Goal: Information Seeking & Learning: Learn about a topic

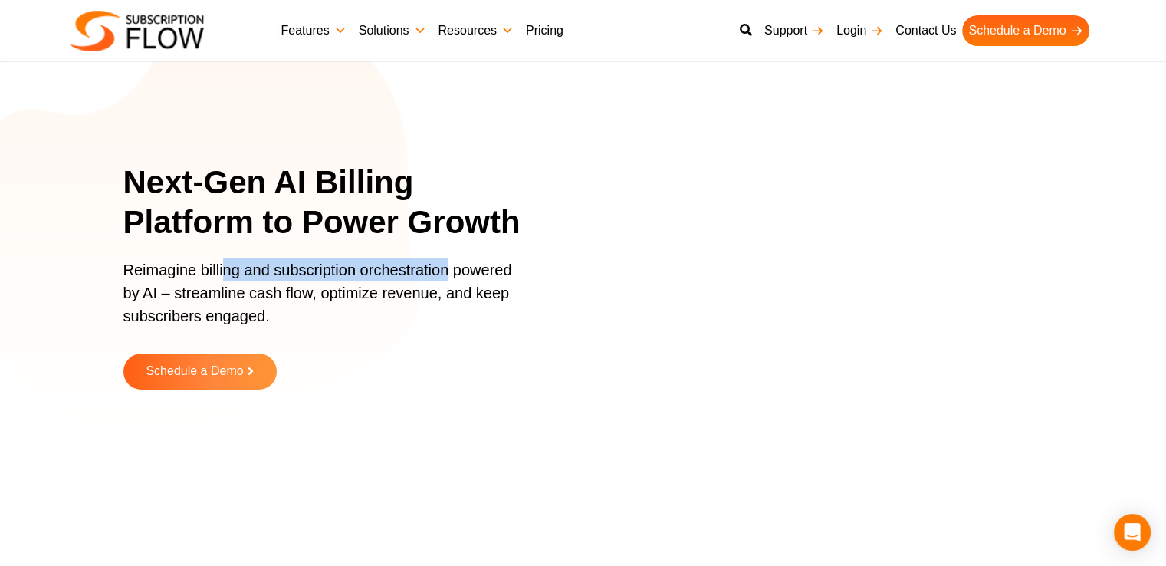
click at [446, 266] on p "Reimagine billing and subscription orchestration powered by AI – streamline cas…" at bounding box center [322, 300] width 399 height 84
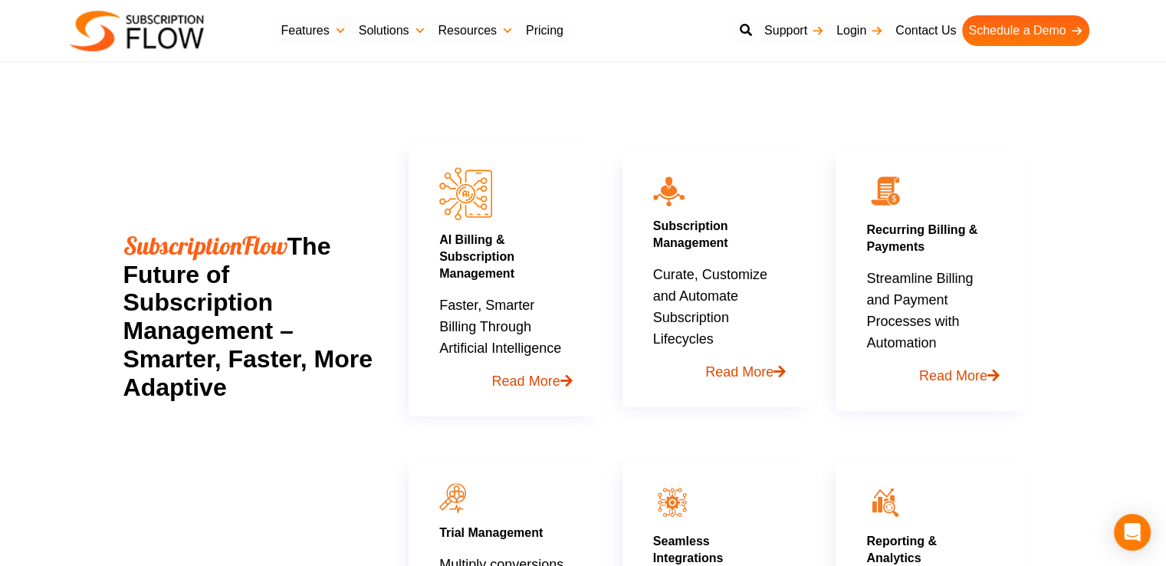
scroll to position [690, 0]
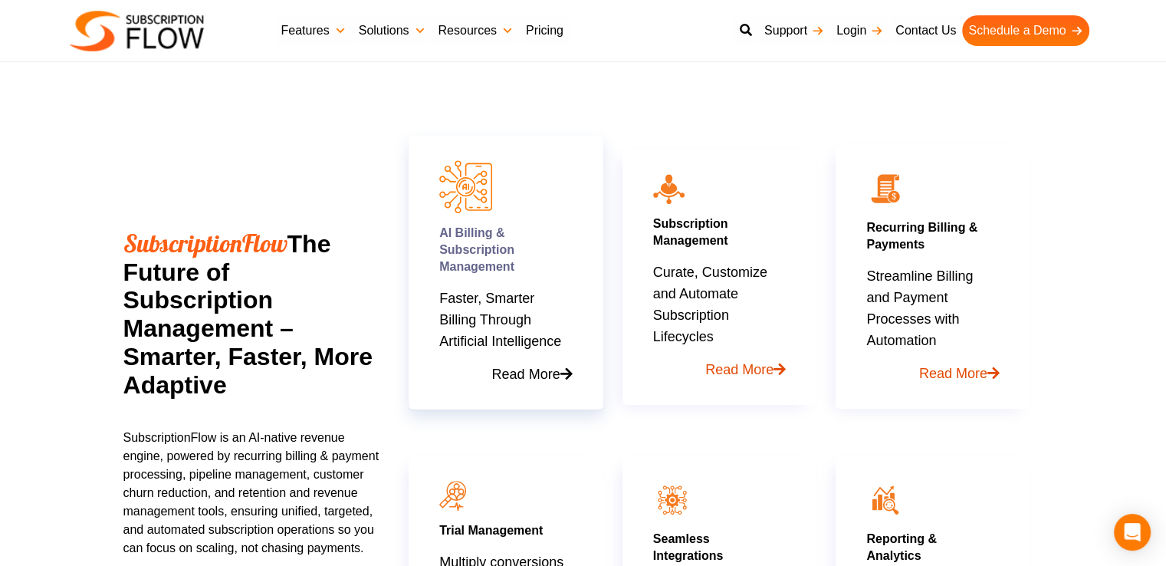
click at [509, 376] on link "Read More" at bounding box center [505, 368] width 133 height 33
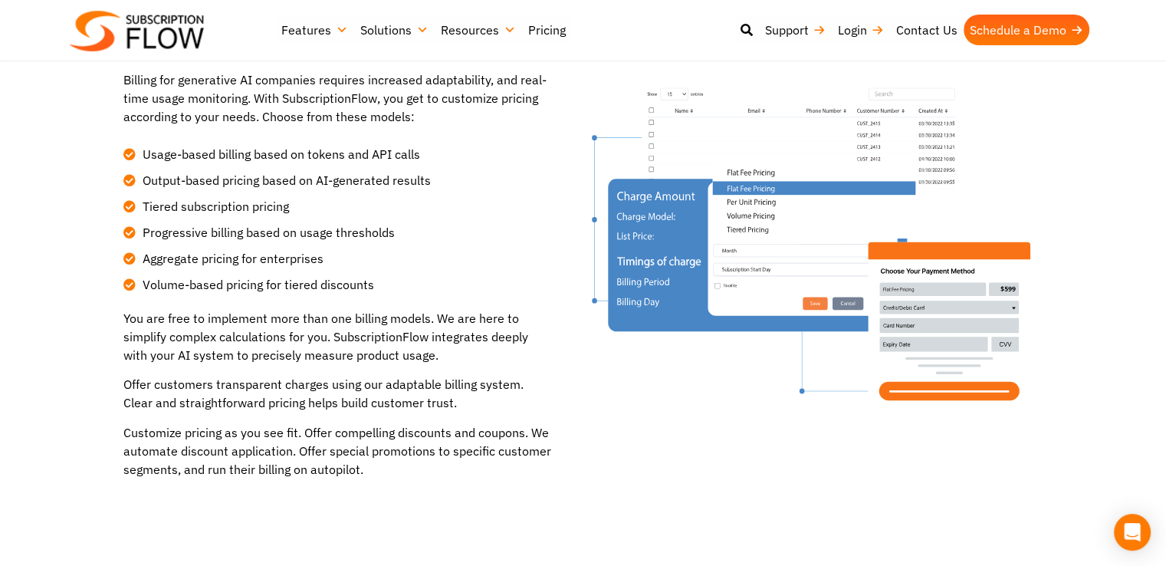
scroll to position [307, 0]
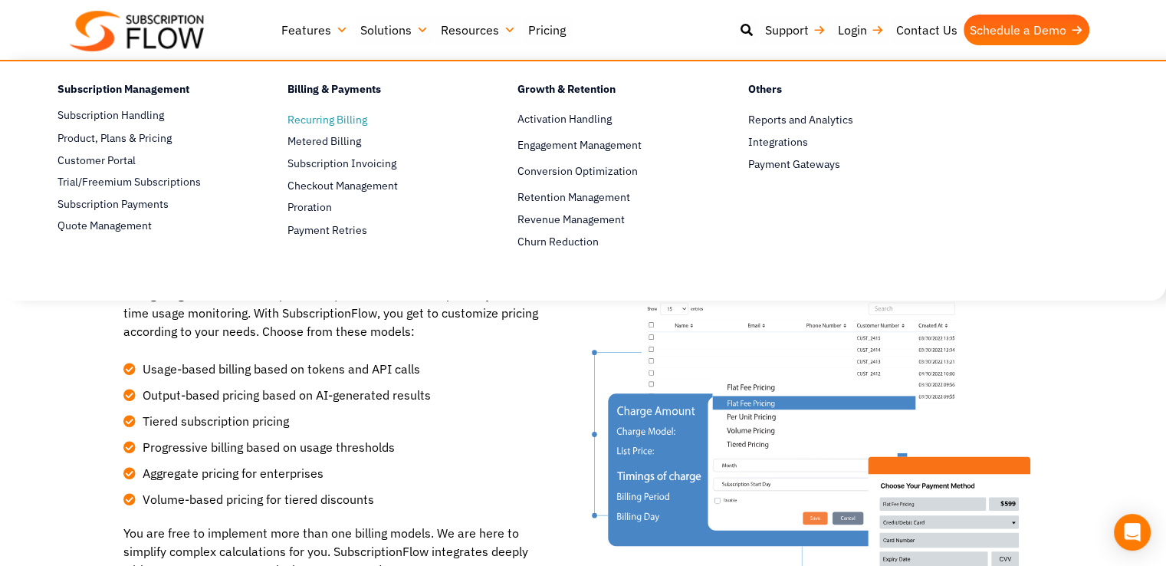
click at [345, 120] on span "Recurring Billing" at bounding box center [327, 120] width 80 height 16
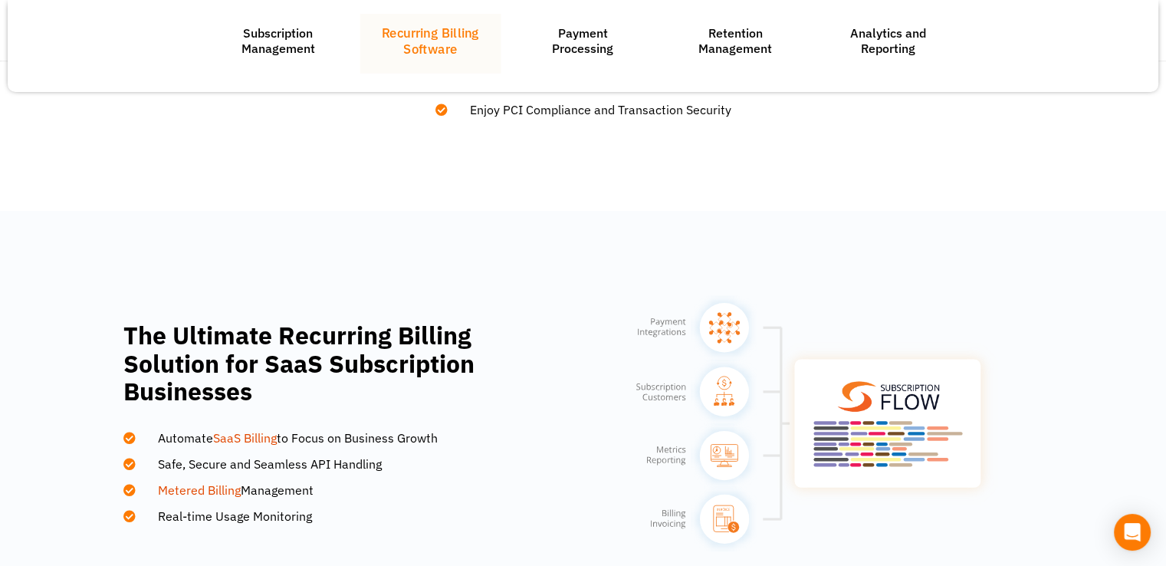
scroll to position [766, 0]
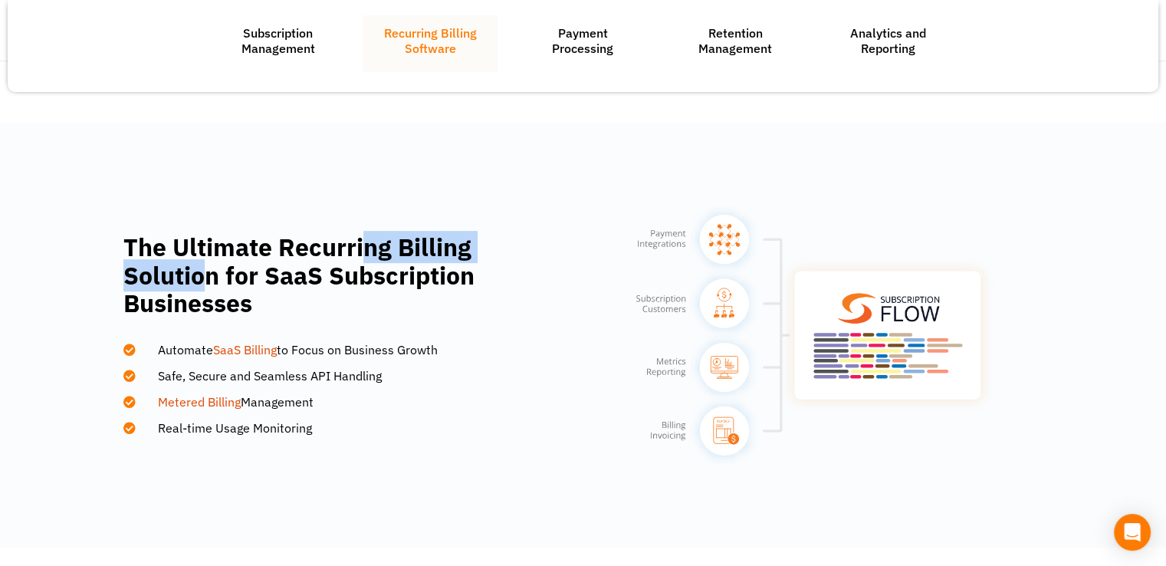
drag, startPoint x: 210, startPoint y: 279, endPoint x: 367, endPoint y: 258, distance: 158.5
click at [367, 258] on h2 "The Ultimate Recurring Billing Solution for SaaS Subscription Businesses" at bounding box center [343, 275] width 441 height 84
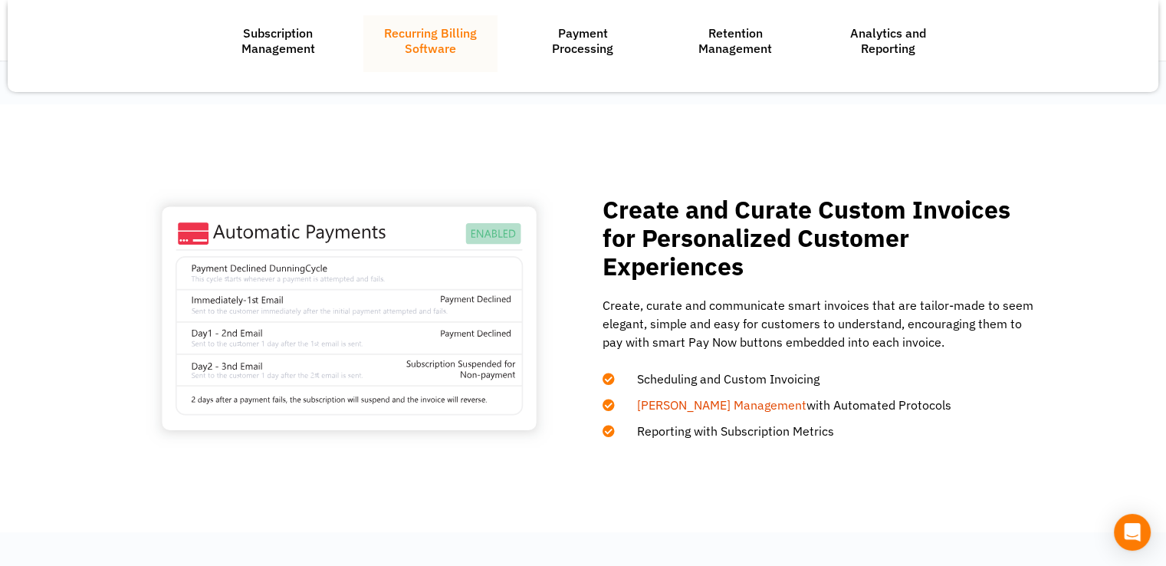
scroll to position [1226, 0]
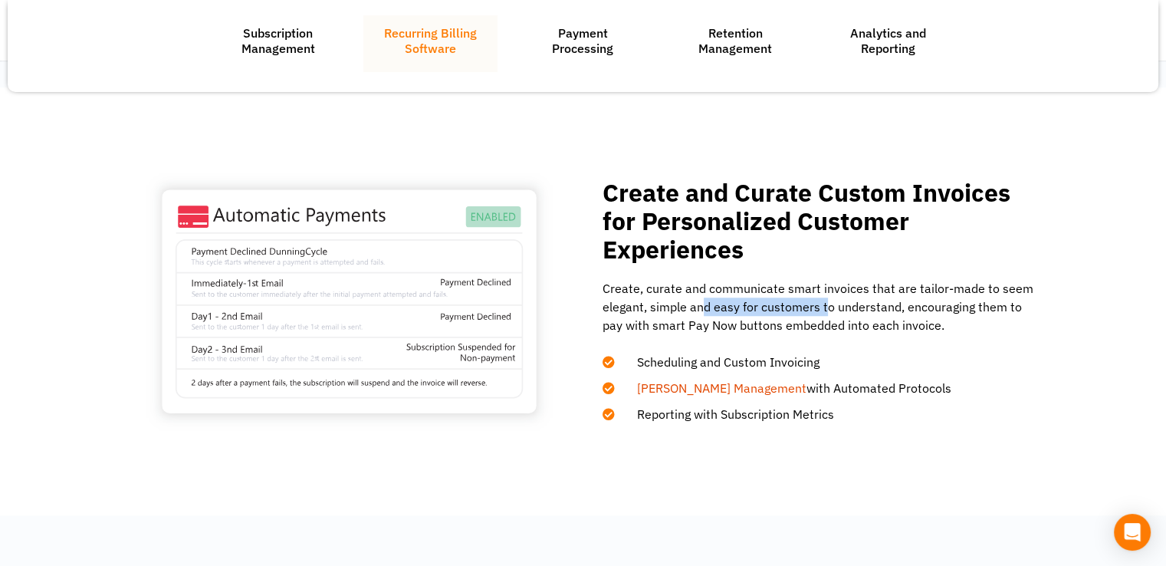
drag, startPoint x: 701, startPoint y: 307, endPoint x: 825, endPoint y: 310, distance: 124.2
click at [825, 310] on p "Create, curate and communicate smart invoices that are tailor-made to seem eleg…" at bounding box center [822, 306] width 441 height 55
click at [825, 323] on p "Create, curate and communicate smart invoices that are tailor-made to seem eleg…" at bounding box center [822, 306] width 441 height 55
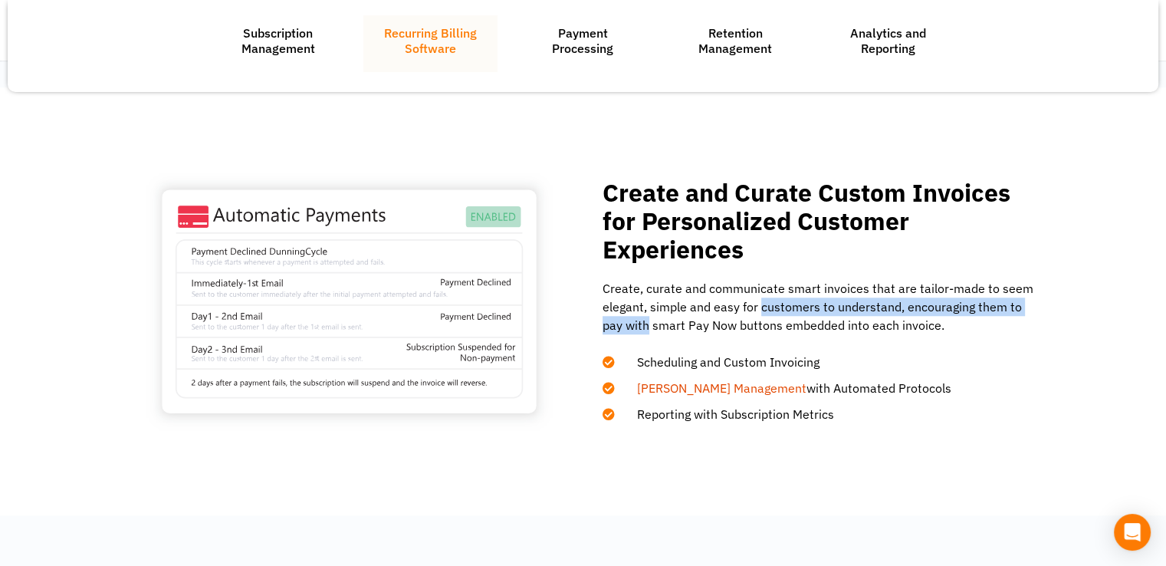
drag, startPoint x: 622, startPoint y: 320, endPoint x: 758, endPoint y: 314, distance: 136.5
click at [758, 314] on p "Create, curate and communicate smart invoices that are tailor-made to seem eleg…" at bounding box center [822, 306] width 441 height 55
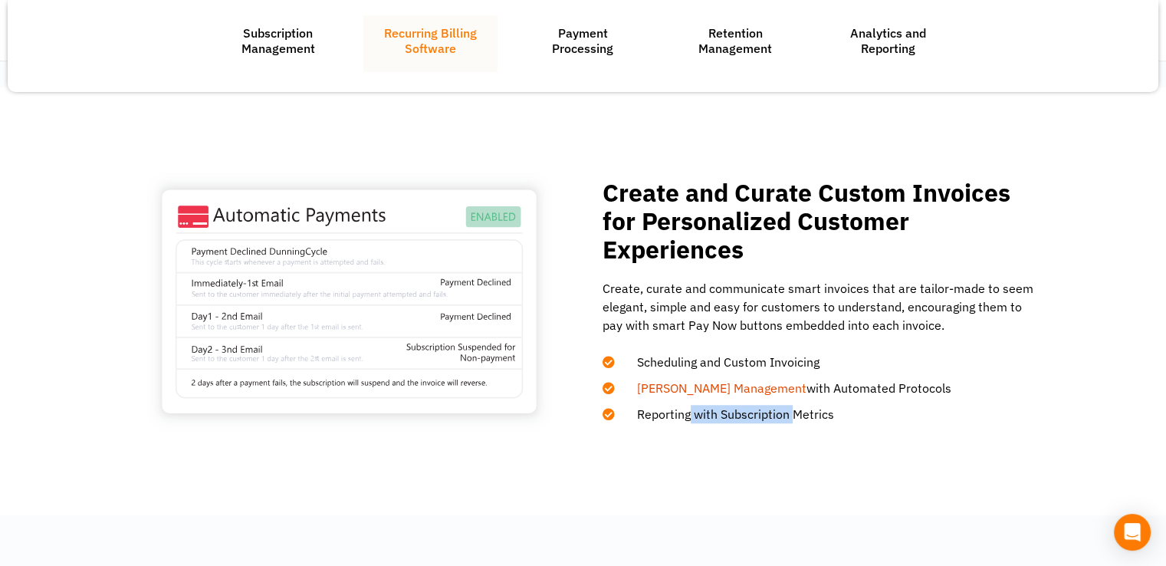
drag, startPoint x: 689, startPoint y: 412, endPoint x: 793, endPoint y: 418, distance: 103.7
click at [793, 418] on span "Reporting with Subscription Metrics" at bounding box center [726, 414] width 216 height 18
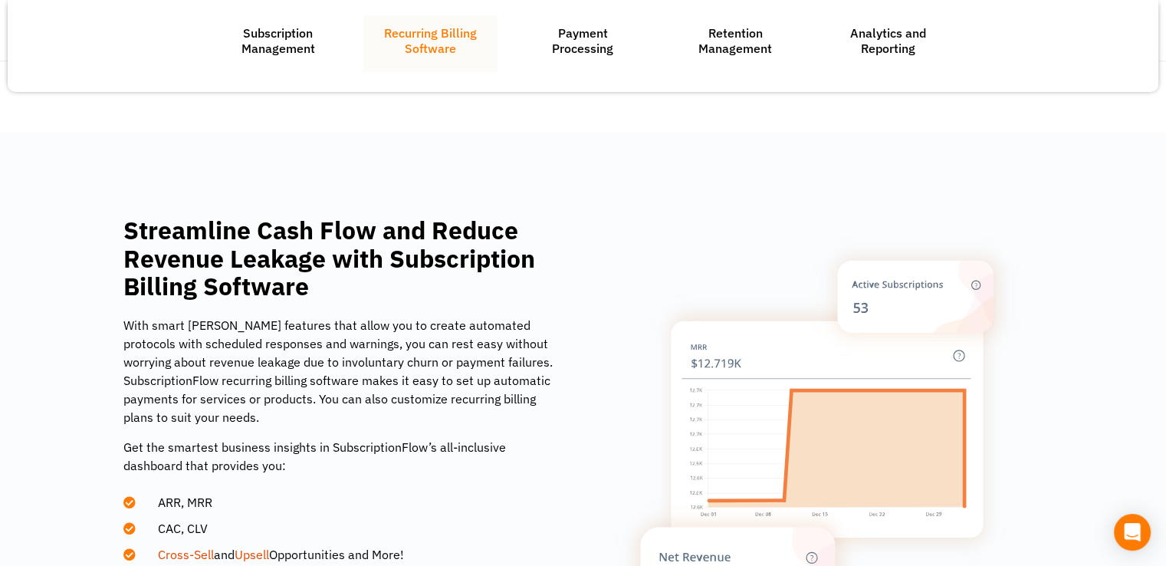
scroll to position [1686, 0]
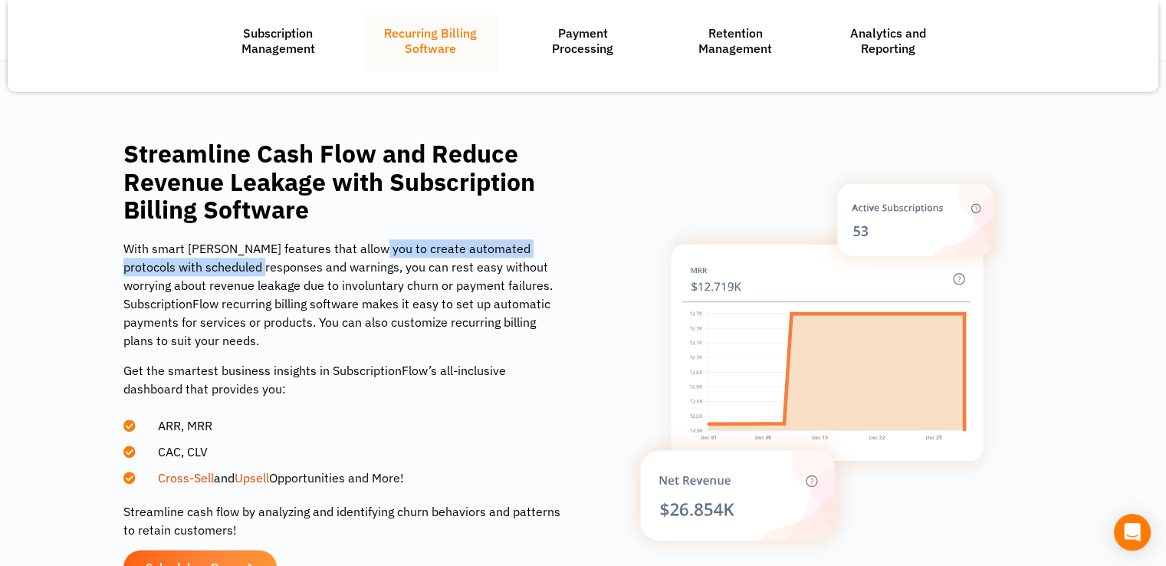
drag, startPoint x: 216, startPoint y: 258, endPoint x: 359, endPoint y: 246, distance: 143.8
click at [359, 246] on p "With smart [PERSON_NAME] features that allow you to create automated protocols …" at bounding box center [343, 294] width 441 height 110
click at [380, 292] on p "With smart [PERSON_NAME] features that allow you to create automated protocols …" at bounding box center [343, 294] width 441 height 110
click at [370, 293] on p "With smart [PERSON_NAME] features that allow you to create automated protocols …" at bounding box center [343, 294] width 441 height 110
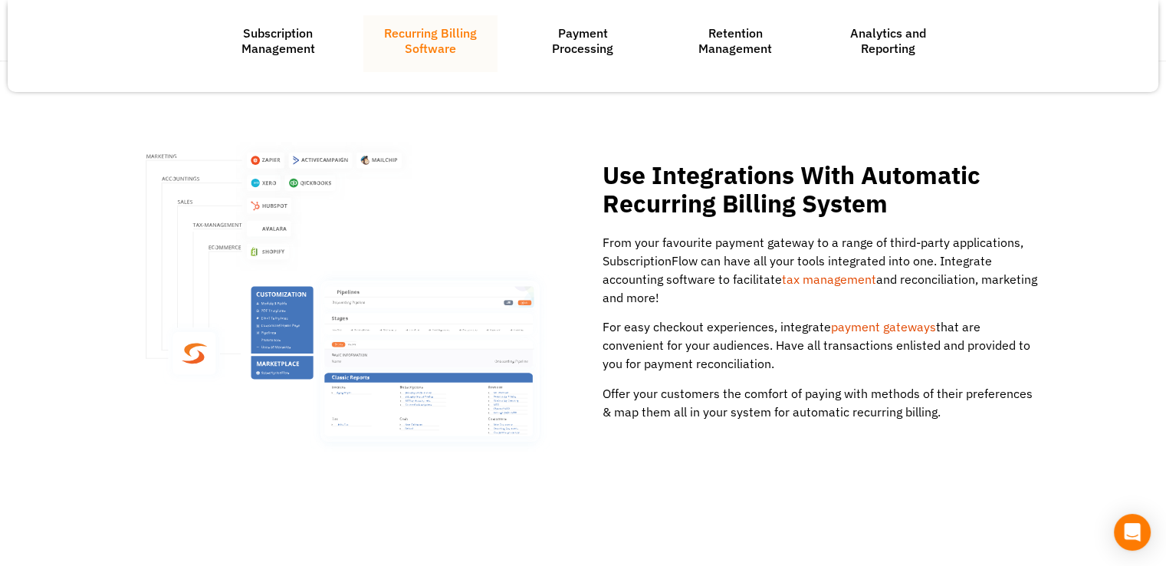
scroll to position [2299, 0]
drag, startPoint x: 770, startPoint y: 261, endPoint x: 812, endPoint y: 259, distance: 43.0
click at [812, 259] on p "From your favourite payment gateway to a range of third-party applications, Sub…" at bounding box center [822, 269] width 441 height 74
drag, startPoint x: 737, startPoint y: 282, endPoint x: 871, endPoint y: 283, distance: 133.4
click at [871, 283] on p "From your favourite payment gateway to a range of third-party applications, Sub…" at bounding box center [822, 269] width 441 height 74
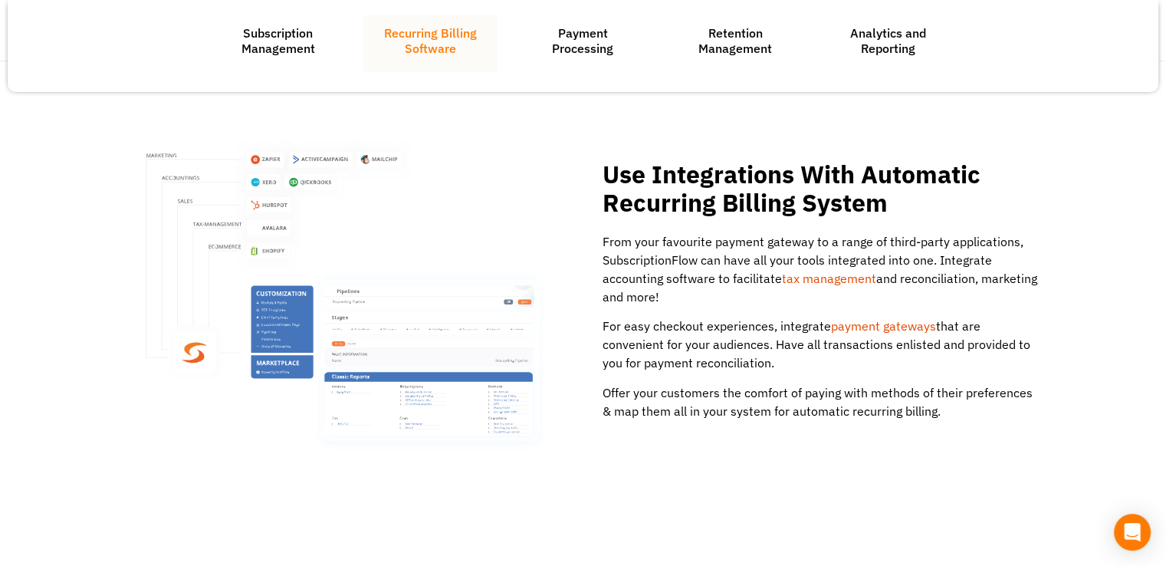
click at [865, 300] on p "From your favourite payment gateway to a range of third-party applications, Sub…" at bounding box center [822, 269] width 441 height 74
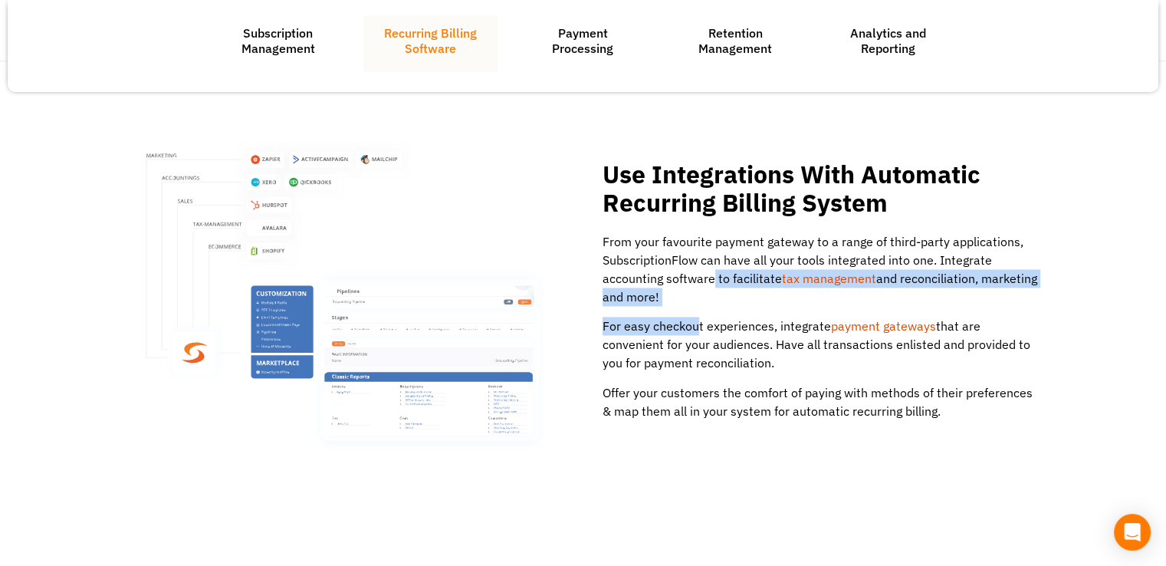
drag, startPoint x: 711, startPoint y: 278, endPoint x: 699, endPoint y: 331, distance: 54.1
click at [699, 331] on div "From your favourite payment gateway to a range of third-party applications, Sub…" at bounding box center [822, 326] width 441 height 188
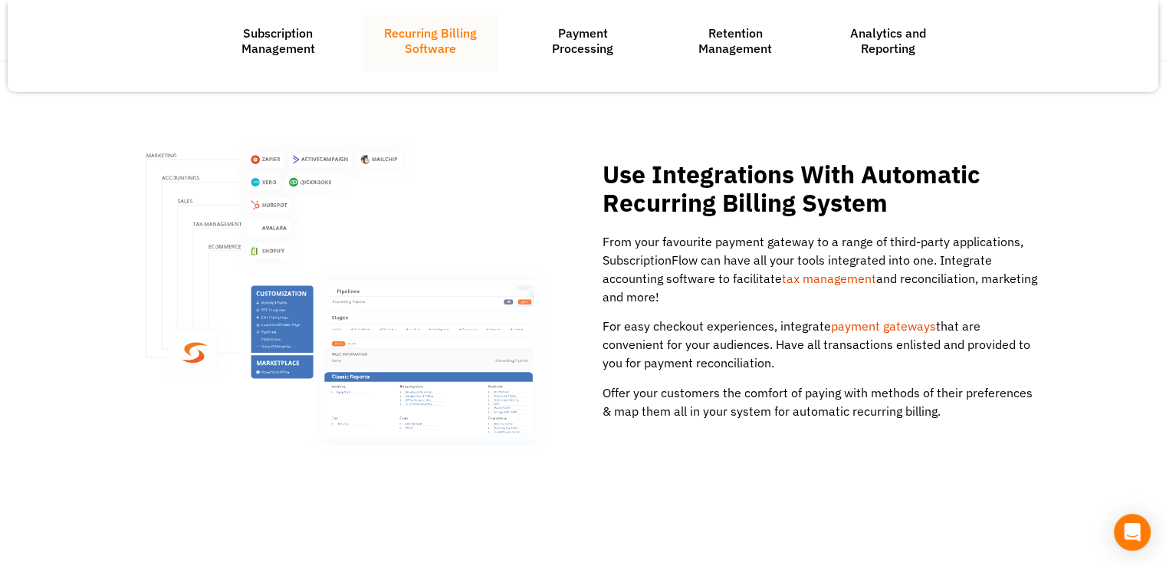
click at [719, 348] on p "For easy checkout experiences, integrate payment gateways that are convenient f…" at bounding box center [822, 344] width 441 height 55
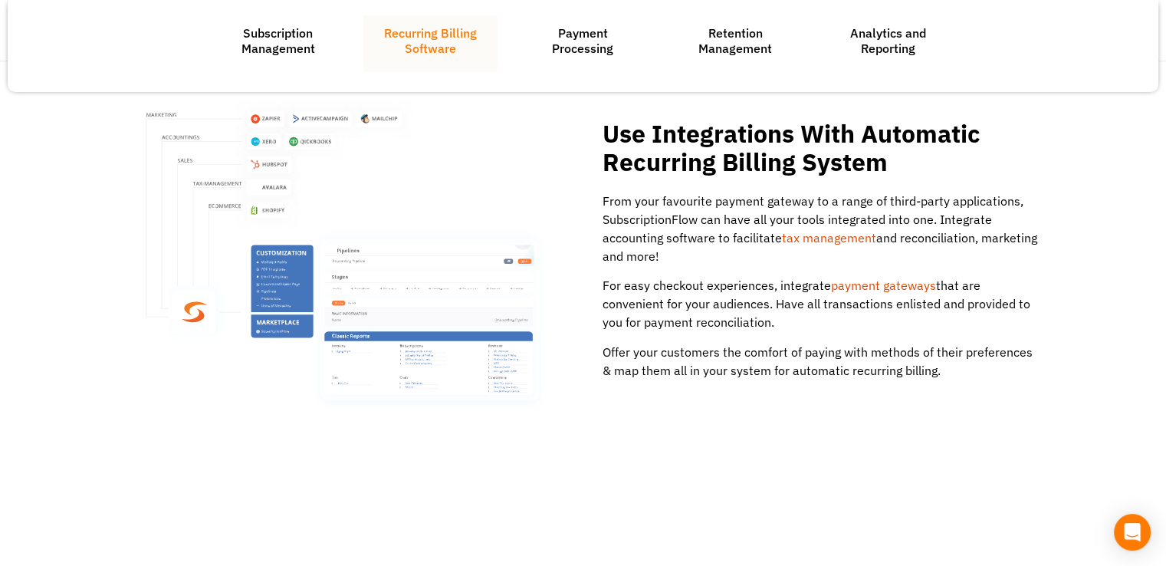
scroll to position [2376, 0]
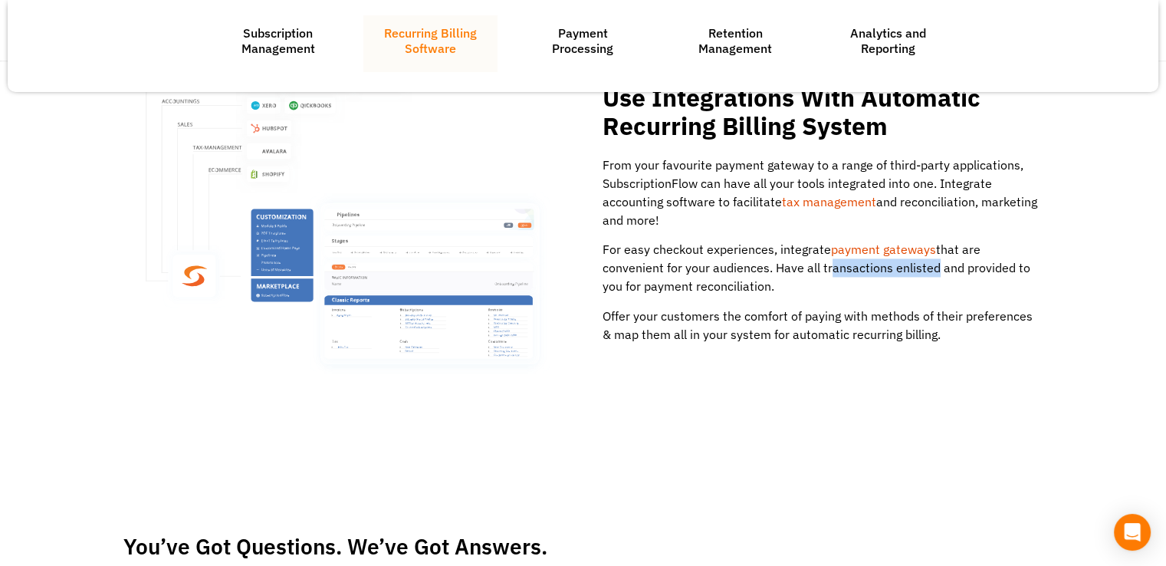
drag, startPoint x: 759, startPoint y: 267, endPoint x: 862, endPoint y: 261, distance: 102.9
click at [862, 261] on p "For easy checkout experiences, integrate payment gateways that are convenient f…" at bounding box center [822, 267] width 441 height 55
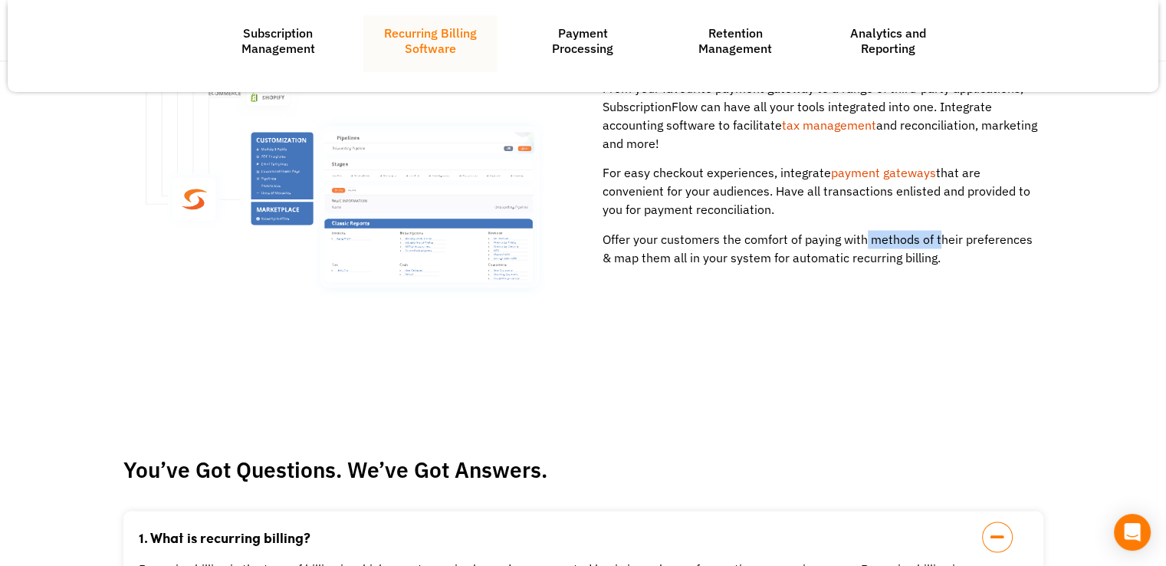
drag, startPoint x: 857, startPoint y: 238, endPoint x: 858, endPoint y: 251, distance: 13.1
click at [921, 237] on p "Offer your customers the comfort of paying with methods of their preferences & …" at bounding box center [822, 248] width 441 height 37
click at [757, 283] on div "Use Integrations With Automatic Recurring Billing System From your favourite pa…" at bounding box center [813, 142] width 460 height 310
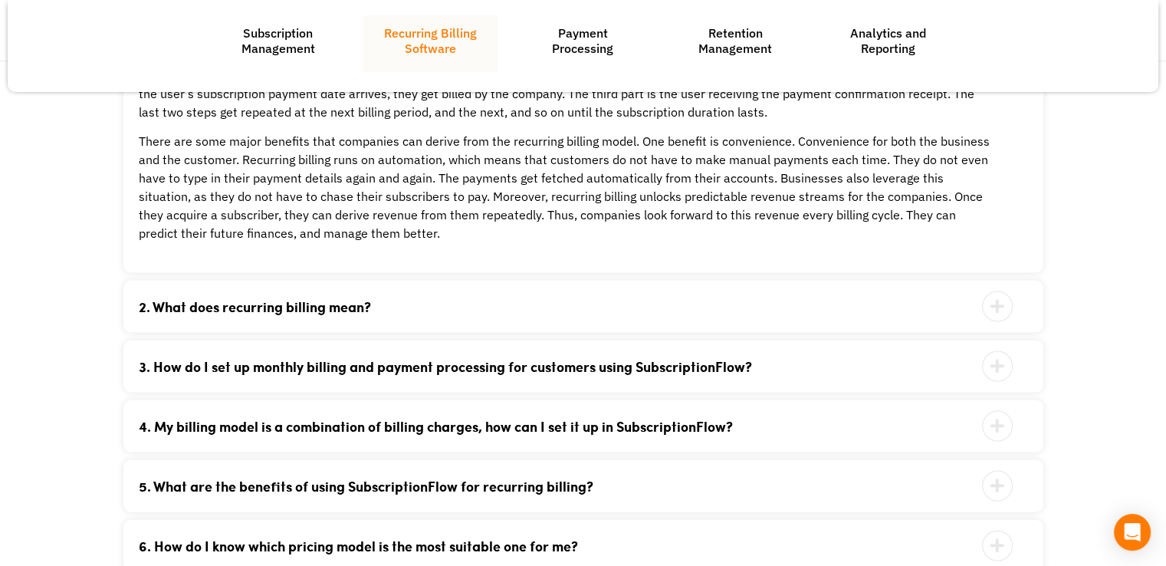
scroll to position [3143, 0]
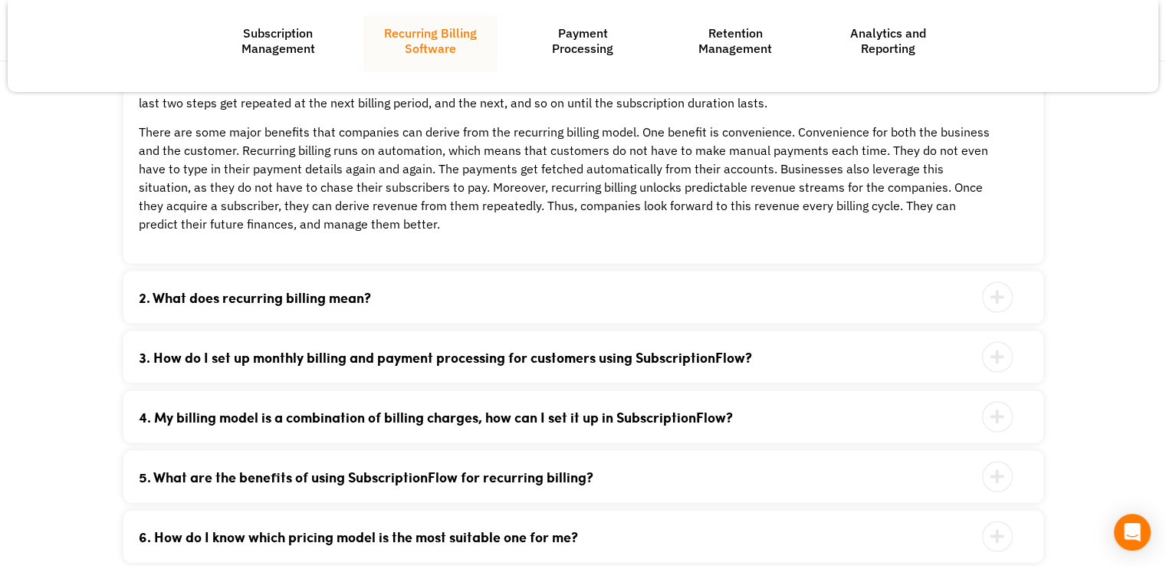
click at [369, 302] on link "2. What does recurring billing mean?" at bounding box center [564, 297] width 851 height 14
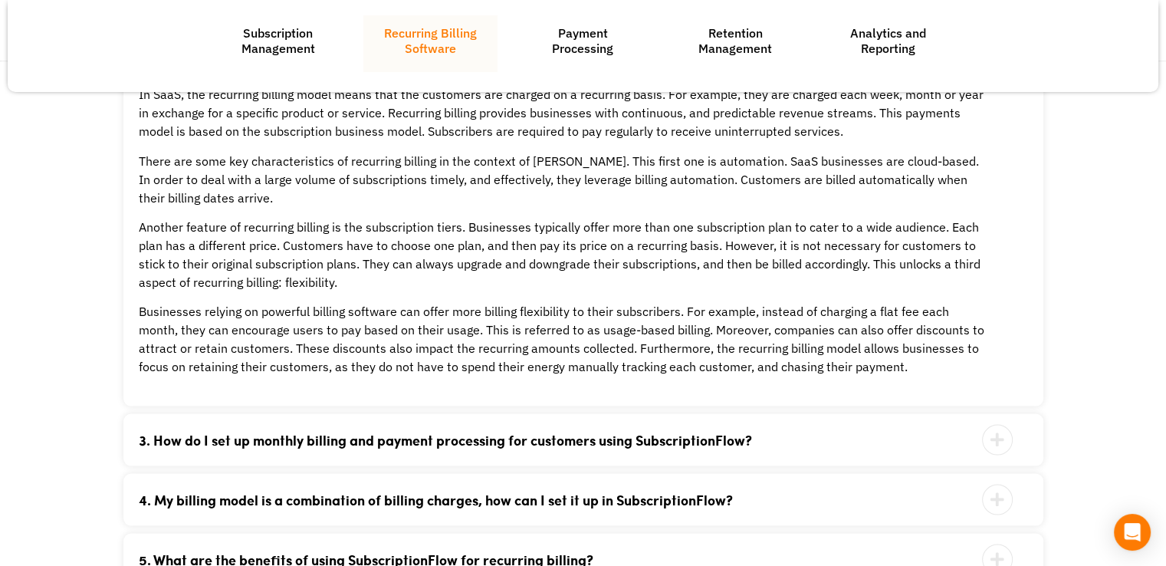
scroll to position [3066, 0]
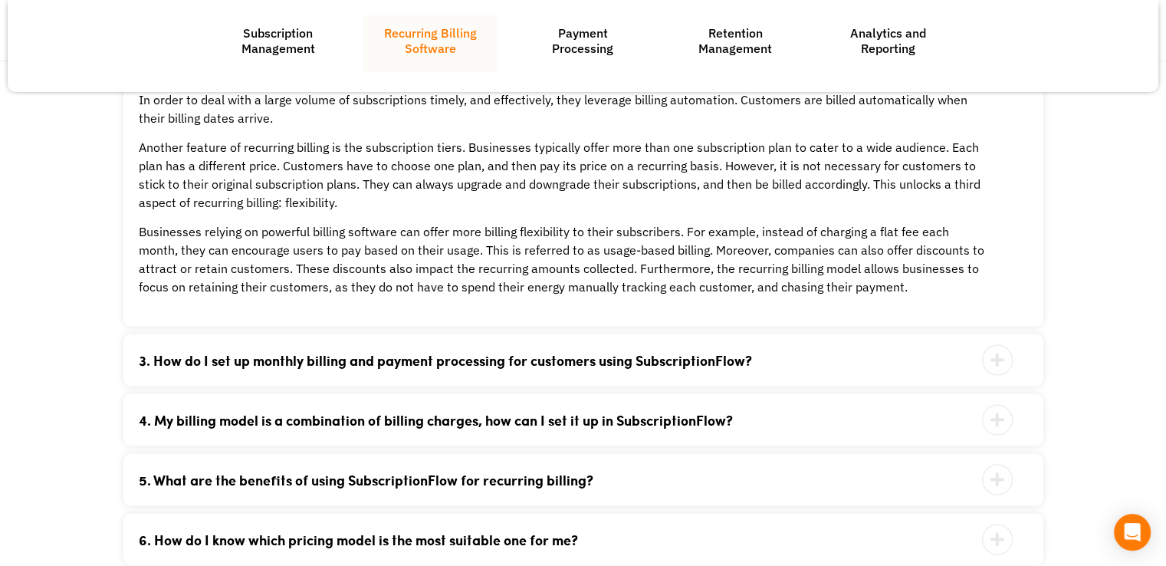
click at [506, 366] on link "3. How do I set up monthly billing and payment processing for customers using S…" at bounding box center [564, 360] width 851 height 14
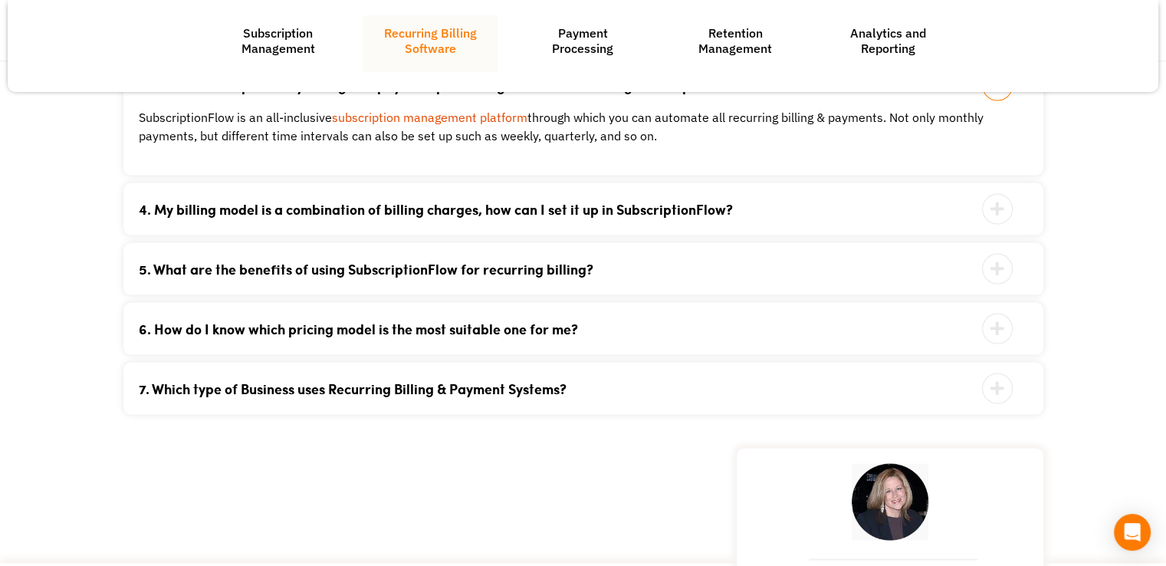
scroll to position [2989, 0]
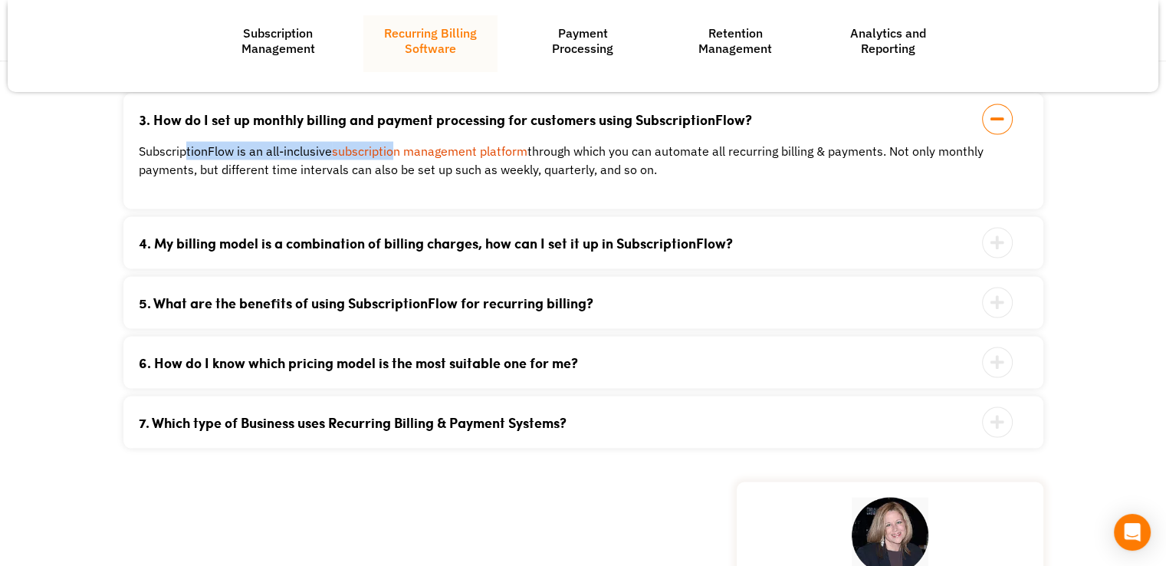
drag, startPoint x: 185, startPoint y: 145, endPoint x: 386, endPoint y: 145, distance: 200.8
click at [386, 145] on p "SubscriptionFlow is an all-inclusive subscription management platform through w…" at bounding box center [564, 160] width 851 height 37
click at [397, 160] on p "SubscriptionFlow is an all-inclusive subscription management platform through w…" at bounding box center [564, 160] width 851 height 37
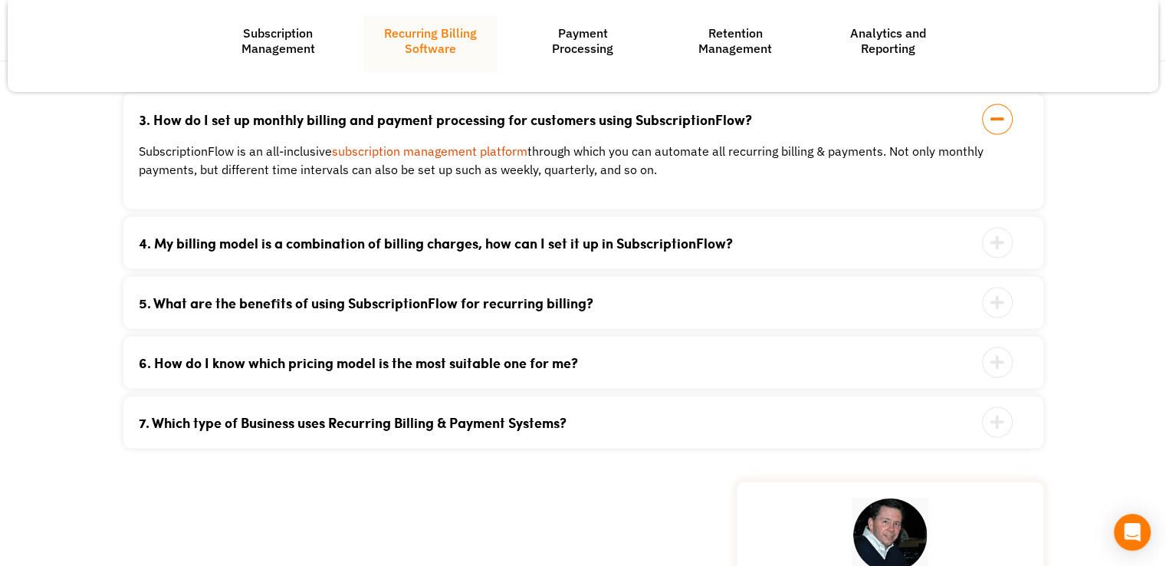
click at [229, 246] on link "4. My billing model is a combination of billing charges, how can I set it up in…" at bounding box center [564, 243] width 851 height 14
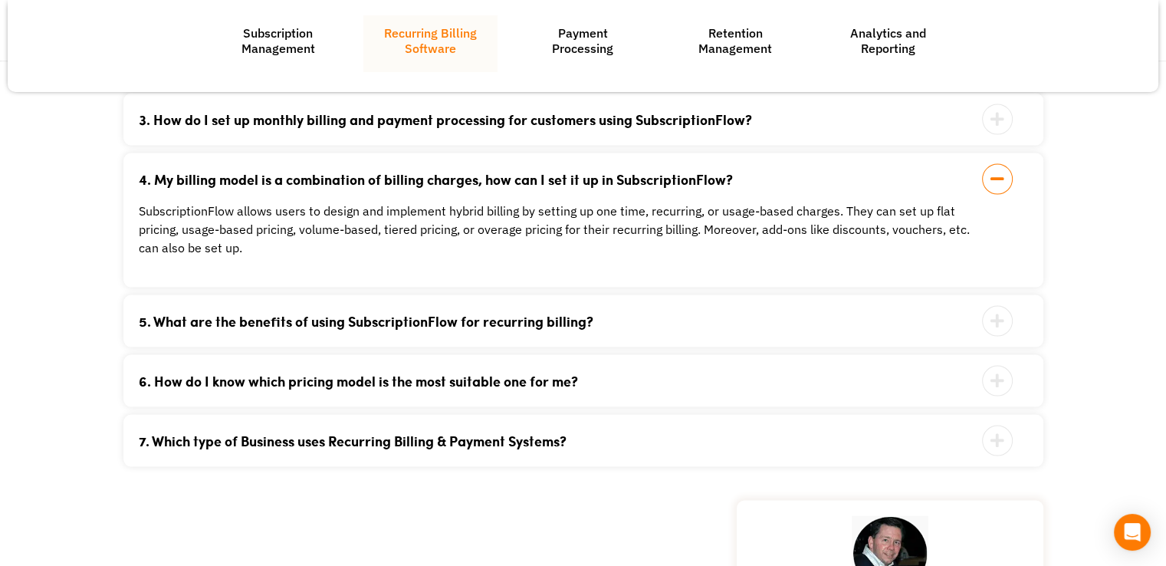
click at [330, 326] on link "5. What are the benefits of using SubscriptionFlow for recurring billing?" at bounding box center [564, 321] width 851 height 14
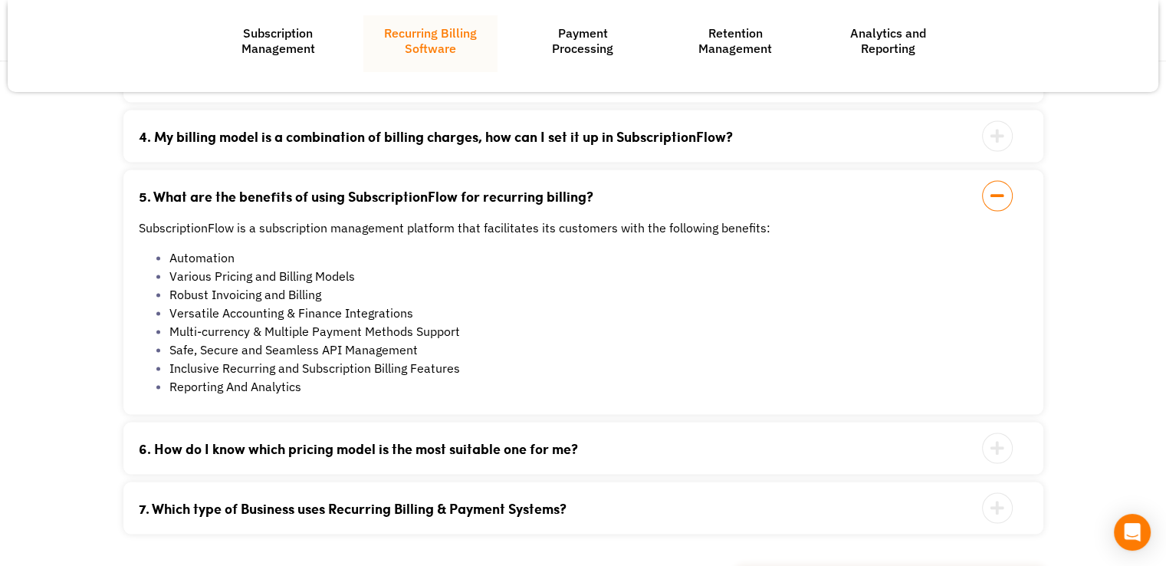
scroll to position [3066, 0]
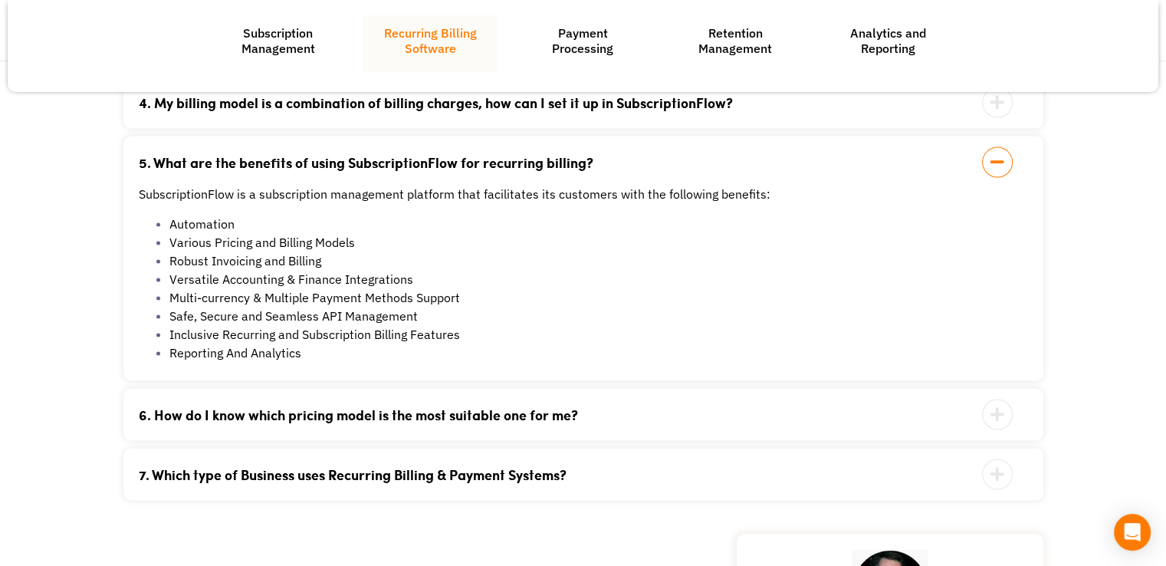
click at [355, 415] on link "6. How do I know which pricing model is the most suitable one for me?" at bounding box center [564, 415] width 851 height 14
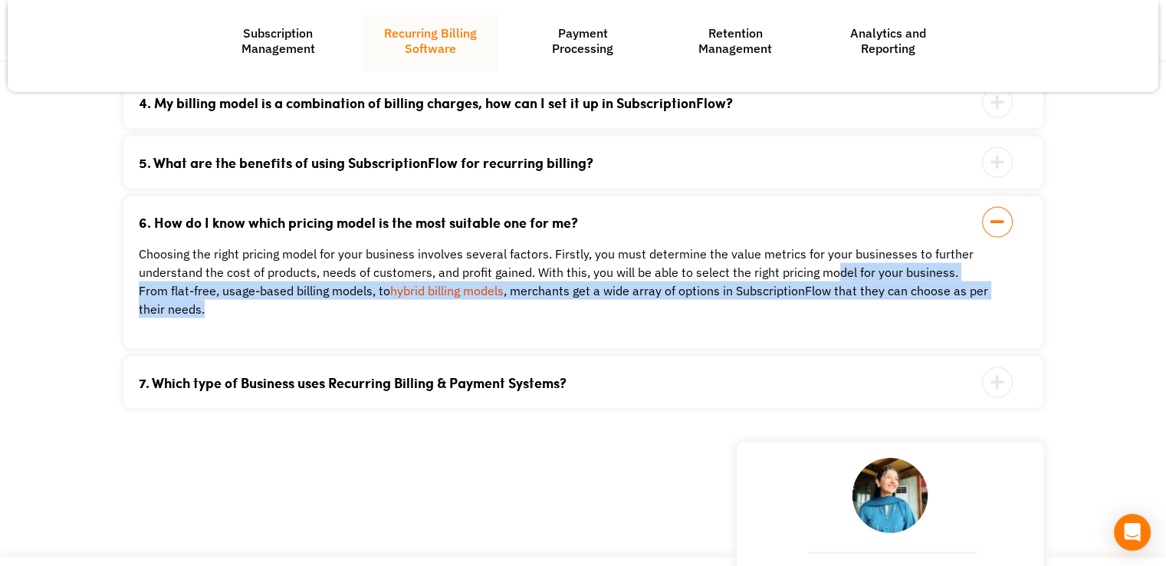
drag, startPoint x: 822, startPoint y: 272, endPoint x: 251, endPoint y: 324, distance: 572.6
click at [251, 324] on div "6. How do I know which pricing model is the most suitable one for me? Choosing …" at bounding box center [583, 272] width 920 height 152
click at [282, 310] on p "Choosing the right pricing model for your business involves several factors. Fi…" at bounding box center [564, 282] width 851 height 74
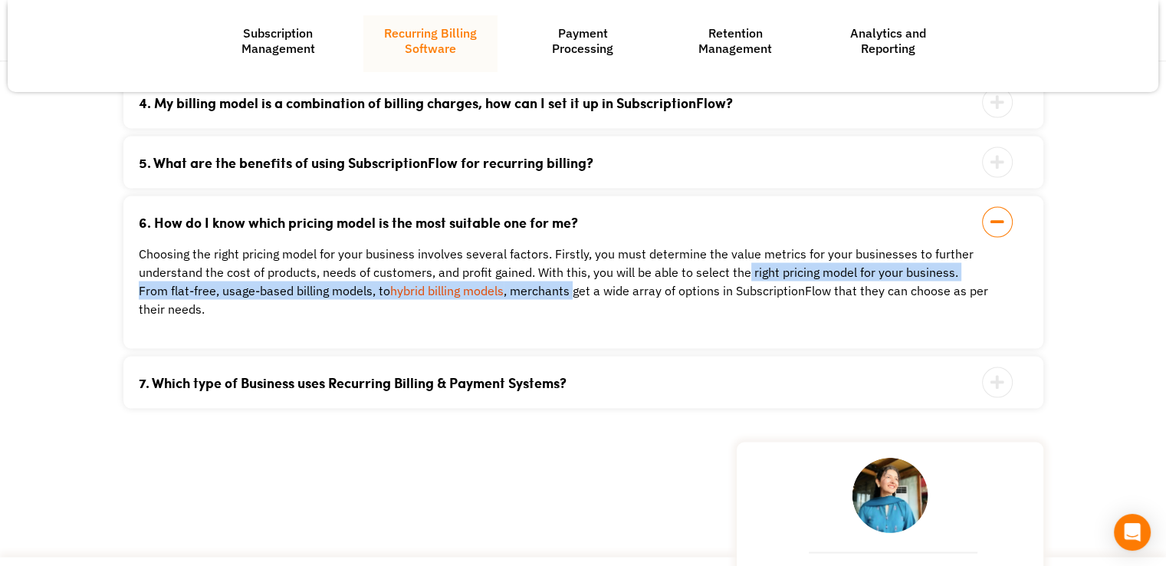
drag, startPoint x: 537, startPoint y: 295, endPoint x: 735, endPoint y: 278, distance: 199.2
click at [735, 278] on p "Choosing the right pricing model for your business involves several factors. Fi…" at bounding box center [564, 282] width 851 height 74
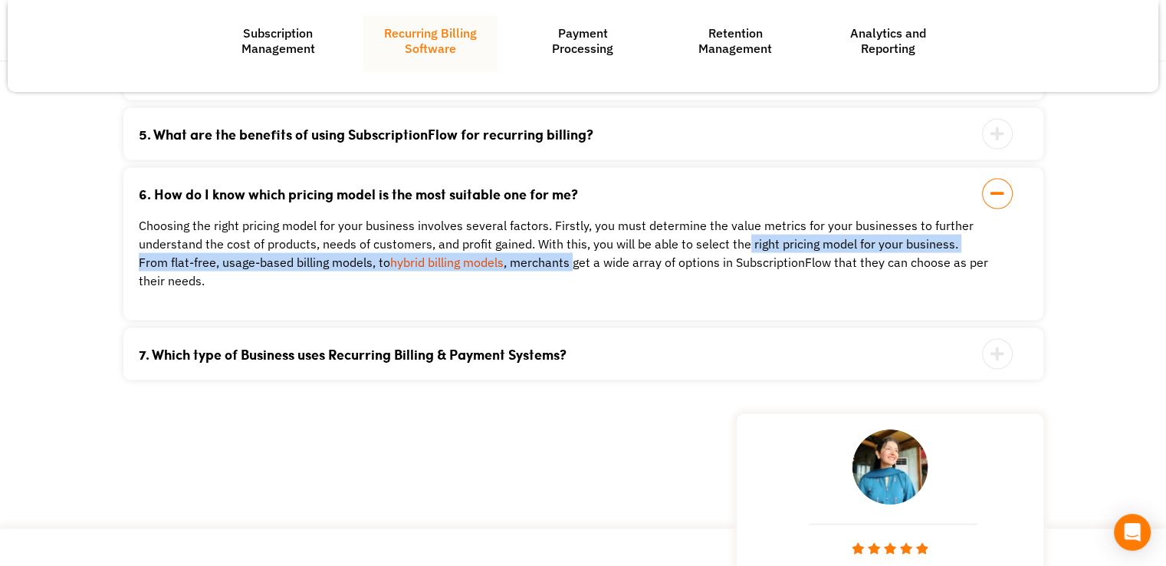
scroll to position [3143, 0]
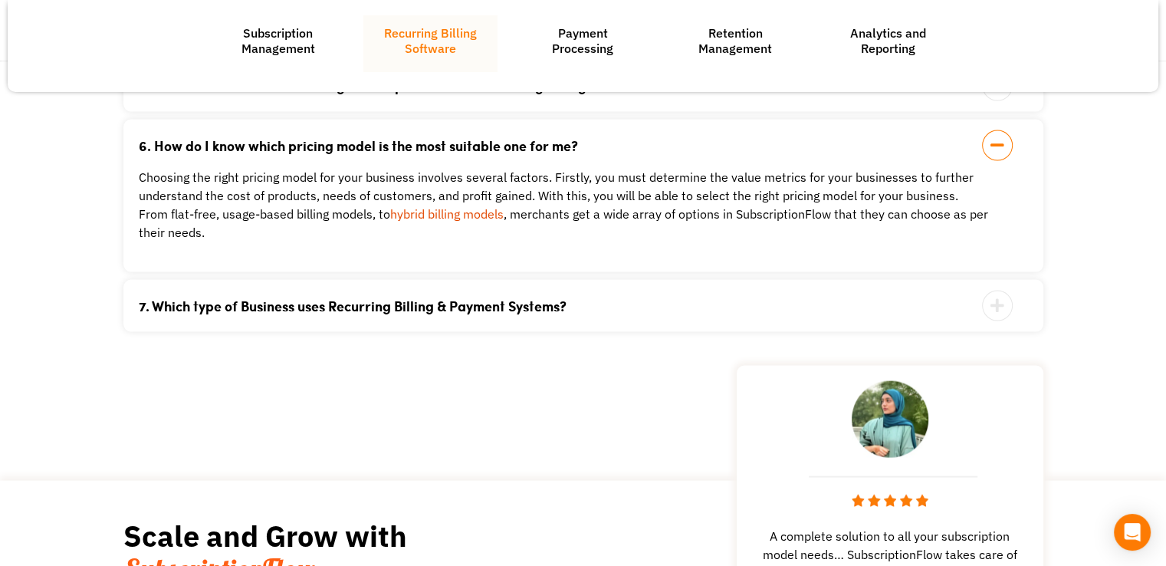
click at [395, 314] on div "7. Which type of Business uses Recurring Billing & Payment Systems? Businesses …" at bounding box center [583, 306] width 920 height 52
click at [411, 313] on link "7. Which type of Business uses Recurring Billing & Payment Systems?" at bounding box center [564, 306] width 851 height 14
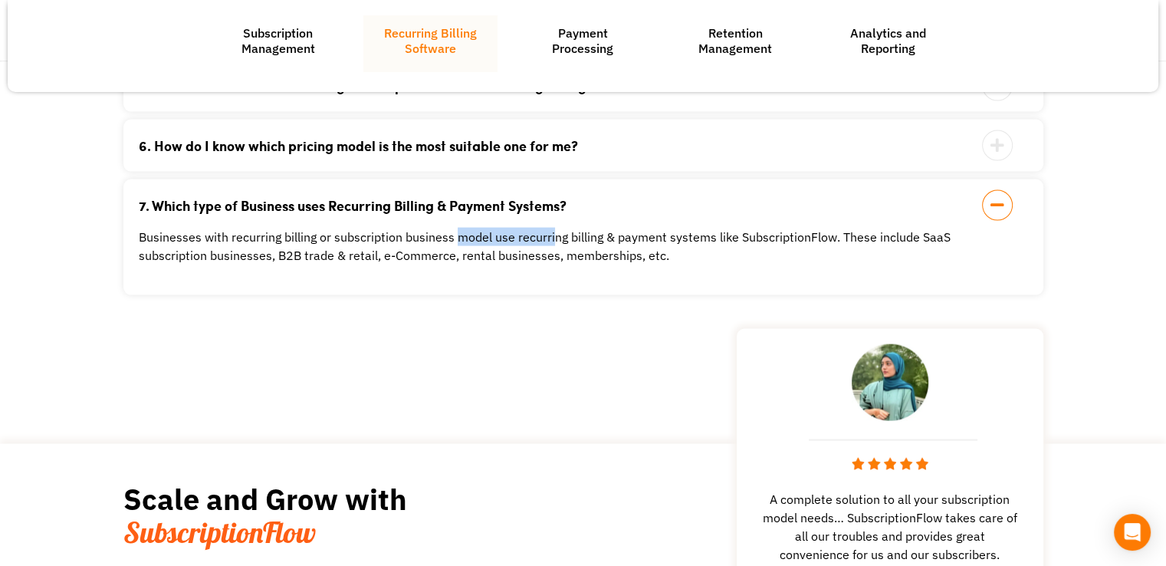
drag, startPoint x: 455, startPoint y: 218, endPoint x: 584, endPoint y: 252, distance: 133.9
click at [547, 230] on div "Businesses with recurring billing or subscription business model use recurring …" at bounding box center [564, 238] width 851 height 52
click at [587, 255] on p "Businesses with recurring billing or subscription business model use recurring …" at bounding box center [564, 246] width 851 height 37
drag, startPoint x: 657, startPoint y: 235, endPoint x: 751, endPoint y: 212, distance: 97.0
click at [751, 212] on div "Businesses with recurring billing or subscription business model use recurring …" at bounding box center [564, 238] width 851 height 52
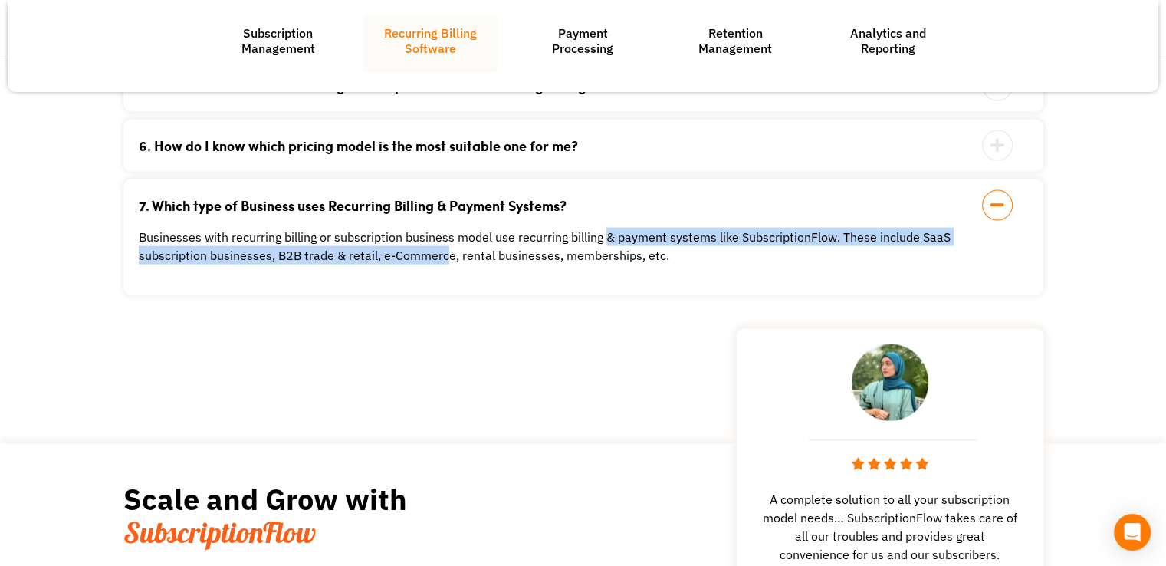
drag, startPoint x: 444, startPoint y: 253, endPoint x: 601, endPoint y: 231, distance: 158.7
click at [601, 231] on p "Businesses with recurring billing or subscription business model use recurring …" at bounding box center [564, 246] width 851 height 37
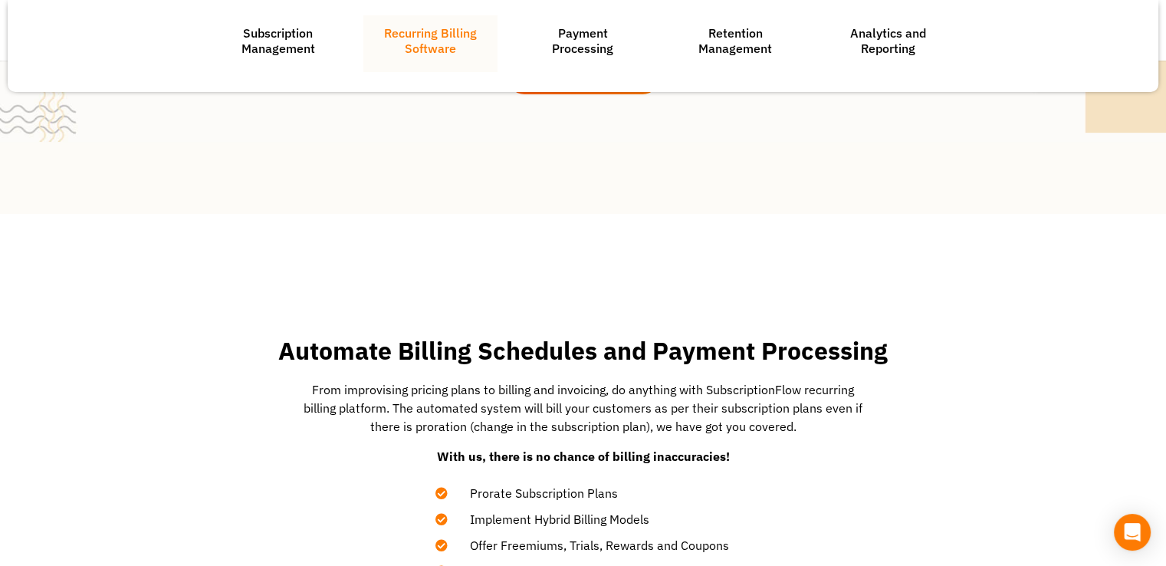
scroll to position [0, 0]
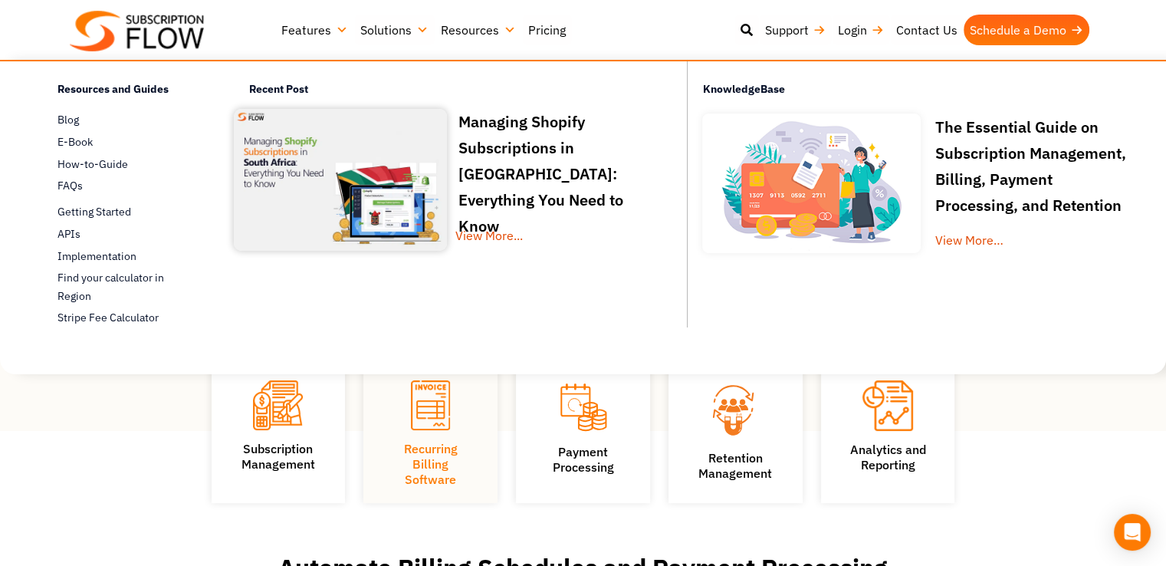
click at [503, 230] on link "View More..." at bounding box center [557, 247] width 205 height 44
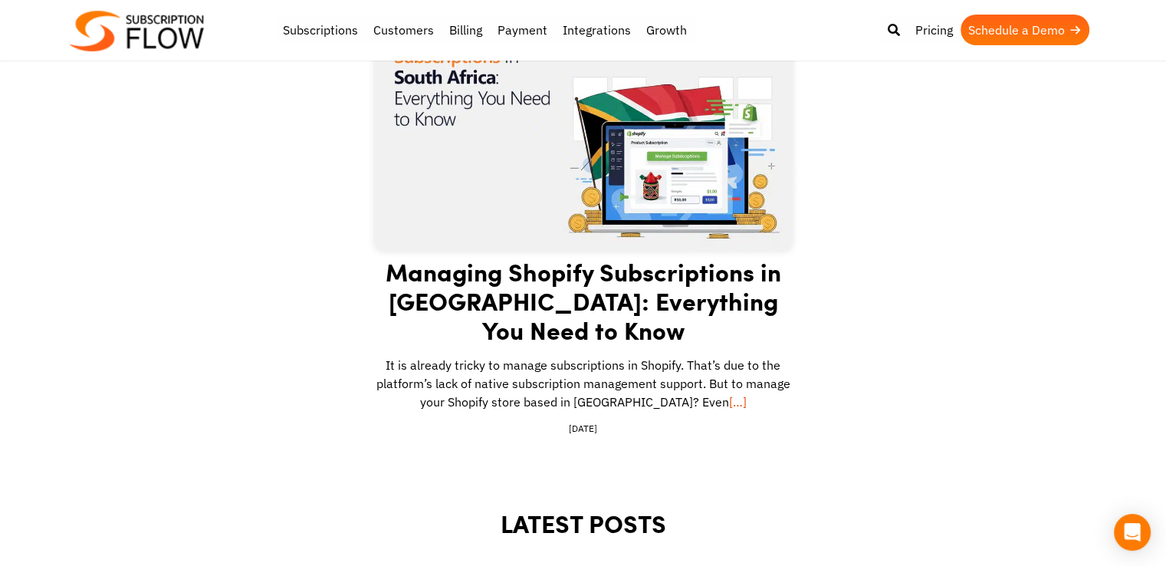
scroll to position [383, 0]
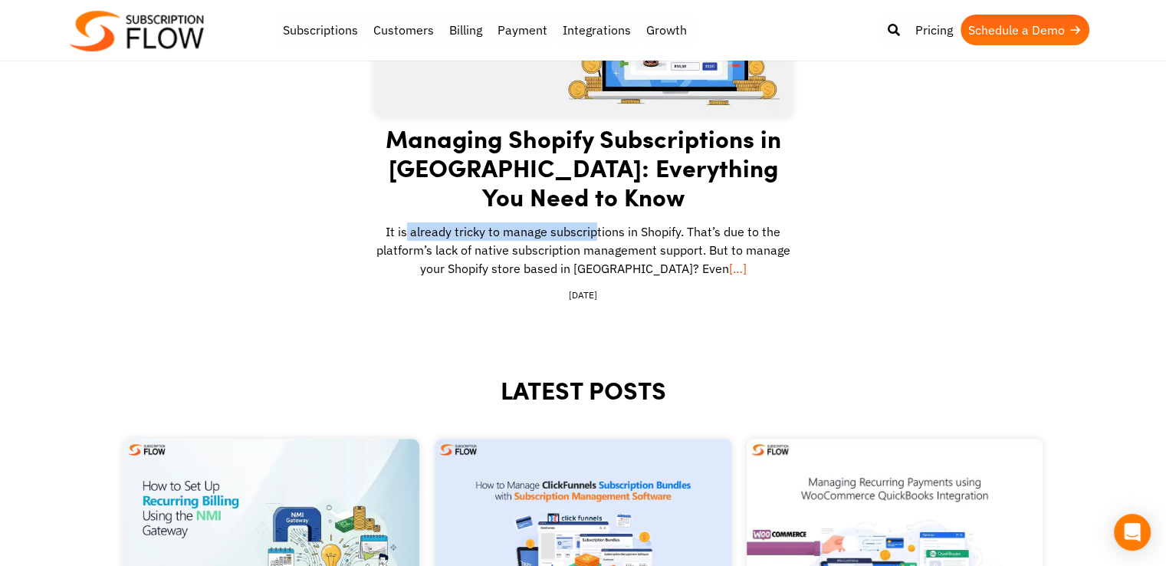
drag, startPoint x: 407, startPoint y: 234, endPoint x: 592, endPoint y: 233, distance: 184.7
click at [592, 233] on p "It is already tricky to manage subscriptions in Shopify. That’s due to the plat…" at bounding box center [583, 244] width 417 height 67
click at [596, 243] on p "It is already tricky to manage subscriptions in Shopify. That’s due to the plat…" at bounding box center [583, 244] width 417 height 67
drag, startPoint x: 558, startPoint y: 235, endPoint x: 667, endPoint y: 231, distance: 108.9
click at [667, 231] on p "It is already tricky to manage subscriptions in Shopify. That’s due to the plat…" at bounding box center [583, 244] width 417 height 67
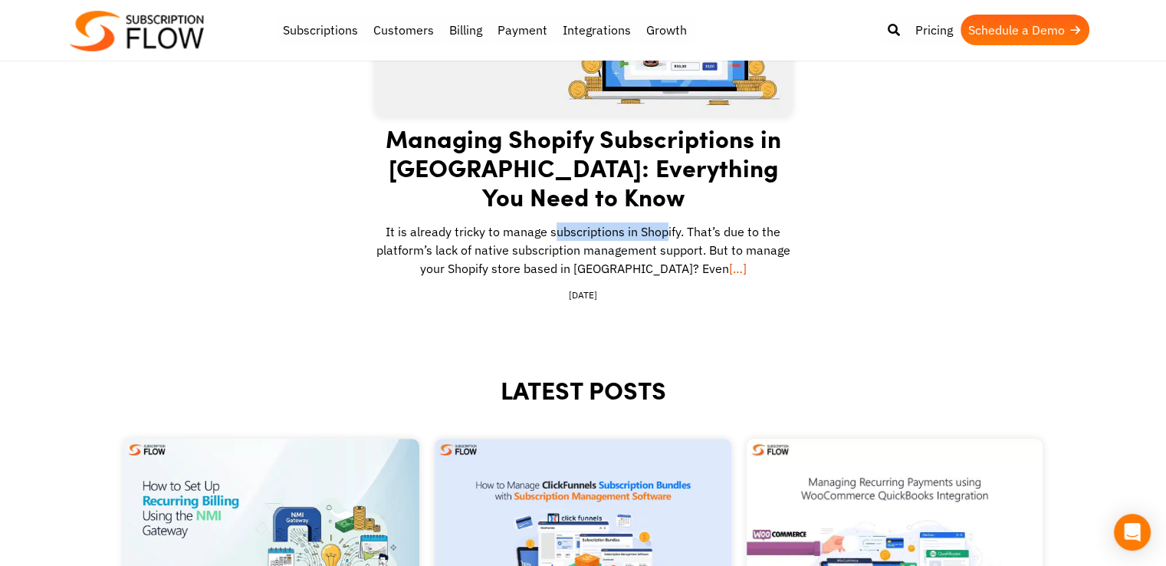
click at [667, 231] on p "It is already tricky to manage subscriptions in Shopify. That’s due to the plat…" at bounding box center [583, 244] width 417 height 67
drag, startPoint x: 475, startPoint y: 258, endPoint x: 586, endPoint y: 258, distance: 111.1
click at [586, 258] on p "It is already tricky to manage subscriptions in Shopify. That’s due to the plat…" at bounding box center [583, 244] width 417 height 67
click at [592, 264] on p "It is already tricky to manage subscriptions in Shopify. That’s due to the plat…" at bounding box center [583, 244] width 417 height 67
drag, startPoint x: 527, startPoint y: 271, endPoint x: 646, endPoint y: 262, distance: 119.1
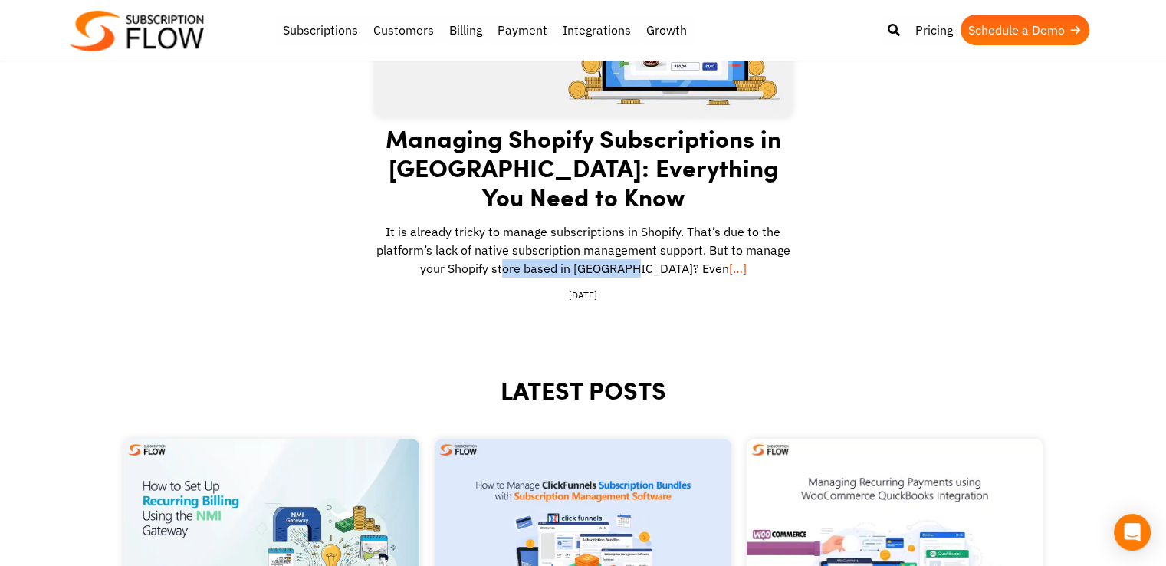
click at [646, 262] on p "It is already tricky to manage subscriptions in Shopify. That’s due to the plat…" at bounding box center [583, 244] width 417 height 67
click at [729, 268] on link "[…]" at bounding box center [738, 268] width 18 height 15
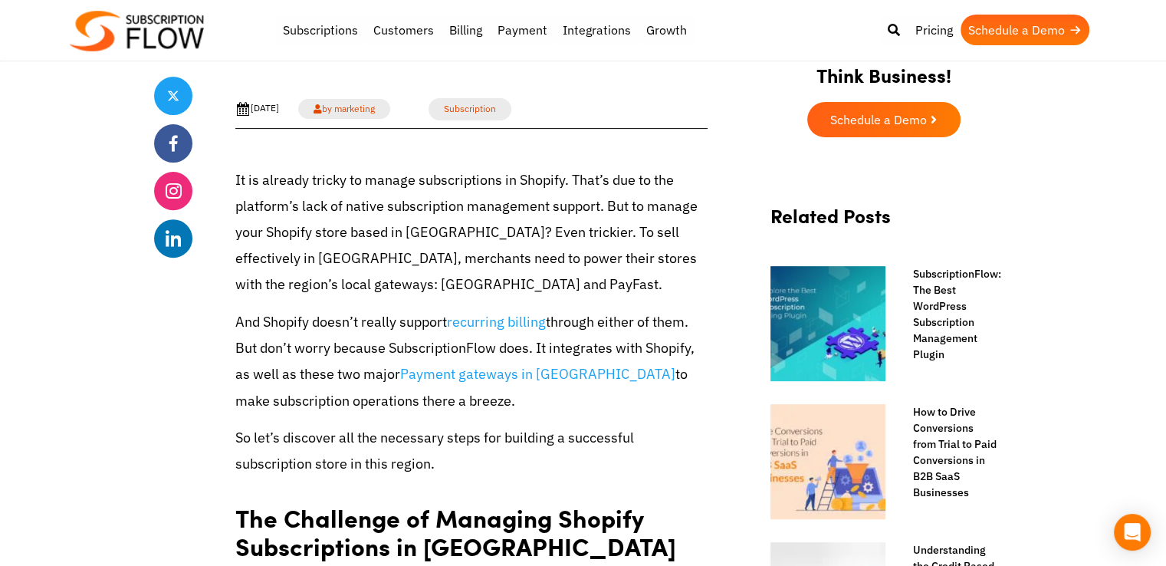
scroll to position [613, 0]
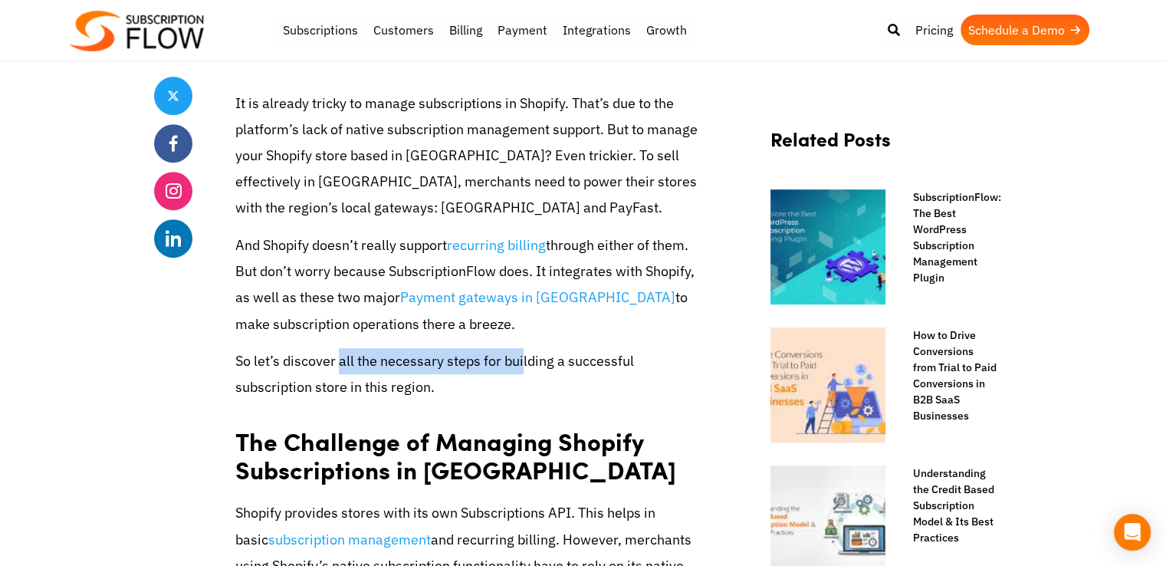
drag, startPoint x: 337, startPoint y: 366, endPoint x: 522, endPoint y: 347, distance: 185.6
click at [531, 382] on p "So let’s discover all the necessary steps for building a successful subscriptio…" at bounding box center [471, 374] width 472 height 52
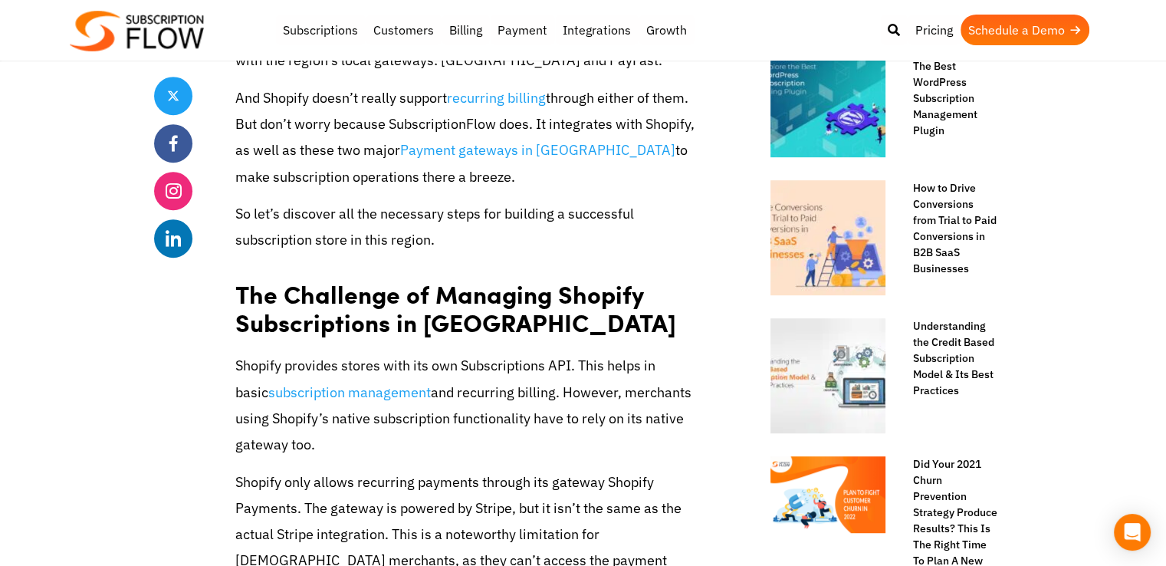
scroll to position [843, 0]
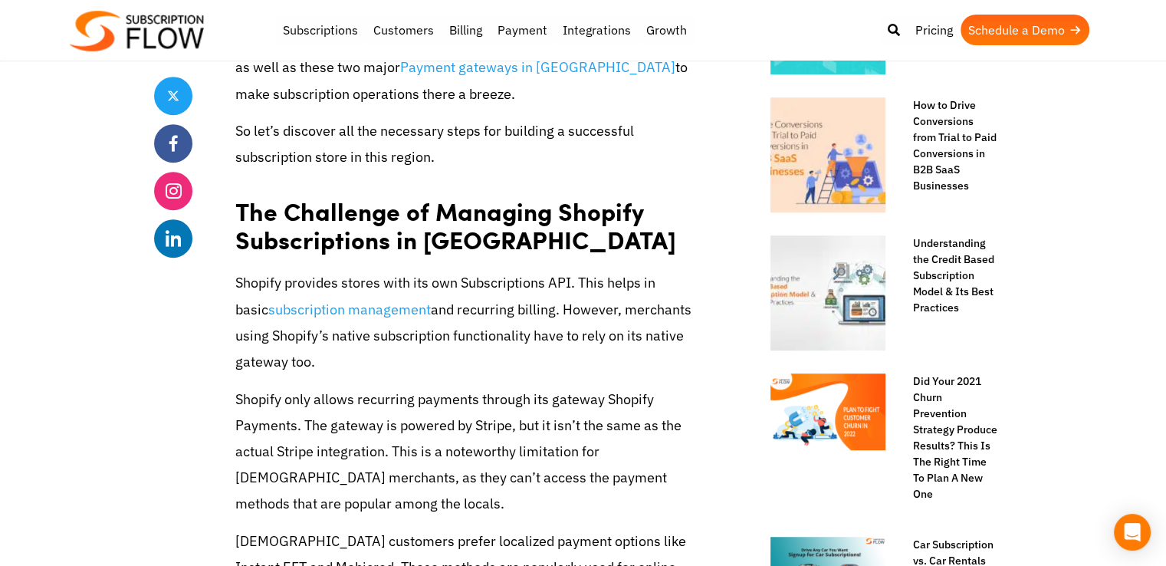
click at [478, 315] on p "Shopify provides stores with its own Subscriptions API. This helps in basic sub…" at bounding box center [471, 322] width 472 height 105
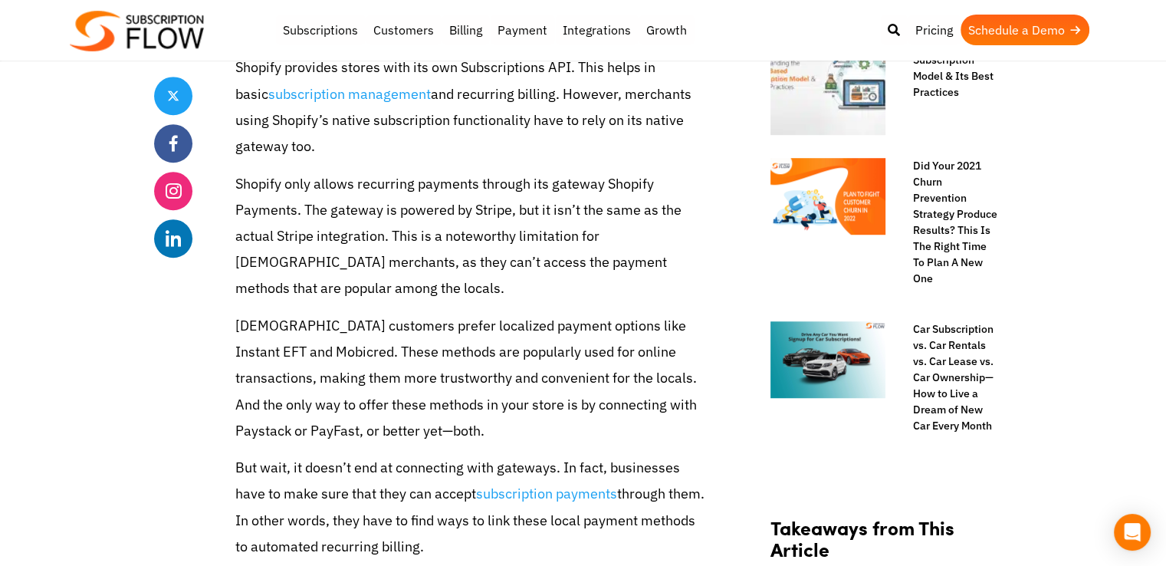
scroll to position [1150, 0]
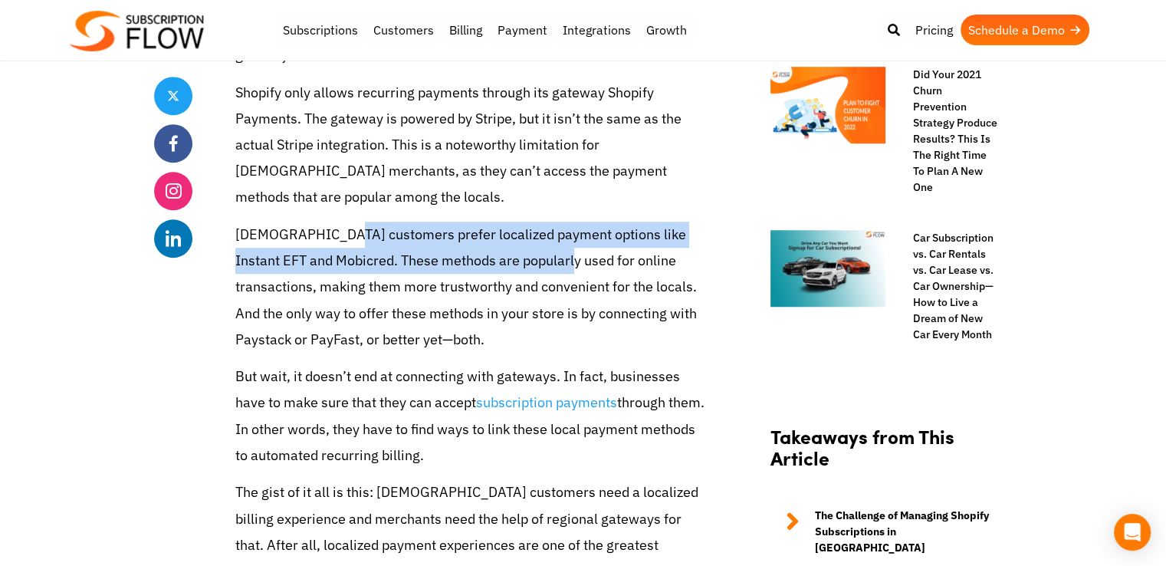
drag, startPoint x: 331, startPoint y: 238, endPoint x: 528, endPoint y: 255, distance: 197.7
click at [528, 255] on p "South African customers prefer localized payment options like Instant EFT and M…" at bounding box center [471, 287] width 472 height 131
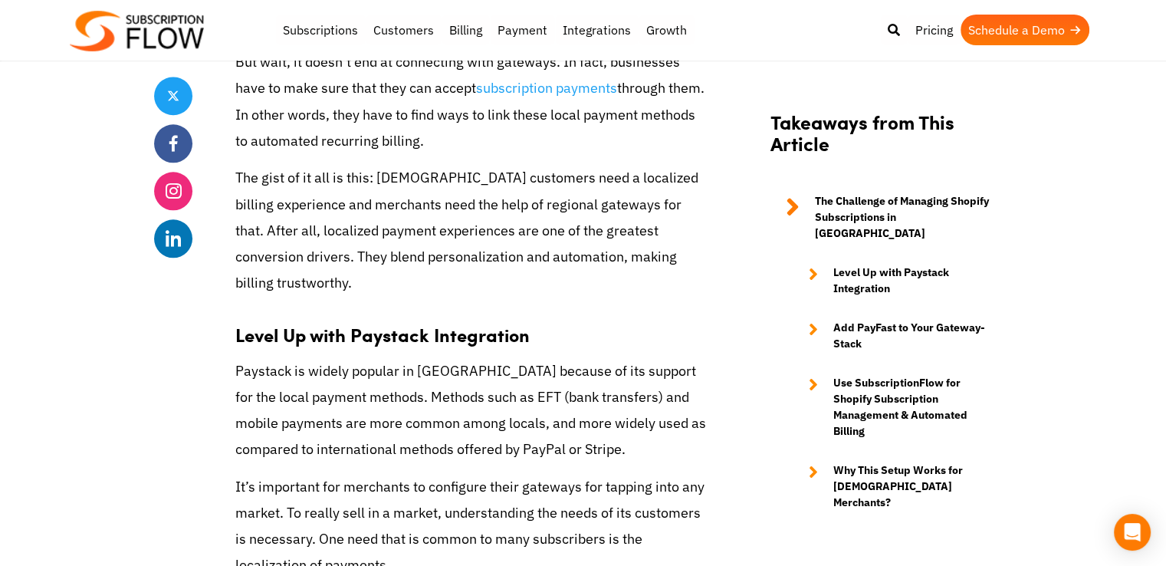
scroll to position [1610, 0]
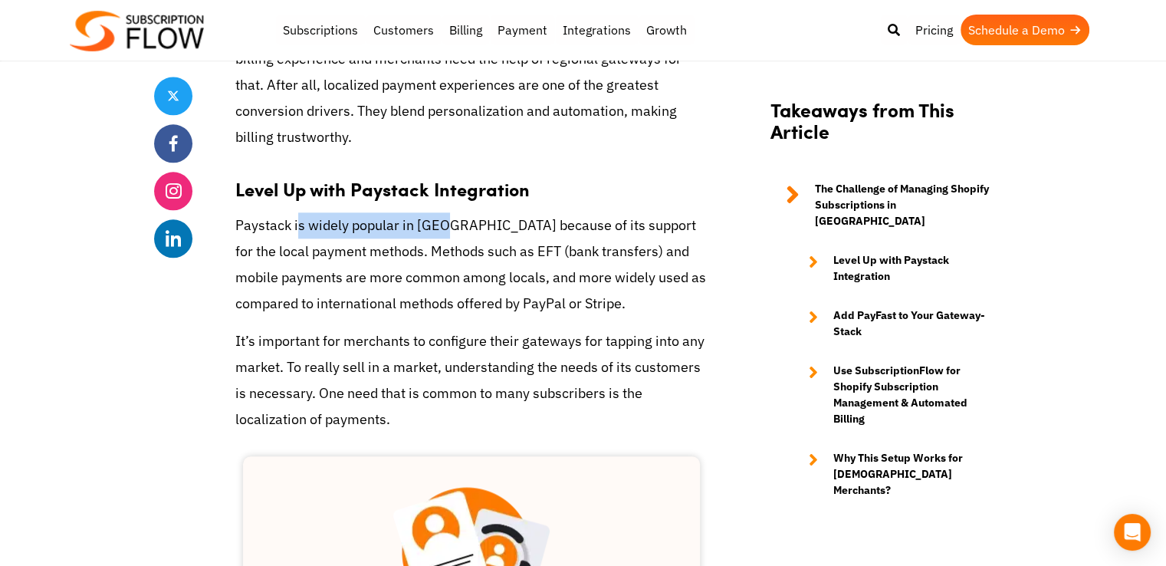
drag, startPoint x: 298, startPoint y: 231, endPoint x: 448, endPoint y: 217, distance: 150.1
click at [448, 217] on p "Paystack is widely popular in South Africa because of its support for the local…" at bounding box center [471, 264] width 472 height 105
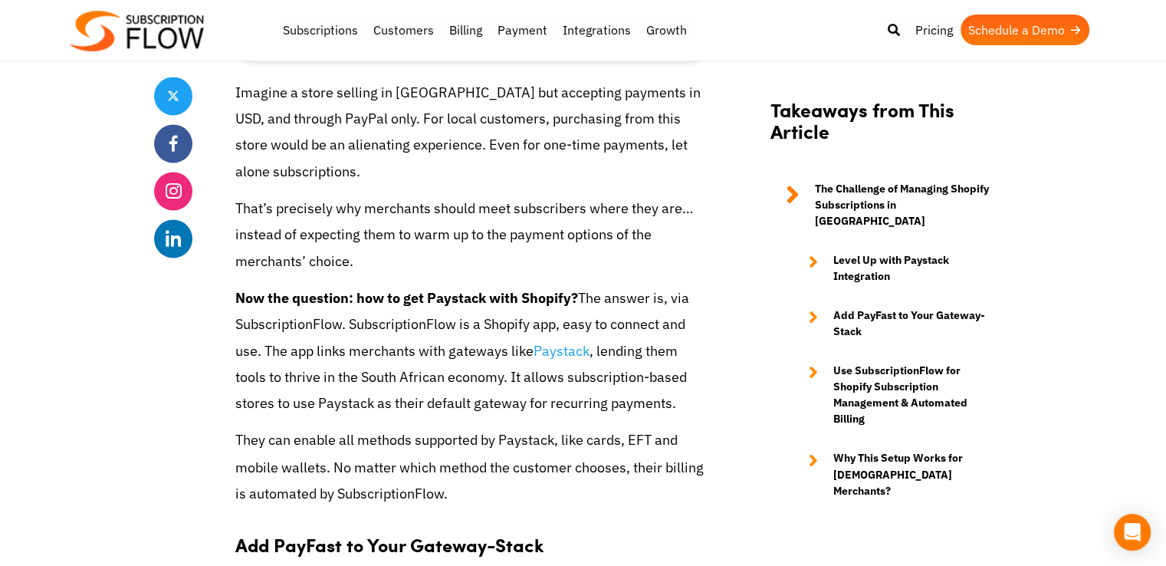
scroll to position [2529, 0]
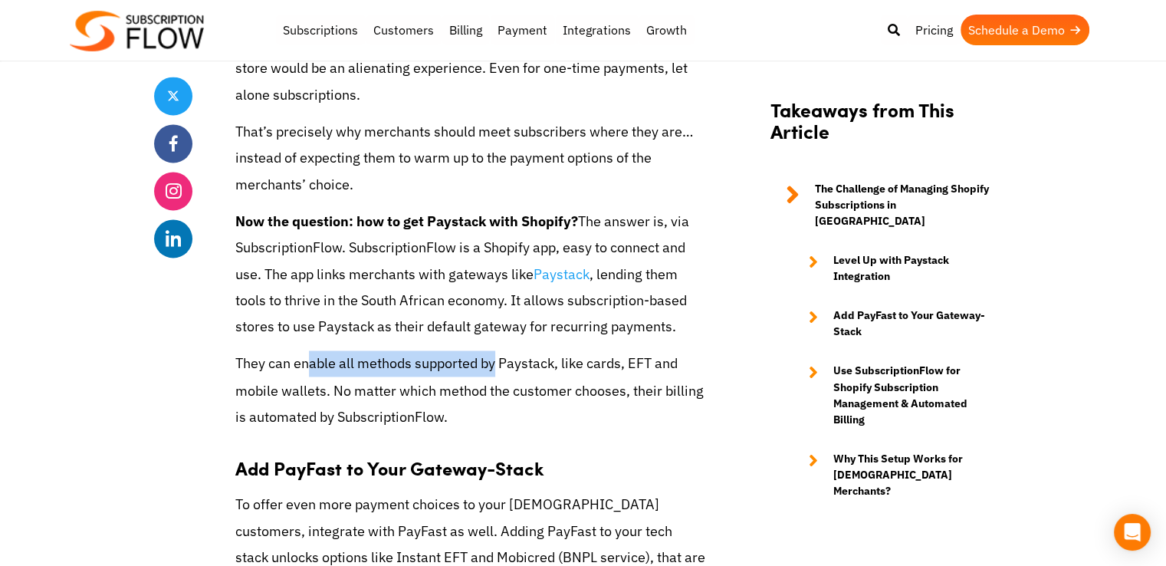
drag, startPoint x: 310, startPoint y: 370, endPoint x: 497, endPoint y: 362, distance: 186.4
click at [497, 362] on p "They can enable all methods supported by Paystack, like cards, EFT and mobile w…" at bounding box center [471, 389] width 472 height 79
click at [512, 379] on p "They can enable all methods supported by Paystack, like cards, EFT and mobile w…" at bounding box center [471, 389] width 472 height 79
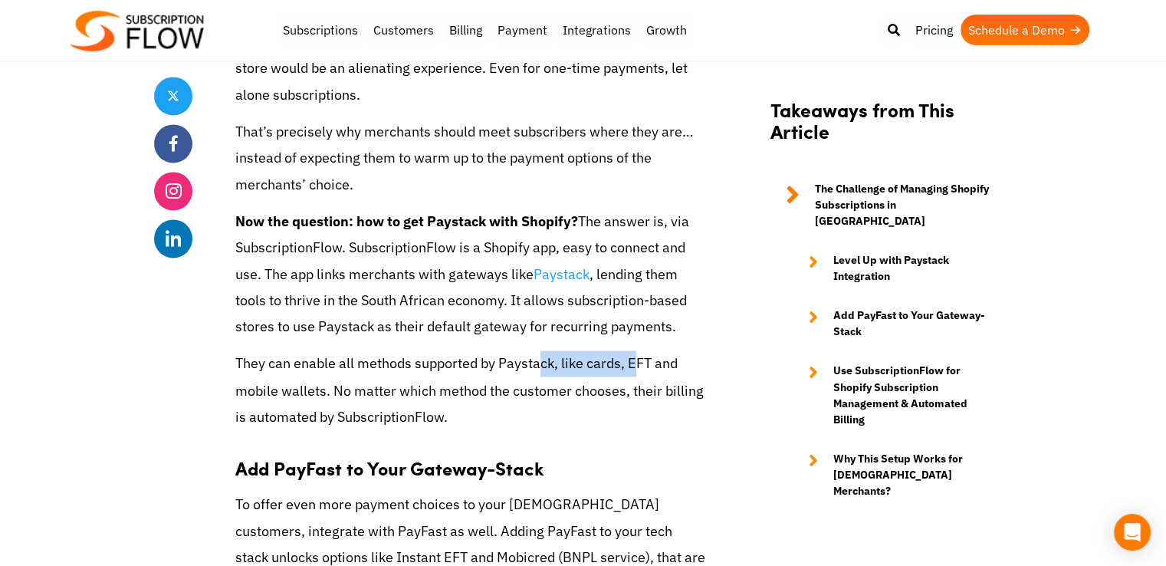
drag, startPoint x: 540, startPoint y: 372, endPoint x: 635, endPoint y: 361, distance: 96.4
click at [635, 361] on p "They can enable all methods supported by Paystack, like cards, EFT and mobile w…" at bounding box center [471, 389] width 472 height 79
click at [638, 383] on p "They can enable all methods supported by Paystack, like cards, EFT and mobile w…" at bounding box center [471, 389] width 472 height 79
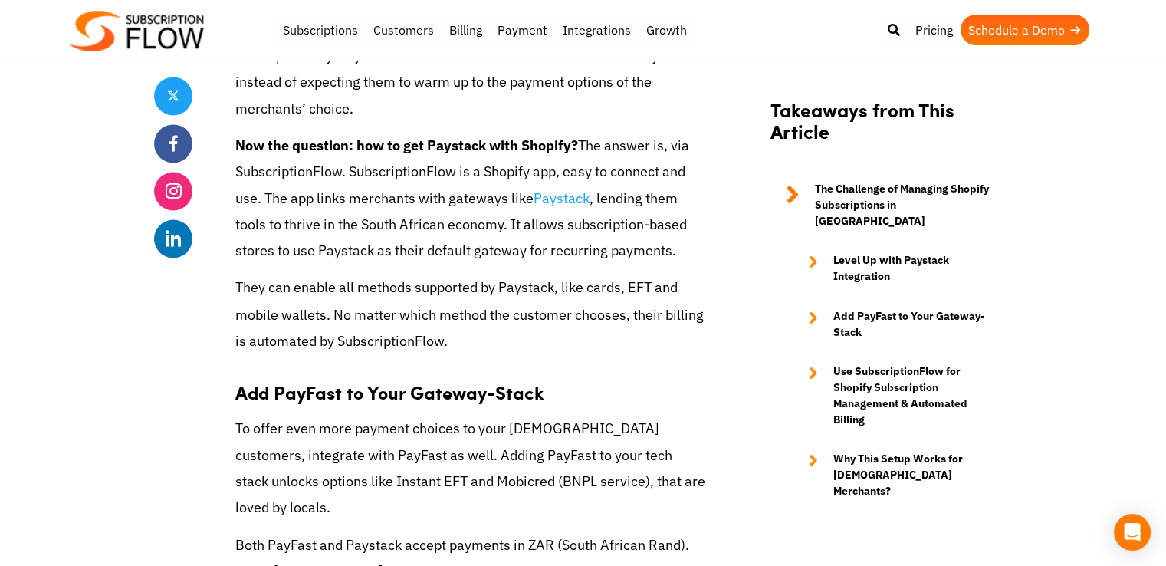
scroll to position [2606, 0]
drag, startPoint x: 428, startPoint y: 310, endPoint x: 527, endPoint y: 342, distance: 104.7
click at [629, 323] on p "They can enable all methods supported by Paystack, like cards, EFT and mobile w…" at bounding box center [471, 313] width 472 height 79
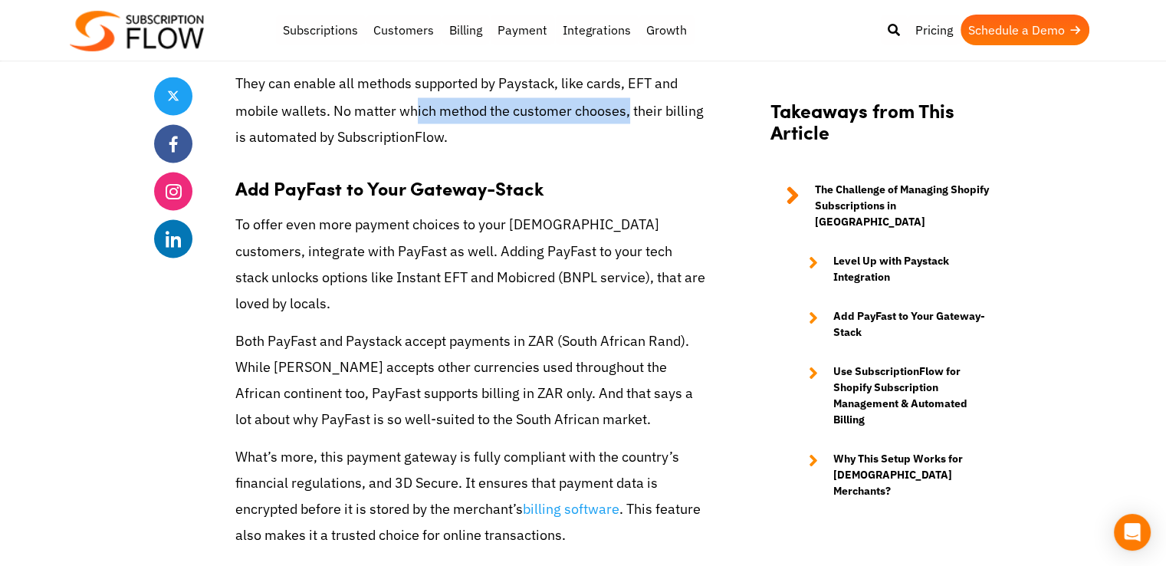
scroll to position [2836, 0]
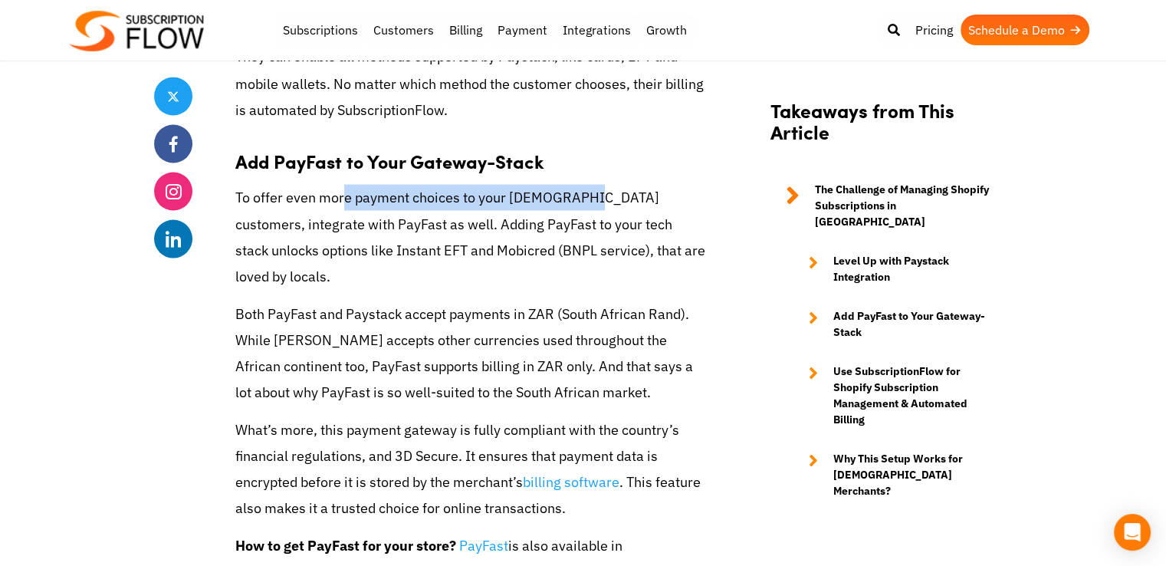
drag, startPoint x: 346, startPoint y: 201, endPoint x: 579, endPoint y: 200, distance: 233.8
click at [579, 200] on p "To offer even more payment choices to your [DEMOGRAPHIC_DATA] customers, integr…" at bounding box center [471, 236] width 472 height 105
click at [600, 209] on p "To offer even more payment choices to your [DEMOGRAPHIC_DATA] customers, integr…" at bounding box center [471, 236] width 472 height 105
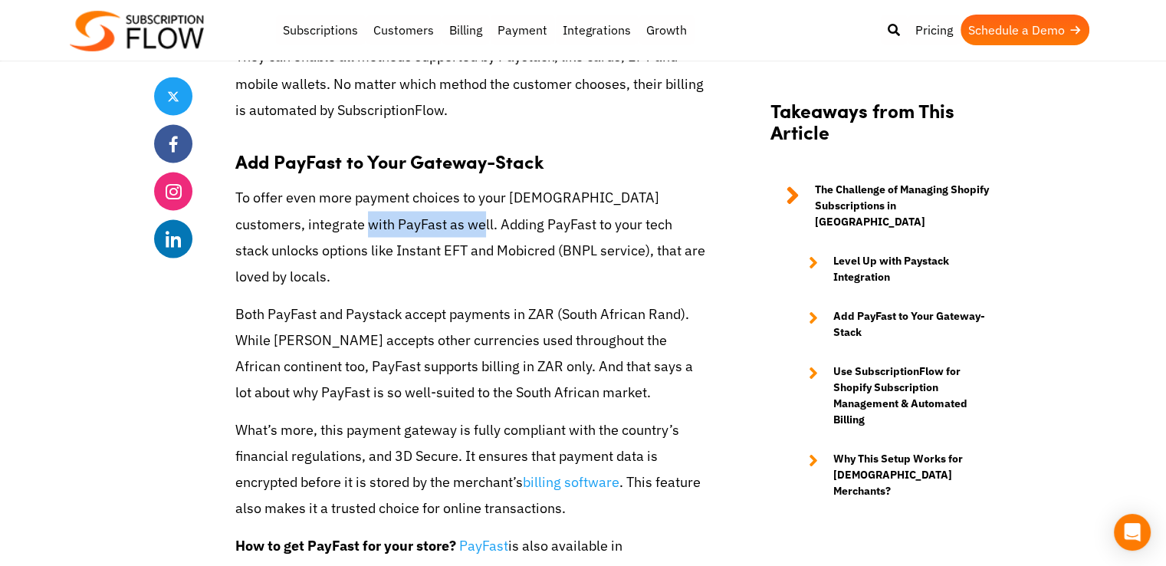
drag, startPoint x: 323, startPoint y: 228, endPoint x: 435, endPoint y: 228, distance: 111.9
click at [435, 228] on p "To offer even more payment choices to your [DEMOGRAPHIC_DATA] customers, integr…" at bounding box center [471, 236] width 472 height 105
click at [448, 243] on p "To offer even more payment choices to your [DEMOGRAPHIC_DATA] customers, integr…" at bounding box center [471, 236] width 472 height 105
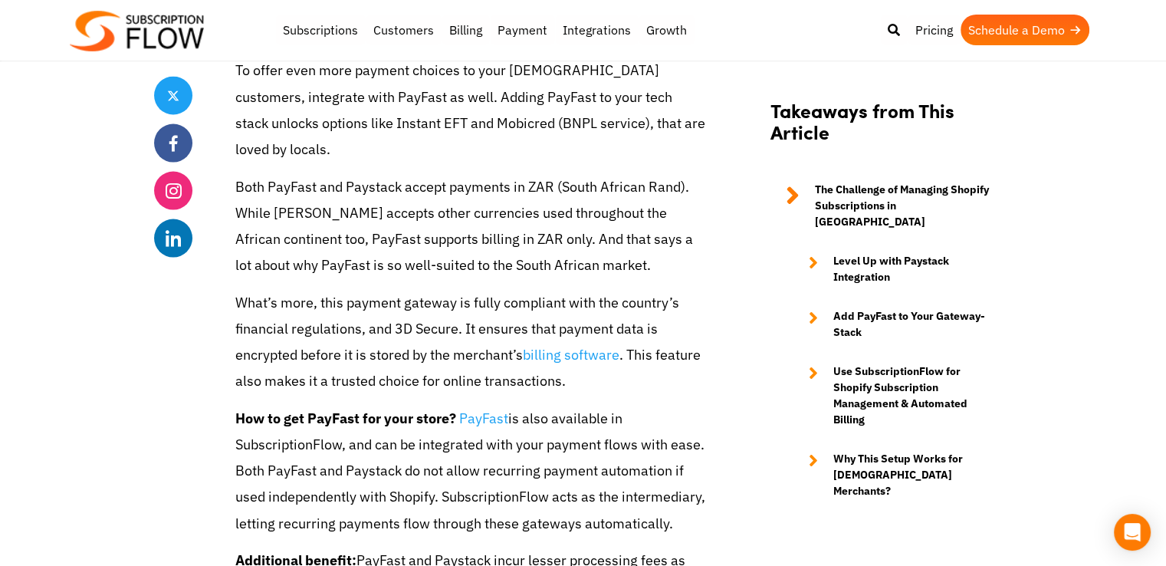
scroll to position [2989, 0]
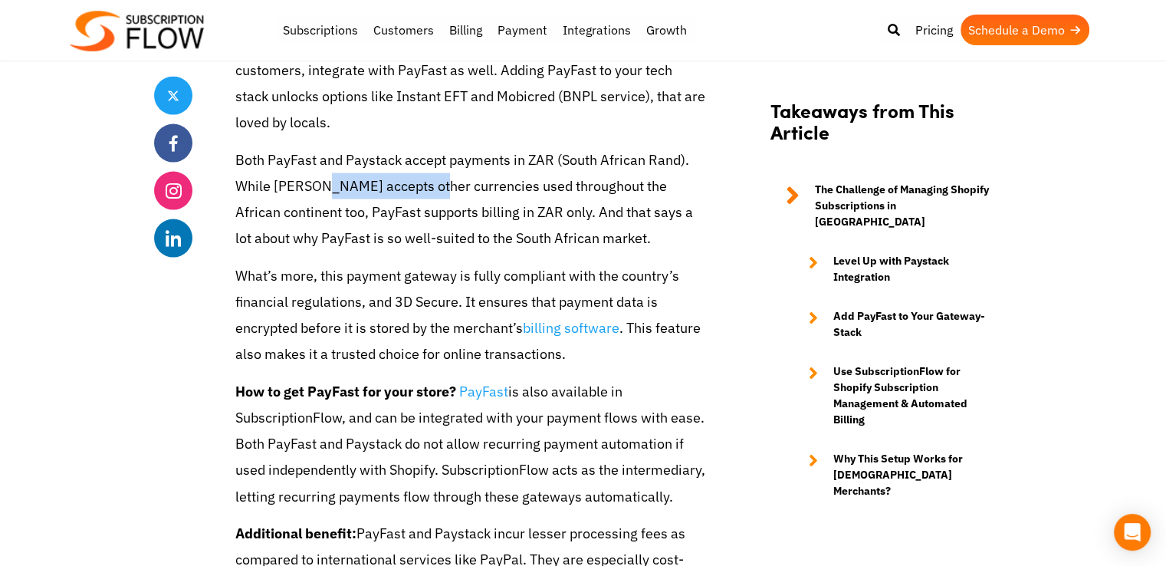
drag, startPoint x: 320, startPoint y: 183, endPoint x: 426, endPoint y: 186, distance: 106.6
click at [426, 186] on p "Both PayFast and Paystack accept payments in ZAR (South African Rand). While [P…" at bounding box center [471, 199] width 472 height 105
click at [437, 195] on p "Both PayFast and Paystack accept payments in ZAR (South African Rand). While [P…" at bounding box center [471, 199] width 472 height 105
drag, startPoint x: 552, startPoint y: 189, endPoint x: 635, endPoint y: 194, distance: 83.0
click at [635, 194] on p "Both PayFast and Paystack accept payments in ZAR (South African Rand). While [P…" at bounding box center [471, 199] width 472 height 105
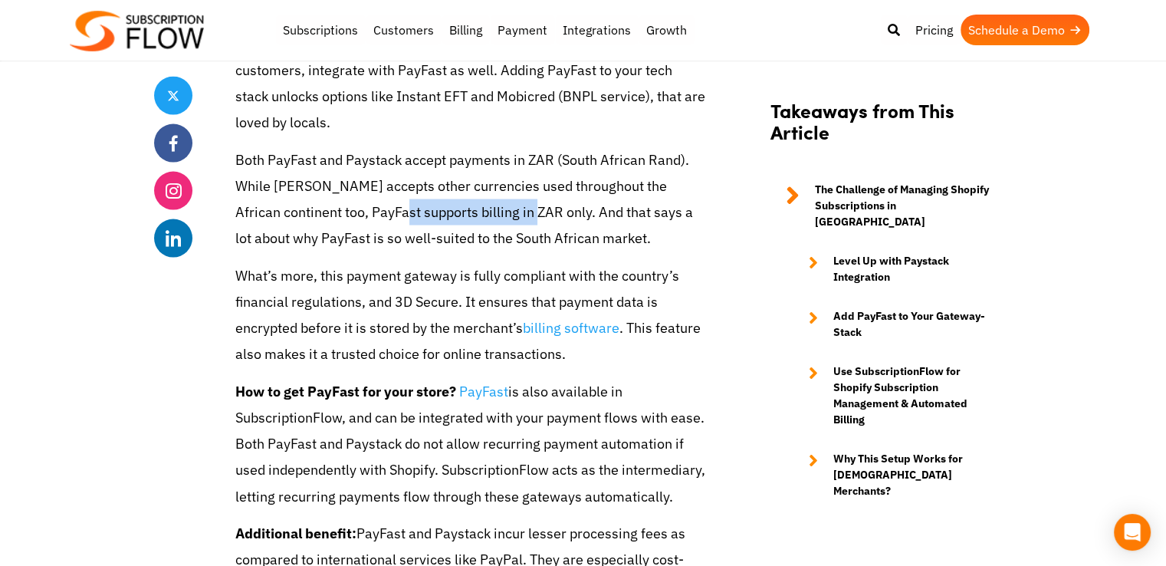
drag, startPoint x: 388, startPoint y: 214, endPoint x: 525, endPoint y: 218, distance: 137.3
click at [525, 218] on p "Both PayFast and Paystack accept payments in ZAR (South African Rand). While [P…" at bounding box center [471, 199] width 472 height 105
click at [530, 223] on p "Both PayFast and Paystack accept payments in ZAR (South African Rand). While [P…" at bounding box center [471, 199] width 472 height 105
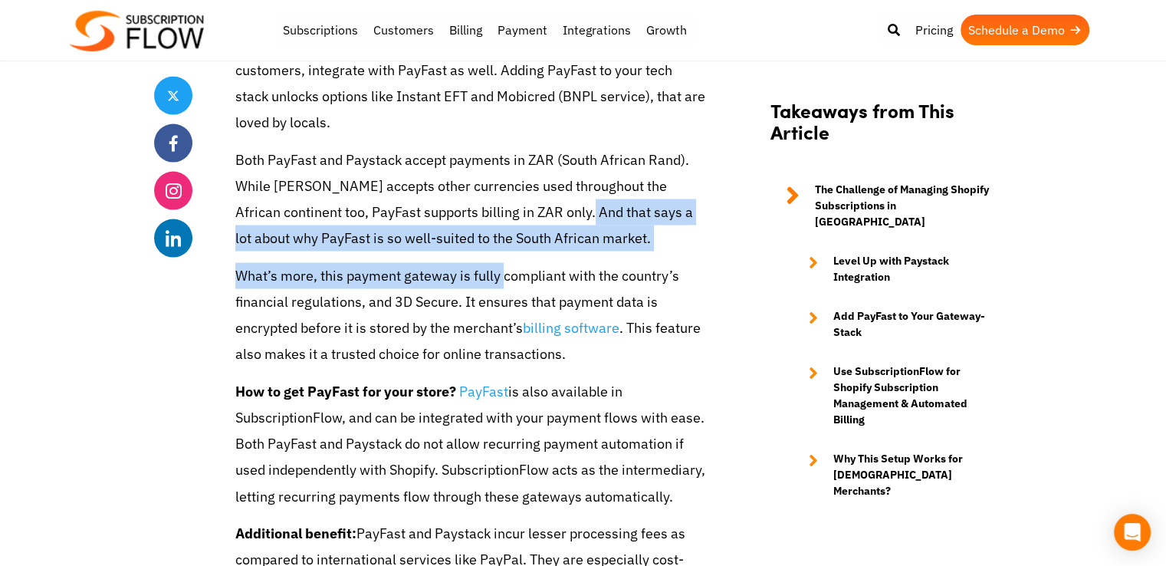
drag, startPoint x: 579, startPoint y: 212, endPoint x: 504, endPoint y: 252, distance: 84.4
click at [504, 252] on div "It is already tricky to manage subscriptions in Shopify. That’s due to the plat…" at bounding box center [471, 358] width 472 height 5365
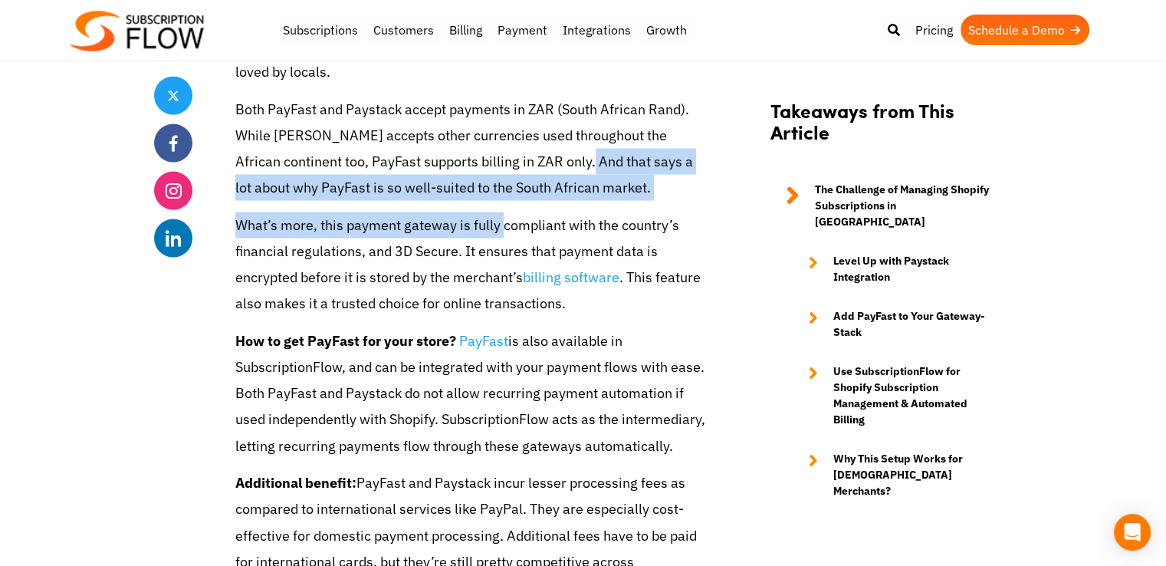
scroll to position [3066, 0]
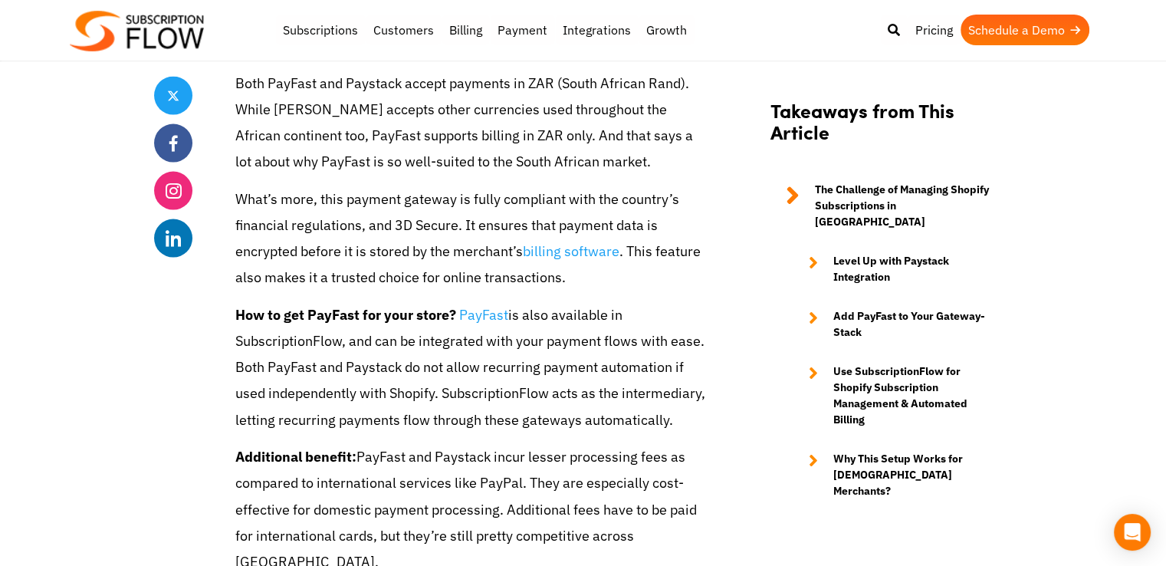
click at [310, 231] on p "What’s more, this payment gateway is fully compliant with the country’s financi…" at bounding box center [471, 238] width 472 height 105
drag, startPoint x: 502, startPoint y: 228, endPoint x: 613, endPoint y: 222, distance: 111.3
click at [613, 222] on p "What’s more, this payment gateway is fully compliant with the country’s financi…" at bounding box center [471, 238] width 472 height 105
drag, startPoint x: 273, startPoint y: 252, endPoint x: 493, endPoint y: 249, distance: 220.0
click at [493, 249] on p "What’s more, this payment gateway is fully compliant with the country’s financi…" at bounding box center [471, 238] width 472 height 105
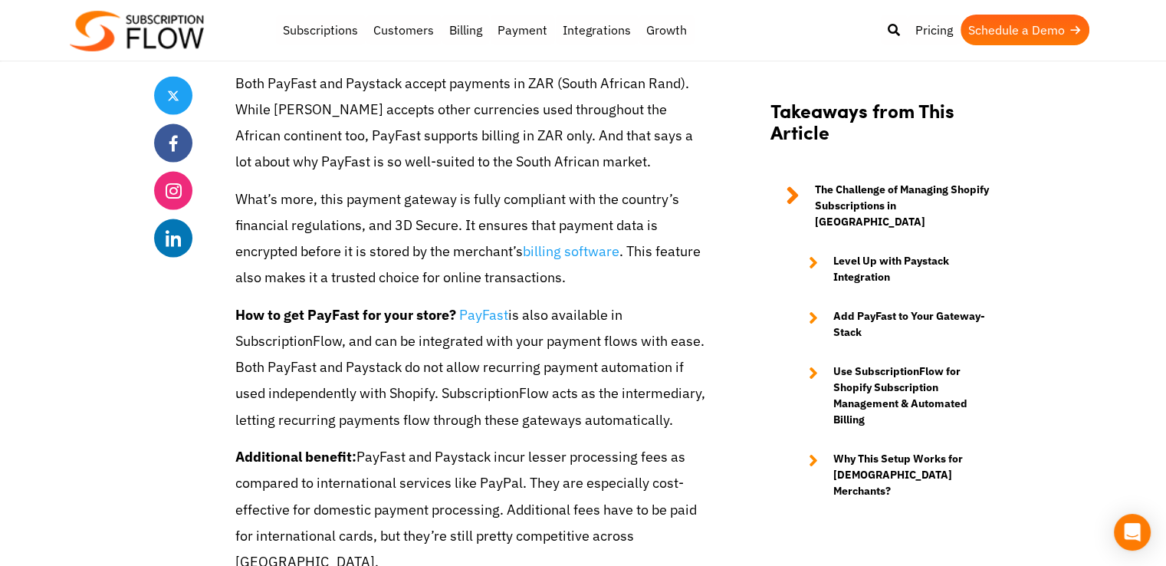
click at [693, 255] on p "What’s more, this payment gateway is fully compliant with the country’s financi…" at bounding box center [471, 238] width 472 height 105
drag, startPoint x: 304, startPoint y: 277, endPoint x: 501, endPoint y: 272, distance: 197.1
click at [501, 272] on p "What’s more, this payment gateway is fully compliant with the country’s financi…" at bounding box center [471, 238] width 472 height 105
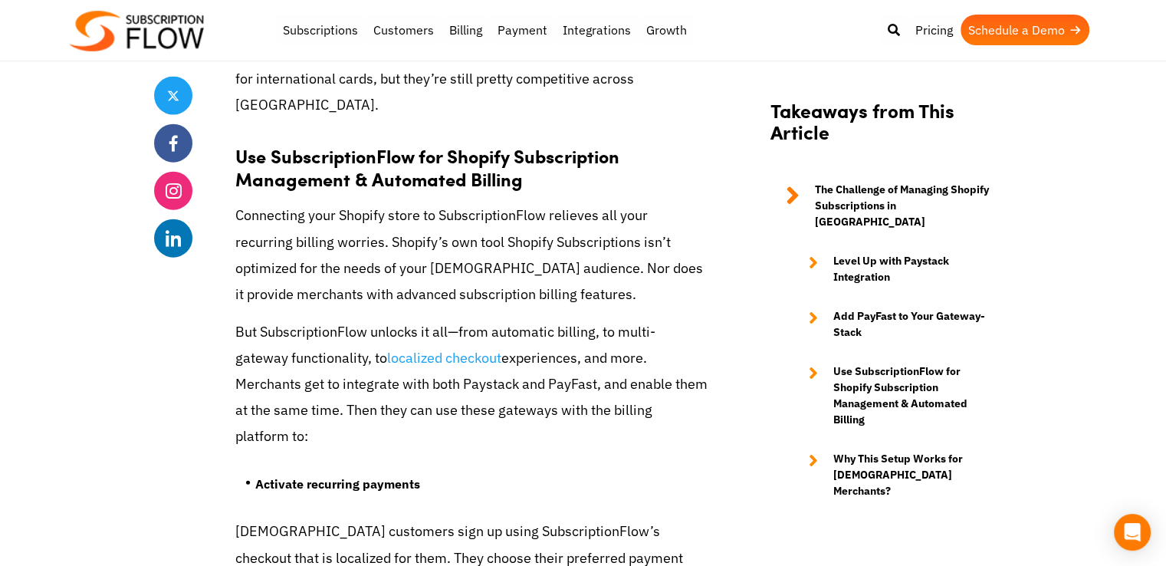
scroll to position [3526, 0]
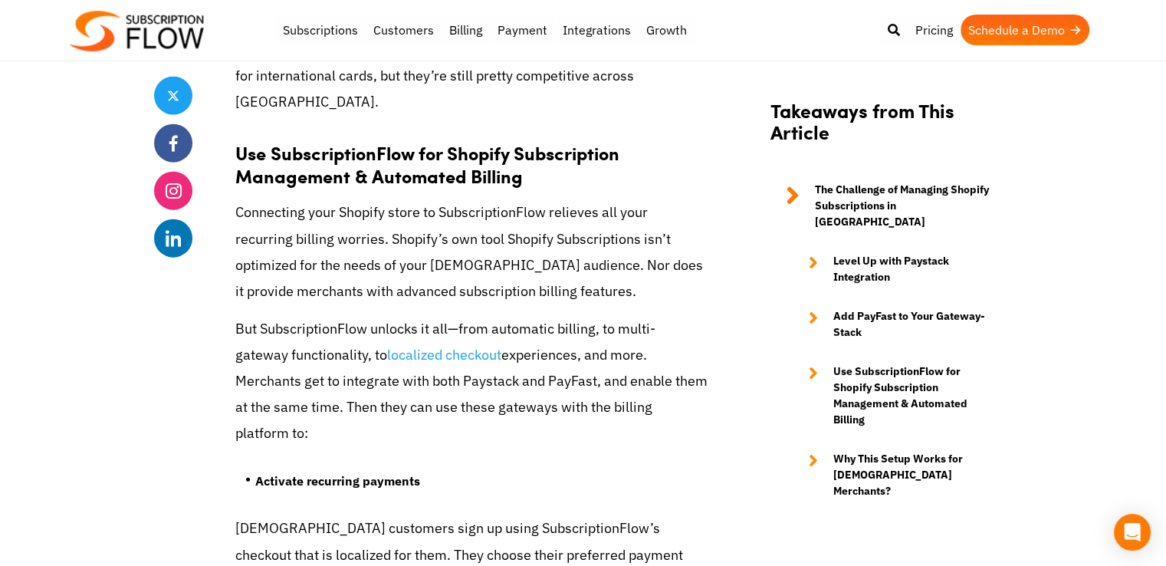
click at [543, 220] on p "Connecting your Shopify store to SubscriptionFlow relieves all your recurring b…" at bounding box center [471, 251] width 472 height 105
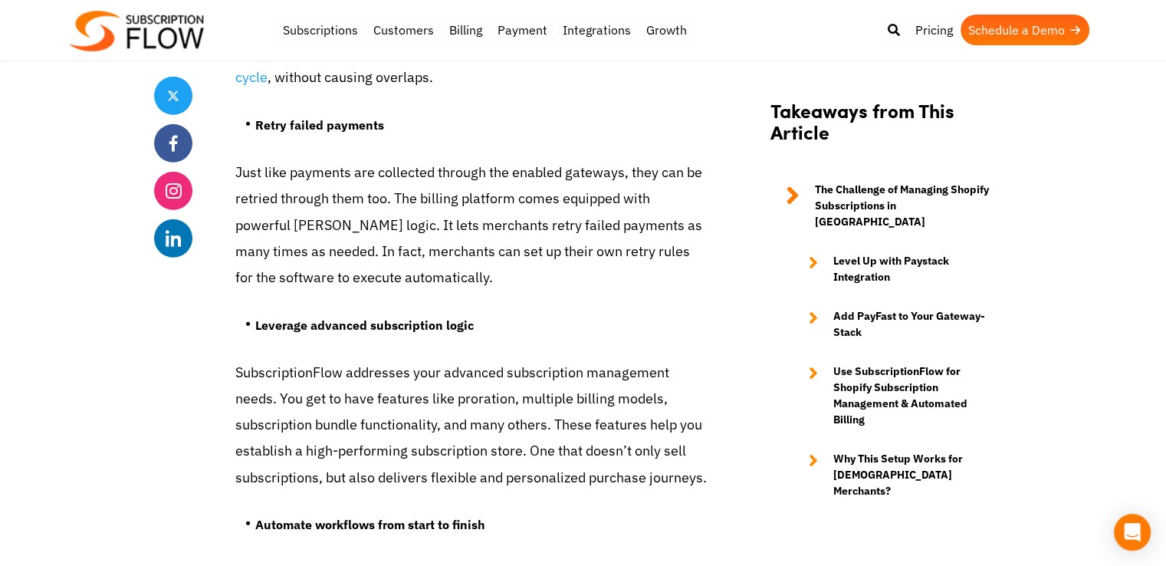
scroll to position [4200, 0]
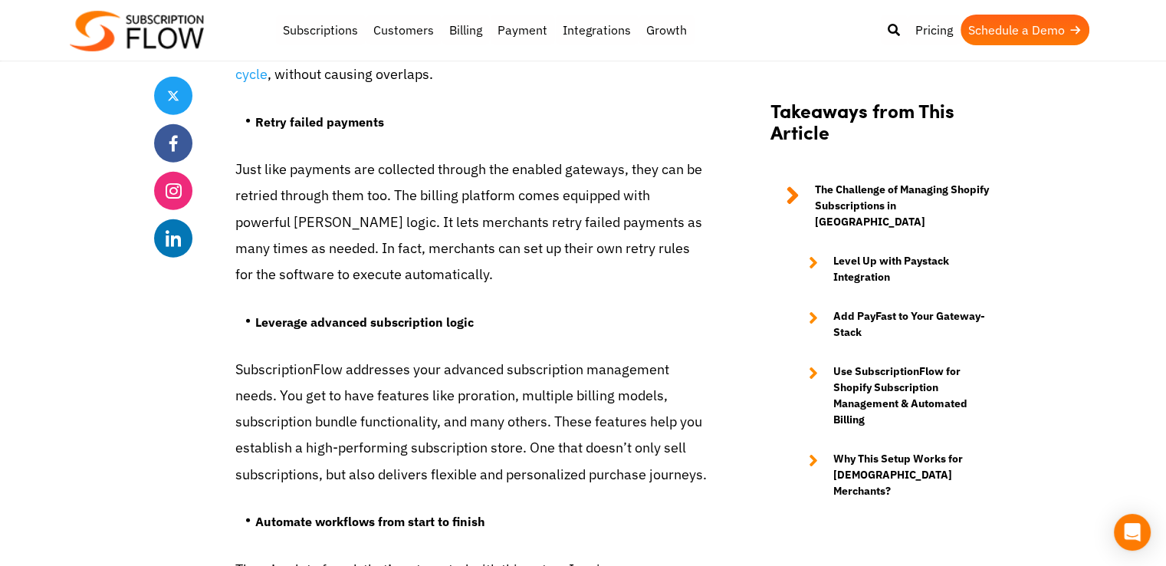
click at [499, 356] on p "SubscriptionFlow addresses your advanced subscription management needs. You get…" at bounding box center [471, 421] width 472 height 131
copy p "proration"
click at [590, 376] on p "SubscriptionFlow addresses your advanced subscription management needs. You get…" at bounding box center [471, 421] width 472 height 131
drag, startPoint x: 283, startPoint y: 378, endPoint x: 385, endPoint y: 377, distance: 101.9
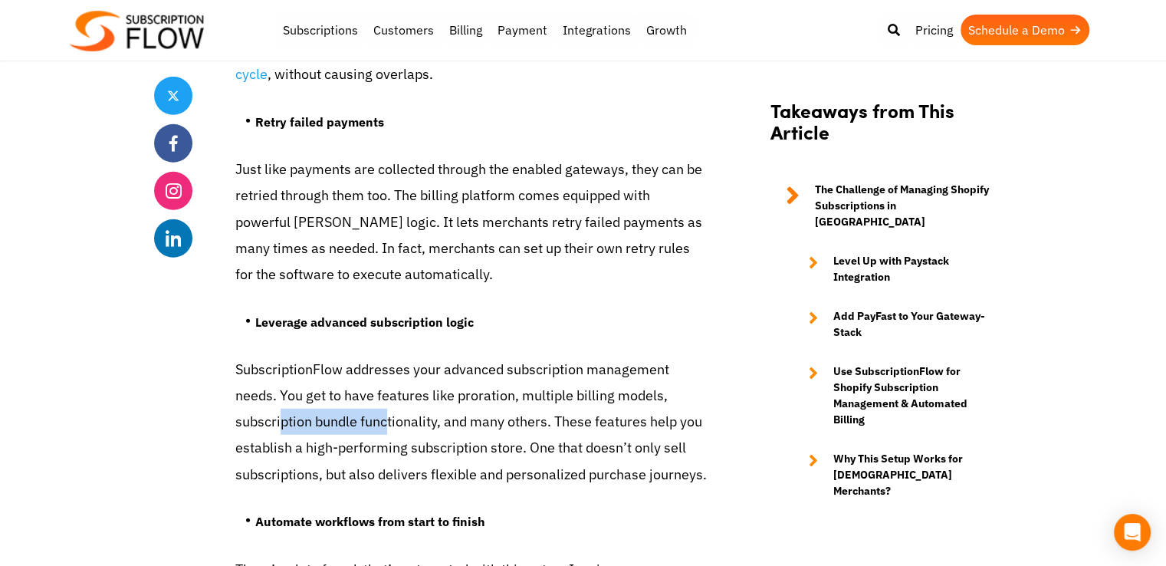
click at [385, 377] on p "SubscriptionFlow addresses your advanced subscription management needs. You get…" at bounding box center [471, 421] width 472 height 131
click at [405, 388] on p "SubscriptionFlow addresses your advanced subscription management needs. You get…" at bounding box center [471, 421] width 472 height 131
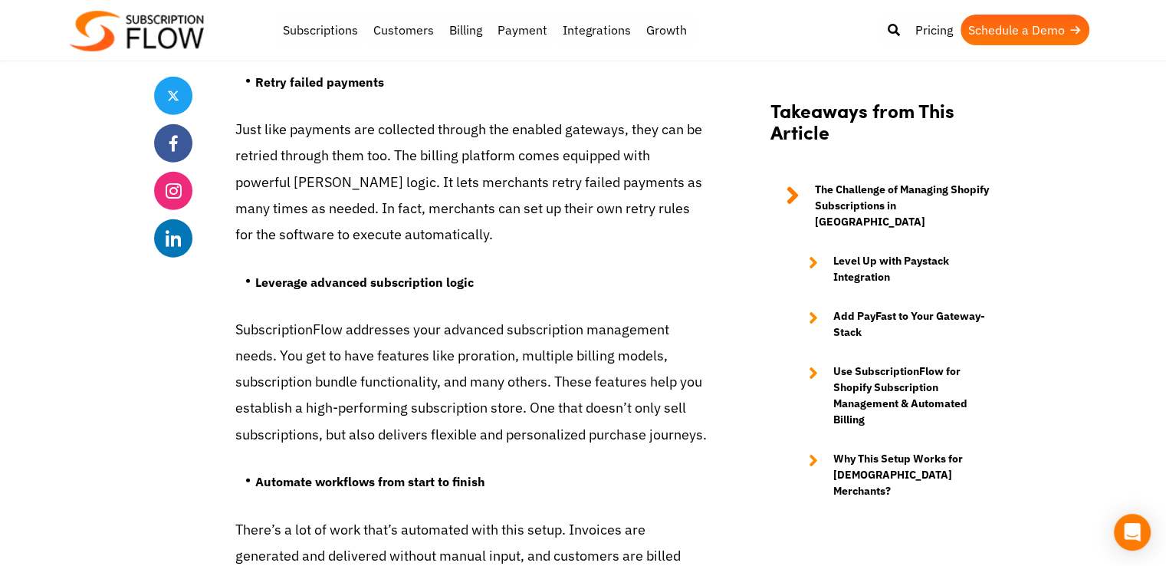
scroll to position [4277, 0]
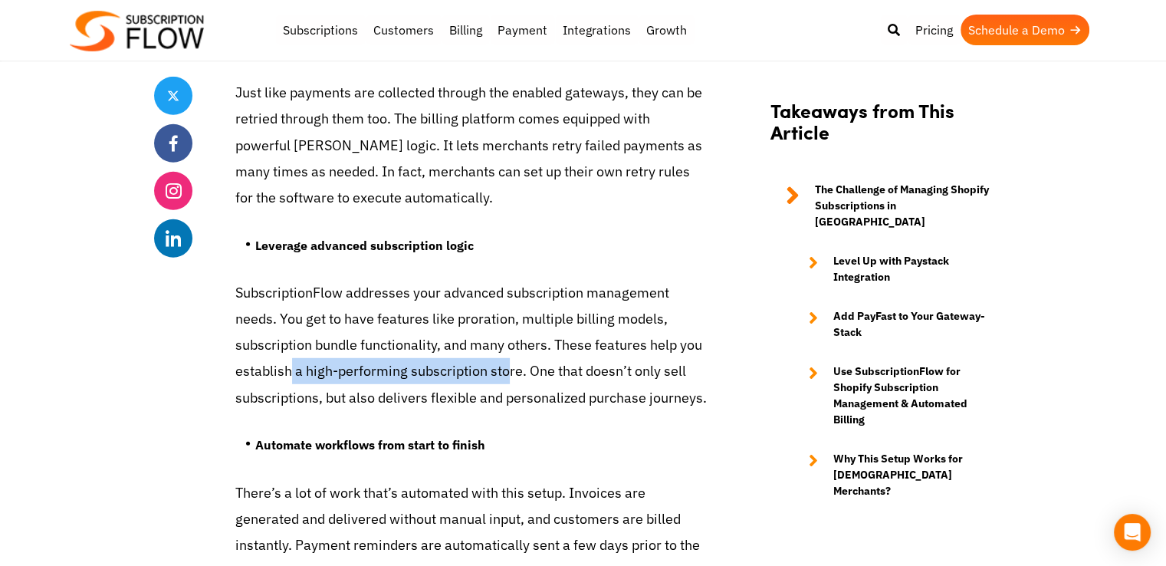
drag, startPoint x: 287, startPoint y: 328, endPoint x: 504, endPoint y: 316, distance: 217.3
click at [504, 316] on p "SubscriptionFlow addresses your advanced subscription management needs. You get…" at bounding box center [471, 345] width 472 height 131
click at [529, 332] on p "SubscriptionFlow addresses your advanced subscription management needs. You get…" at bounding box center [471, 345] width 472 height 131
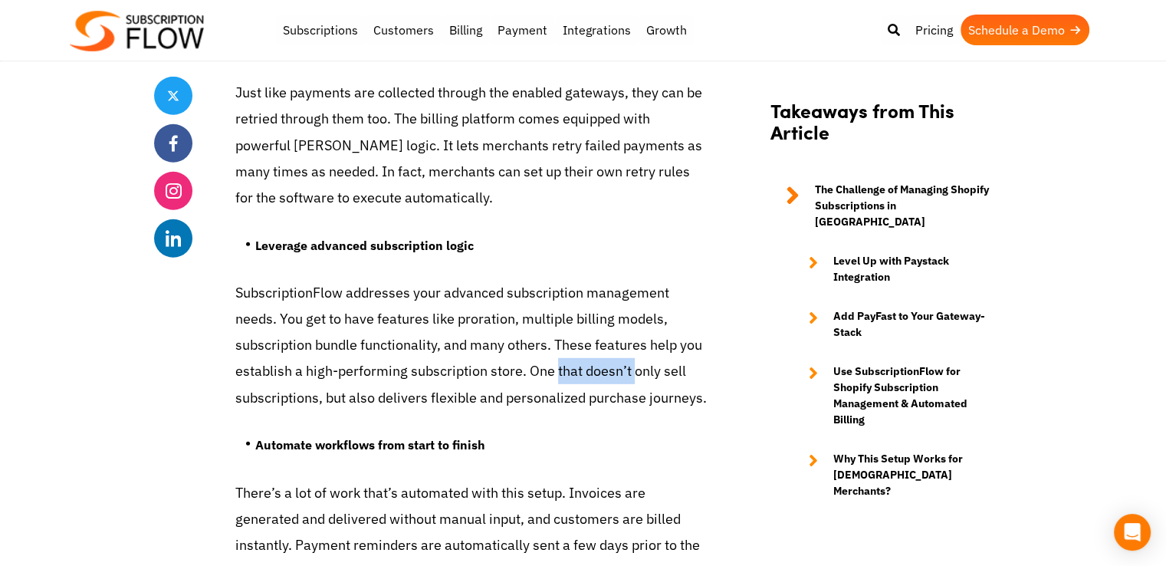
drag, startPoint x: 555, startPoint y: 314, endPoint x: 635, endPoint y: 312, distance: 79.7
click at [635, 312] on p "SubscriptionFlow addresses your advanced subscription management needs. You get…" at bounding box center [471, 345] width 472 height 131
click at [645, 324] on p "SubscriptionFlow addresses your advanced subscription management needs. You get…" at bounding box center [471, 345] width 472 height 131
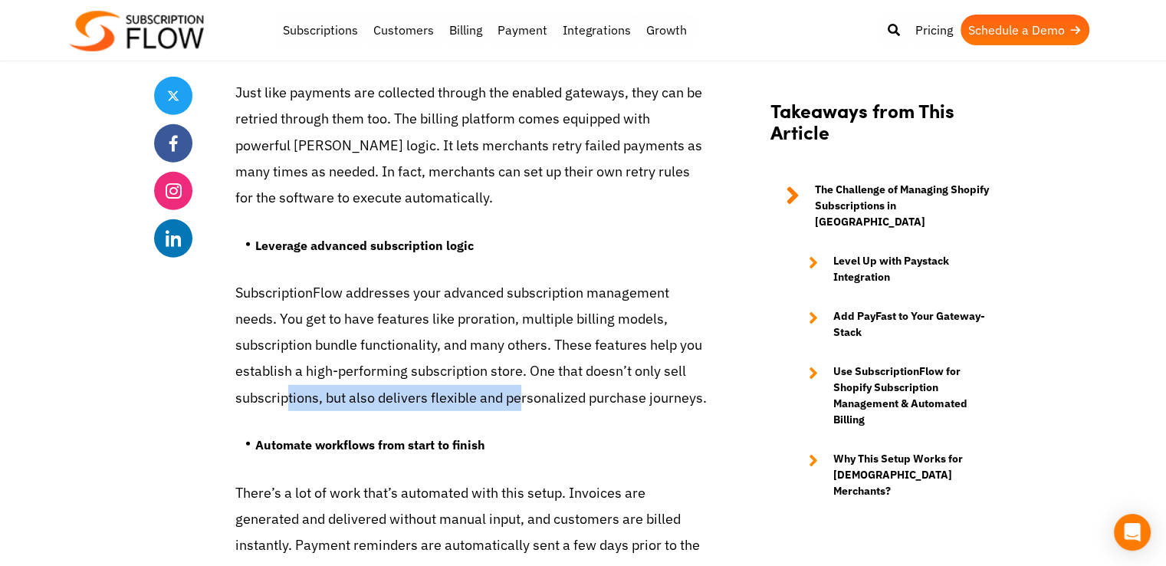
drag, startPoint x: 288, startPoint y: 350, endPoint x: 521, endPoint y: 337, distance: 233.4
click at [521, 337] on p "SubscriptionFlow addresses your advanced subscription management needs. You get…" at bounding box center [471, 345] width 472 height 131
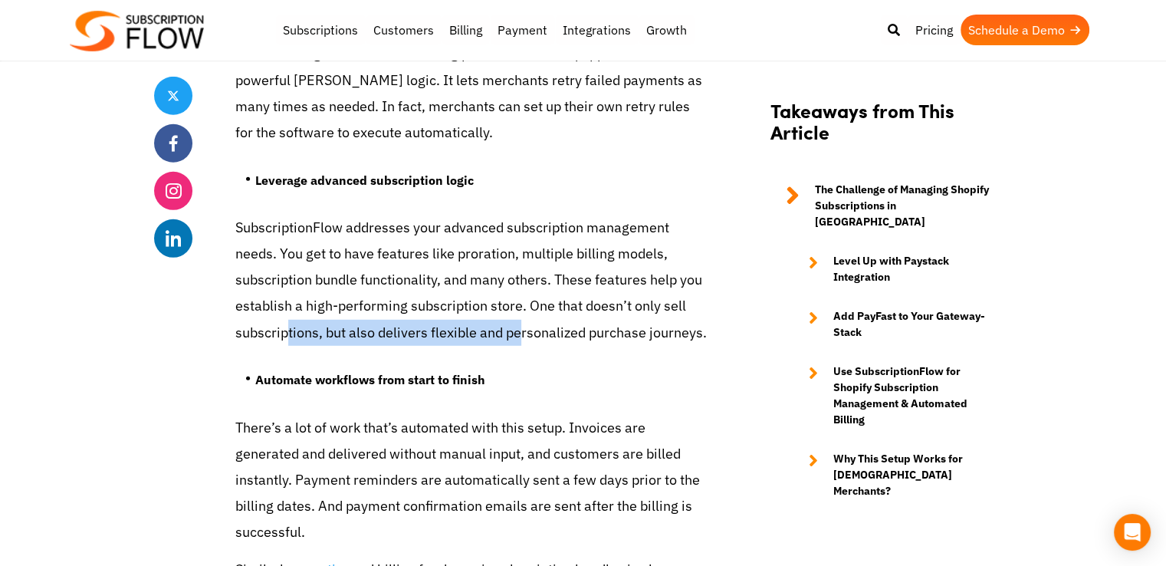
scroll to position [4430, 0]
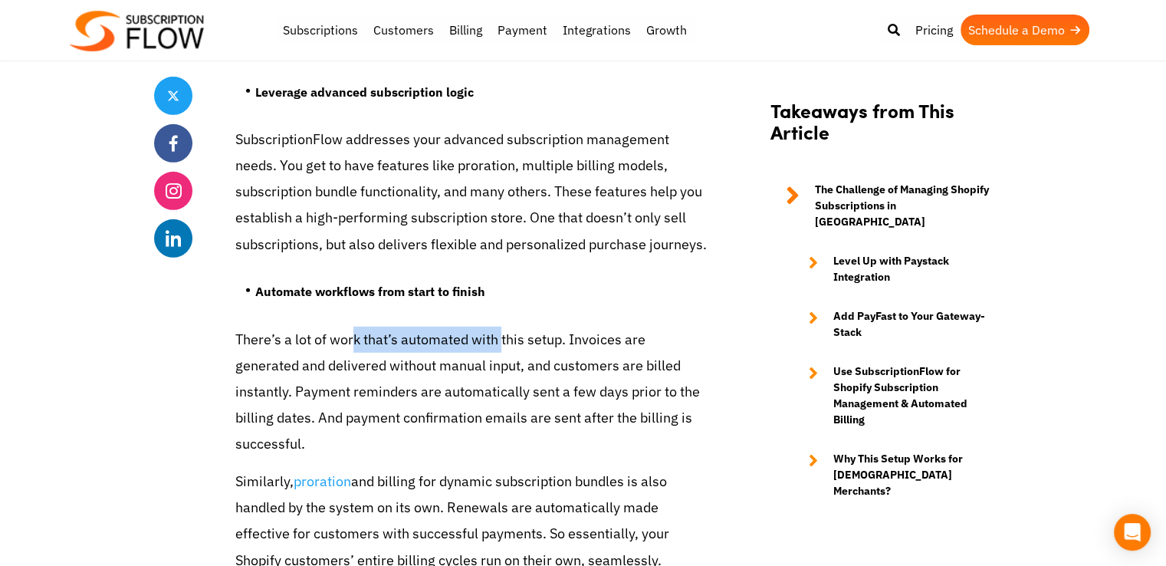
drag, startPoint x: 353, startPoint y: 290, endPoint x: 502, endPoint y: 283, distance: 149.6
click at [502, 327] on p "There’s a lot of work that’s automated with this setup. Invoices are generated …" at bounding box center [471, 392] width 472 height 131
click at [515, 327] on p "There’s a lot of work that’s automated with this setup. Invoices are generated …" at bounding box center [471, 392] width 472 height 131
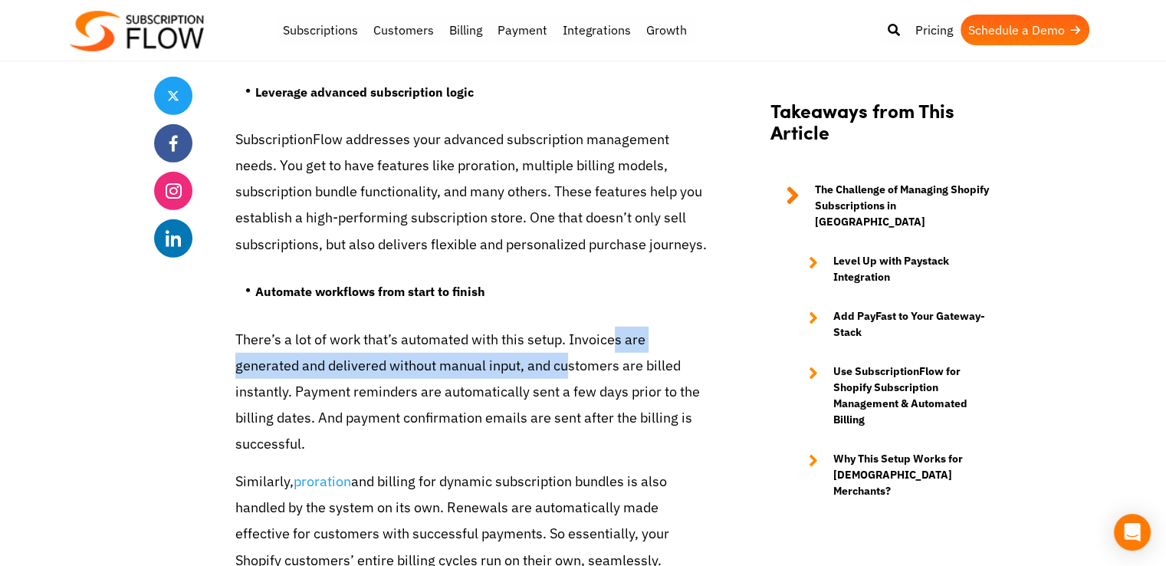
drag, startPoint x: 616, startPoint y: 281, endPoint x: 566, endPoint y: 304, distance: 54.9
click at [566, 327] on p "There’s a lot of work that’s automated with this setup. Invoices are generated …" at bounding box center [471, 392] width 472 height 131
click at [571, 327] on p "There’s a lot of work that’s automated with this setup. Invoices are generated …" at bounding box center [471, 392] width 472 height 131
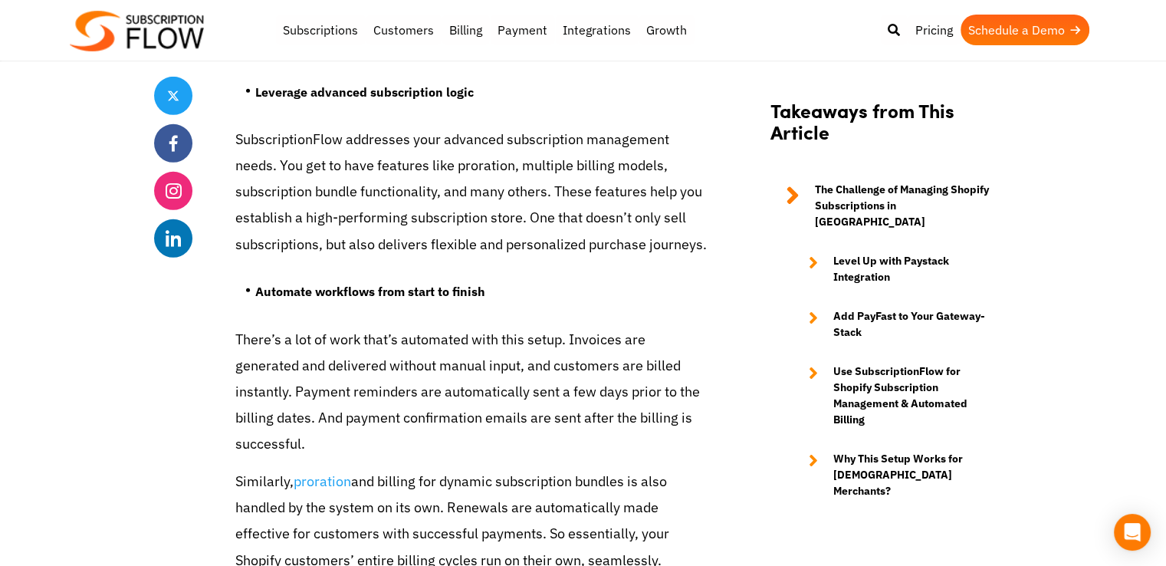
scroll to position [4507, 0]
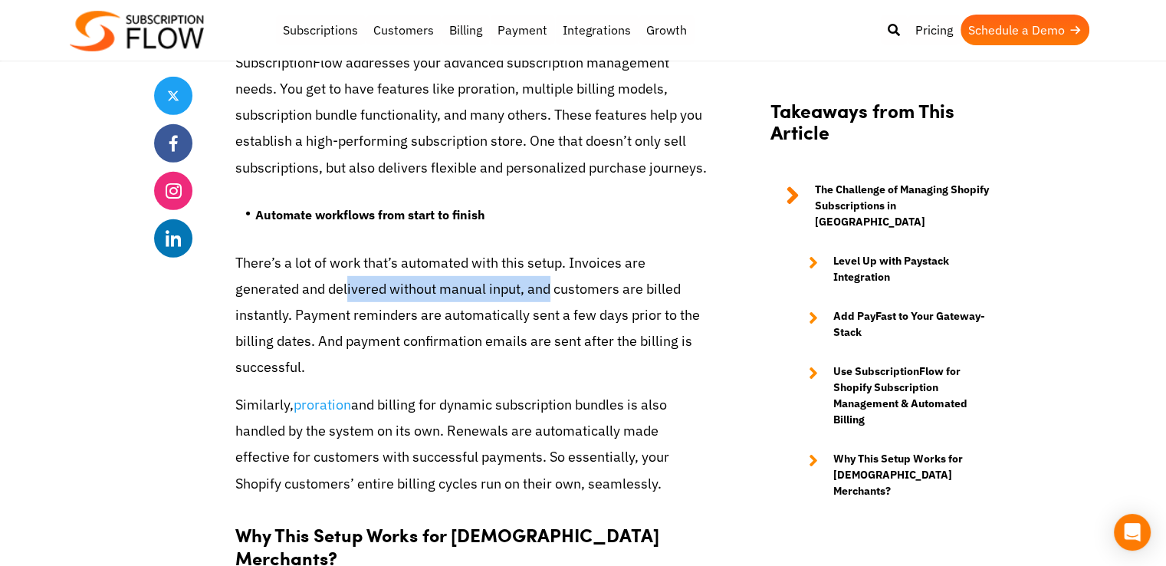
drag, startPoint x: 351, startPoint y: 235, endPoint x: 547, endPoint y: 248, distance: 195.8
click at [547, 250] on p "There’s a lot of work that’s automated with this setup. Invoices are generated …" at bounding box center [471, 315] width 472 height 131
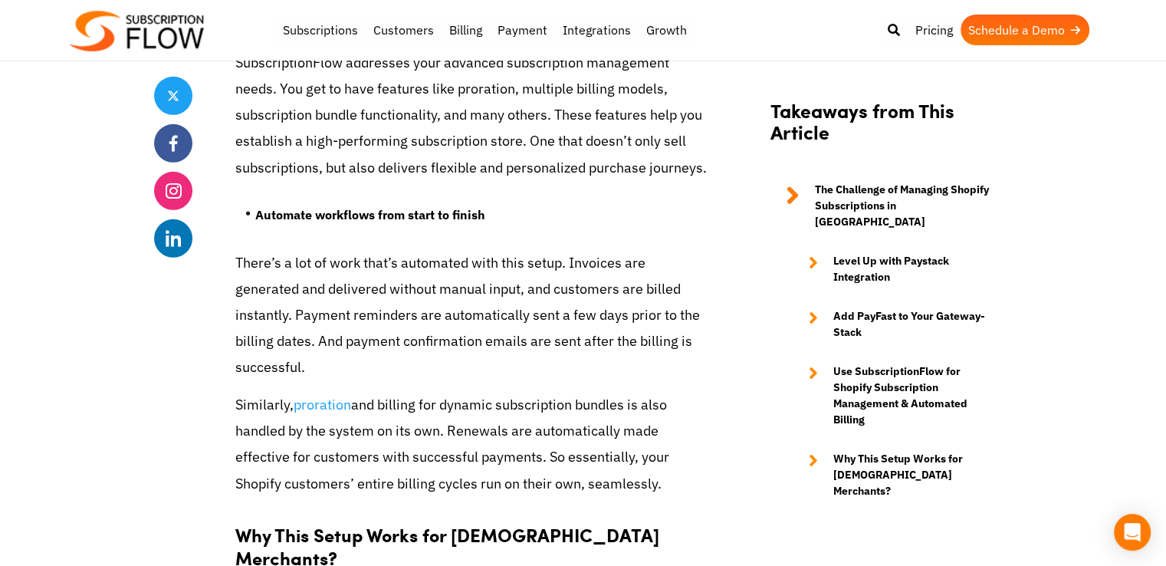
click at [553, 252] on p "There’s a lot of work that’s automated with this setup. Invoices are generated …" at bounding box center [471, 315] width 472 height 131
drag, startPoint x: 353, startPoint y: 268, endPoint x: 416, endPoint y: 254, distance: 64.3
click at [416, 254] on p "There’s a lot of work that’s automated with this setup. Invoices are generated …" at bounding box center [471, 315] width 472 height 131
click at [423, 264] on p "There’s a lot of work that’s automated with this setup. Invoices are generated …" at bounding box center [471, 315] width 472 height 131
drag, startPoint x: 481, startPoint y: 267, endPoint x: 648, endPoint y: 253, distance: 167.7
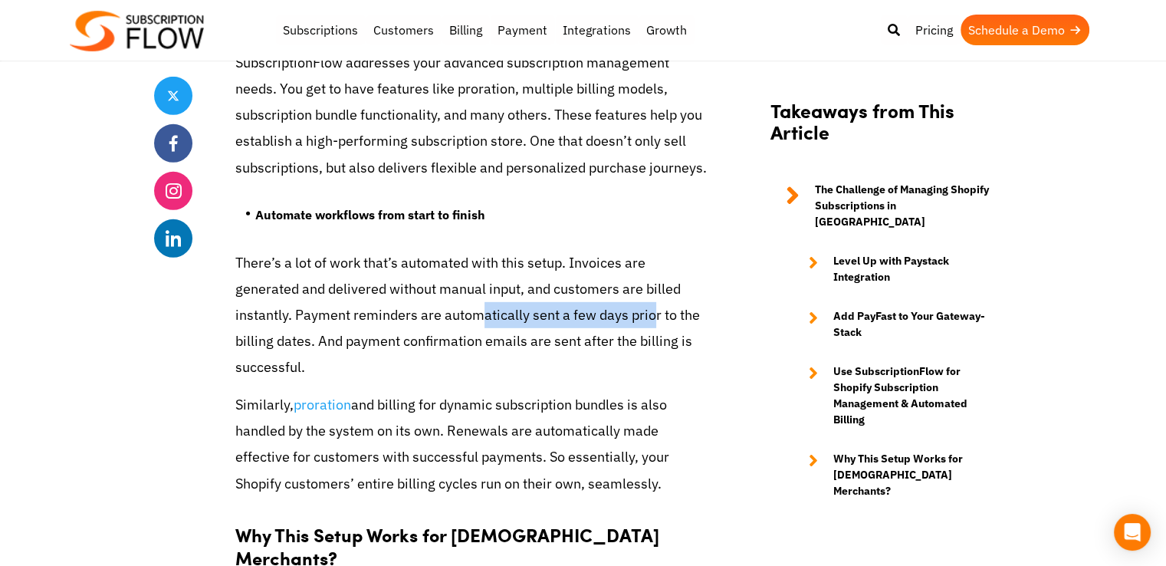
click at [648, 253] on p "There’s a lot of work that’s automated with this setup. Invoices are generated …" at bounding box center [471, 315] width 472 height 131
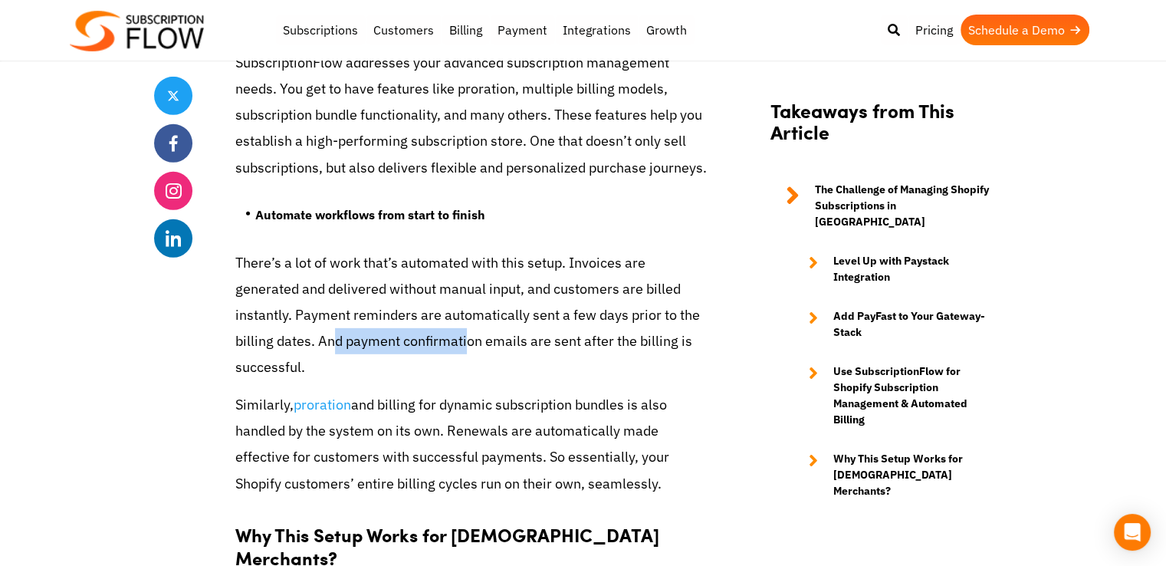
drag, startPoint x: 336, startPoint y: 286, endPoint x: 468, endPoint y: 278, distance: 132.1
click at [468, 278] on p "There’s a lot of work that’s automated with this setup. Invoices are generated …" at bounding box center [471, 315] width 472 height 131
click at [505, 294] on p "There’s a lot of work that’s automated with this setup. Invoices are generated …" at bounding box center [471, 315] width 472 height 131
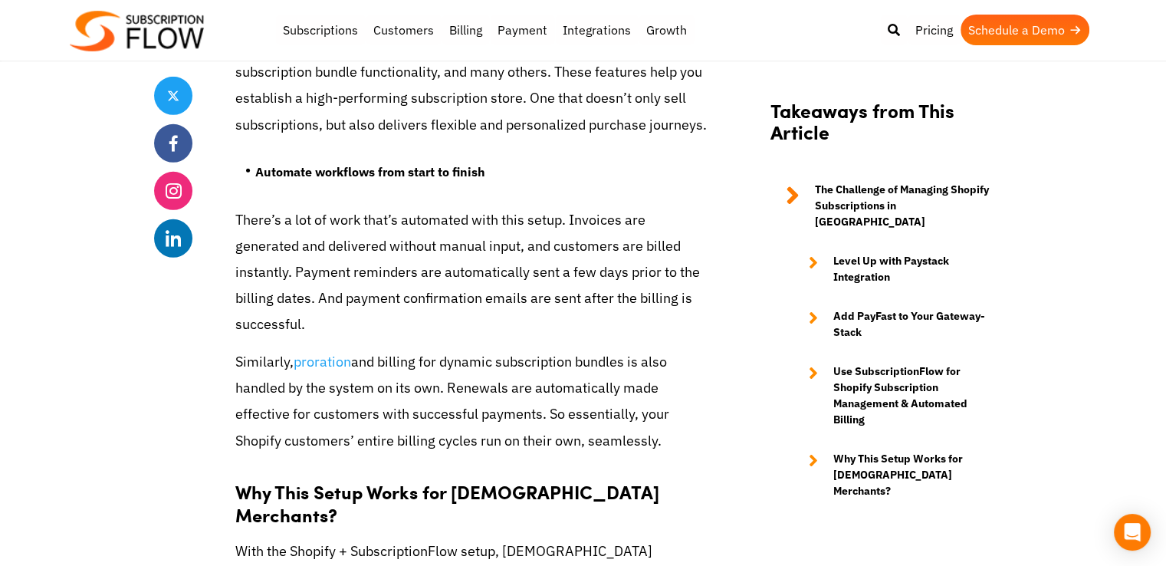
scroll to position [4584, 0]
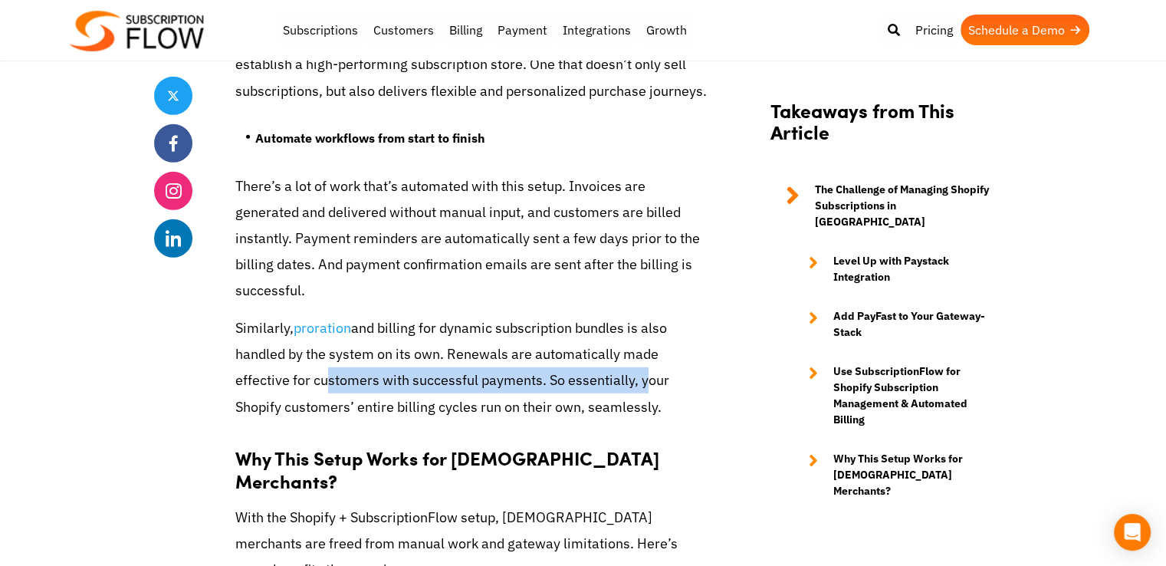
drag, startPoint x: 347, startPoint y: 326, endPoint x: 640, endPoint y: 336, distance: 293.0
click at [640, 336] on p "Similarly, proration and billing for dynamic subscription bundles is also handl…" at bounding box center [471, 367] width 472 height 105
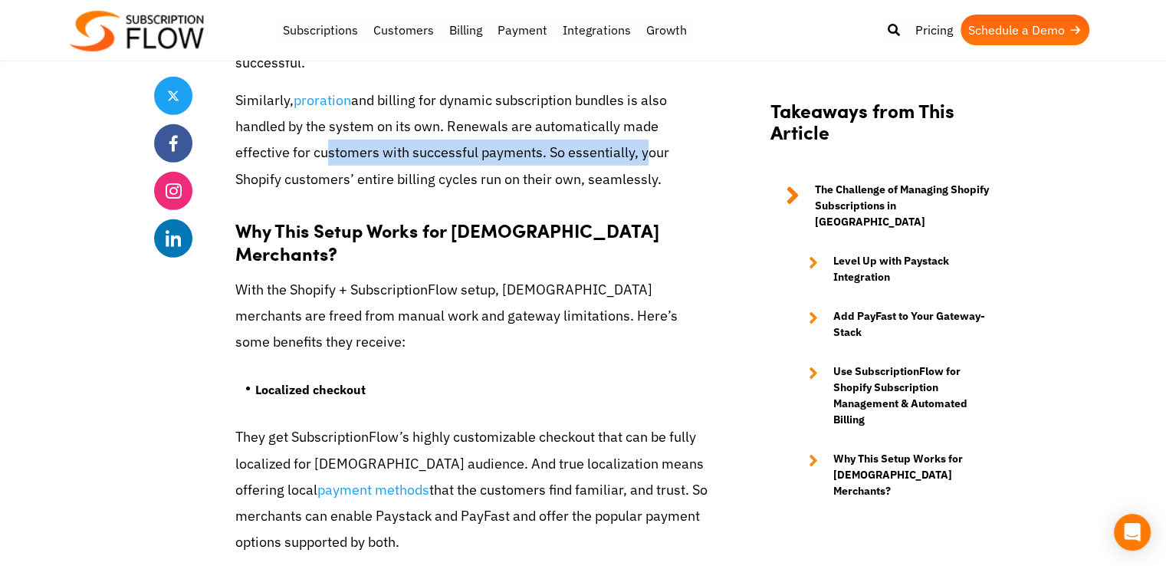
scroll to position [4814, 0]
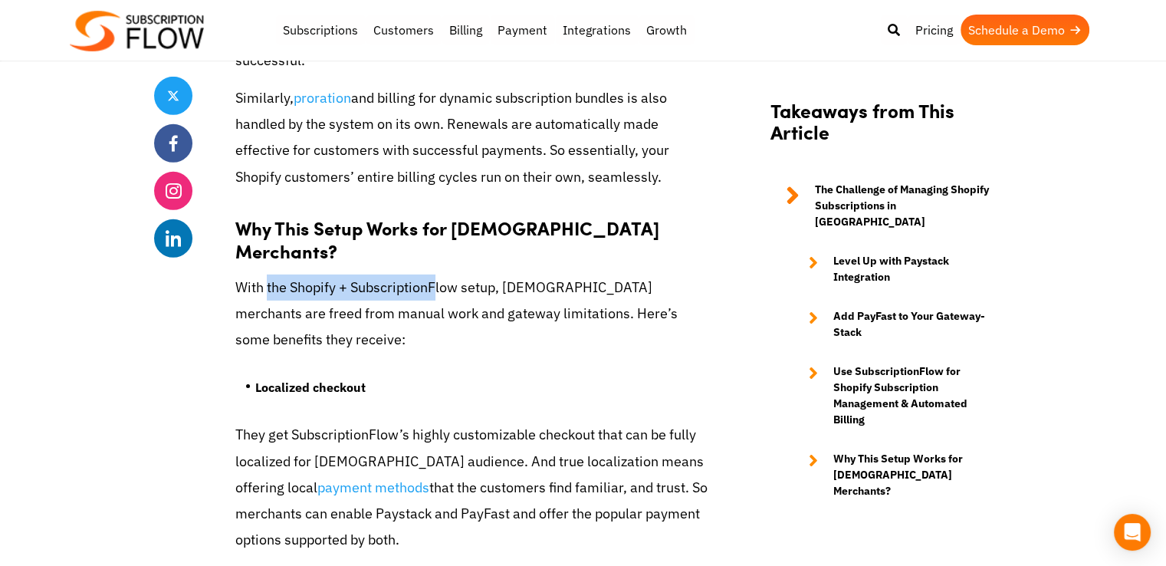
drag, startPoint x: 270, startPoint y: 222, endPoint x: 437, endPoint y: 225, distance: 167.1
click at [437, 274] on p "With the Shopify + SubscriptionFlow setup, South African merchants are freed fr…" at bounding box center [471, 313] width 472 height 79
click at [448, 274] on p "With the Shopify + SubscriptionFlow setup, South African merchants are freed fr…" at bounding box center [471, 313] width 472 height 79
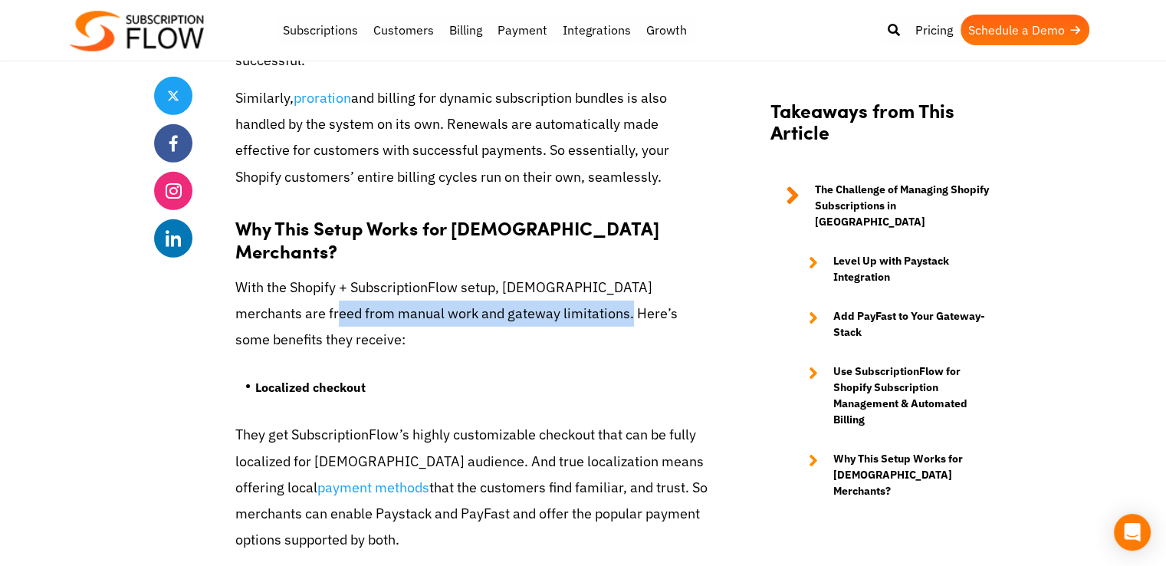
drag, startPoint x: 274, startPoint y: 242, endPoint x: 570, endPoint y: 242, distance: 296.6
click at [570, 274] on p "With the Shopify + SubscriptionFlow setup, South African merchants are freed fr…" at bounding box center [471, 313] width 472 height 79
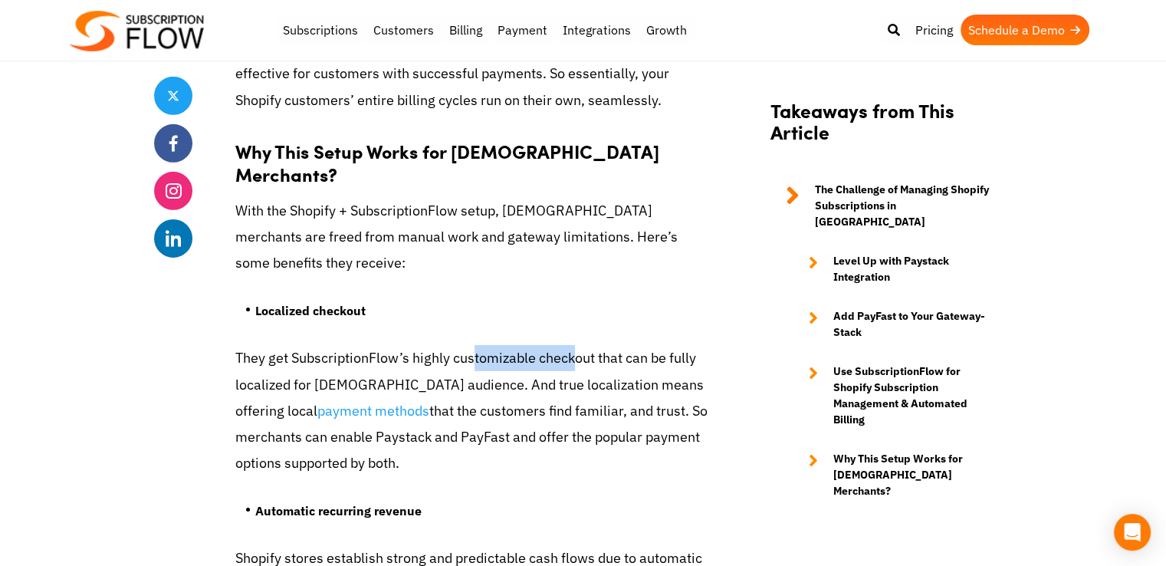
drag, startPoint x: 474, startPoint y: 286, endPoint x: 603, endPoint y: 301, distance: 130.4
click at [575, 345] on p "They get SubscriptionFlow’s highly customizable checkout that can be fully loca…" at bounding box center [471, 410] width 472 height 131
click at [607, 345] on p "They get SubscriptionFlow’s highly customizable checkout that can be fully loca…" at bounding box center [471, 410] width 472 height 131
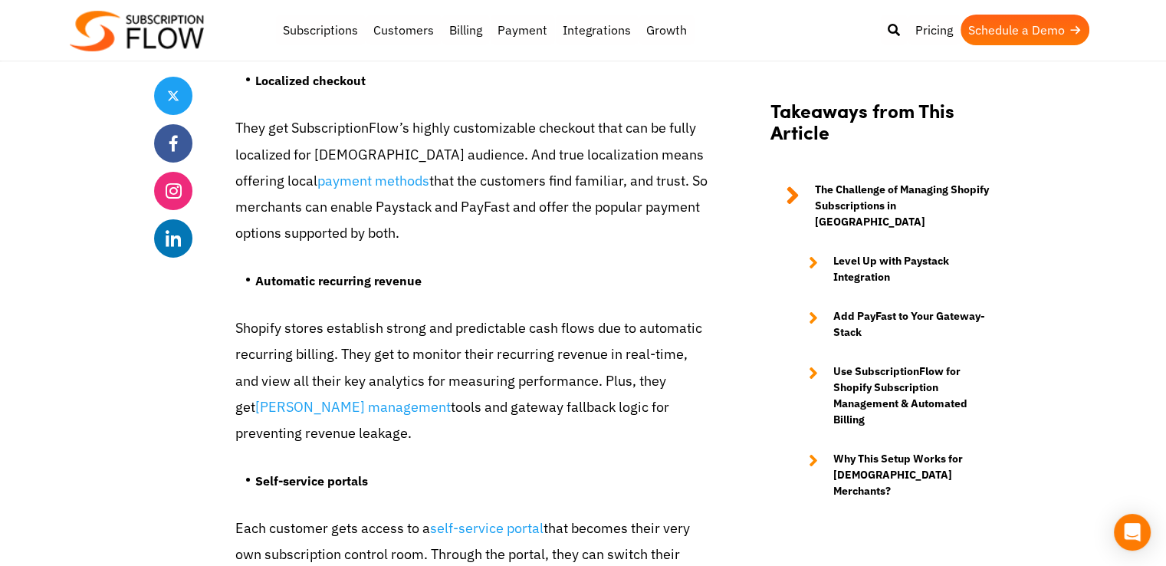
scroll to position [5197, 0]
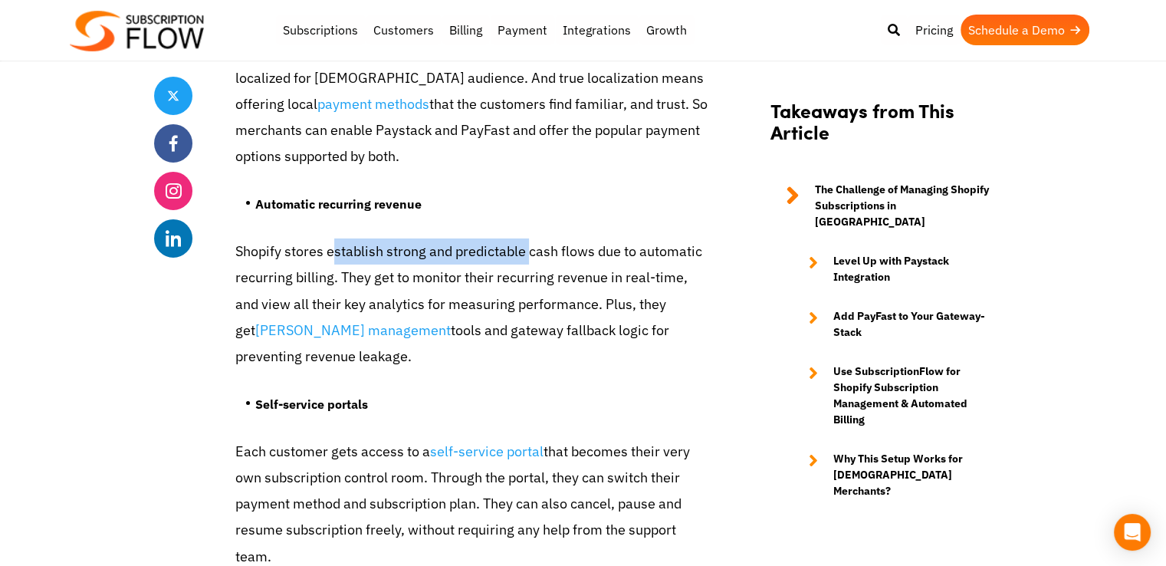
drag, startPoint x: 333, startPoint y: 179, endPoint x: 549, endPoint y: 194, distance: 215.9
click at [531, 238] on p "Shopify stores establish strong and predictable cash flows due to automatic rec…" at bounding box center [471, 303] width 472 height 131
click at [549, 238] on p "Shopify stores establish strong and predictable cash flows due to automatic rec…" at bounding box center [471, 303] width 472 height 131
drag, startPoint x: 353, startPoint y: 187, endPoint x: 446, endPoint y: 185, distance: 93.5
click at [446, 238] on p "Shopify stores establish strong and predictable cash flows due to automatic rec…" at bounding box center [471, 303] width 472 height 131
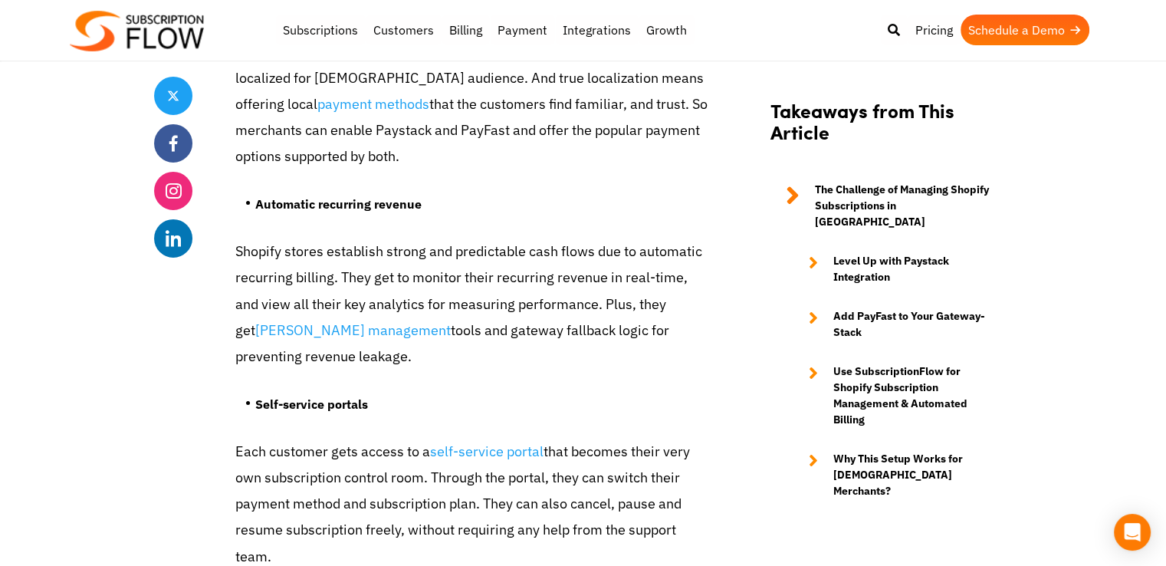
click at [464, 238] on p "Shopify stores establish strong and predictable cash flows due to automatic rec…" at bounding box center [471, 303] width 472 height 131
drag, startPoint x: 423, startPoint y: 179, endPoint x: 506, endPoint y: 172, distance: 83.0
click at [506, 238] on p "Shopify stores establish strong and predictable cash flows due to automatic rec…" at bounding box center [471, 303] width 472 height 131
click at [520, 238] on p "Shopify stores establish strong and predictable cash flows due to automatic rec…" at bounding box center [471, 303] width 472 height 131
drag, startPoint x: 292, startPoint y: 208, endPoint x: 490, endPoint y: 192, distance: 198.4
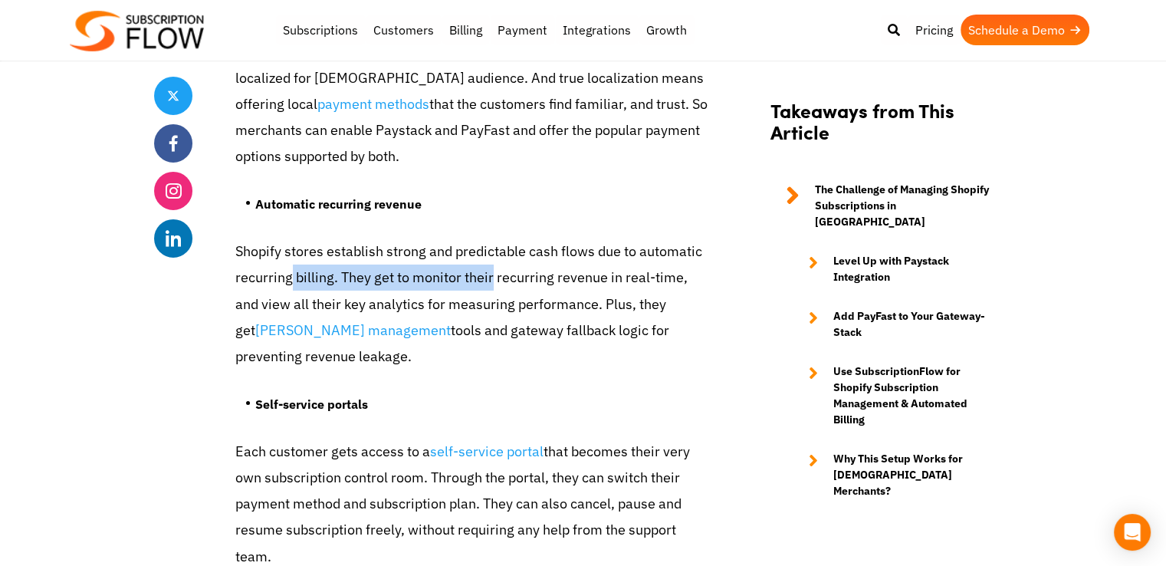
click at [490, 238] on p "Shopify stores establish strong and predictable cash flows due to automatic rec…" at bounding box center [471, 303] width 472 height 131
click at [498, 238] on p "Shopify stores establish strong and predictable cash flows due to automatic rec…" at bounding box center [471, 303] width 472 height 131
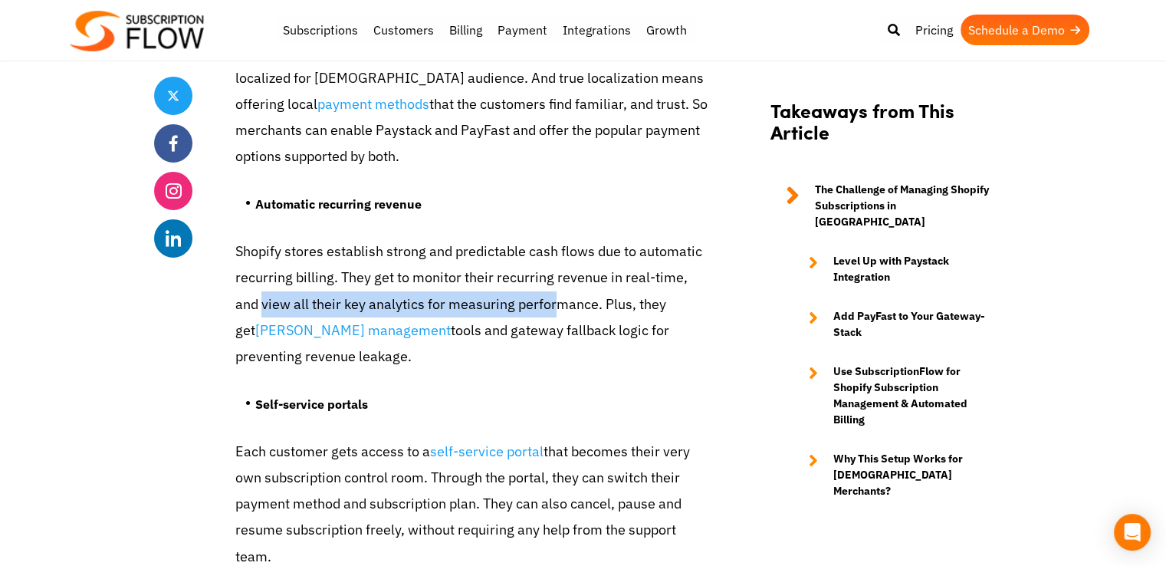
drag, startPoint x: 264, startPoint y: 226, endPoint x: 550, endPoint y: 228, distance: 286.7
click at [550, 238] on p "Shopify stores establish strong and predictable cash flows due to automatic rec…" at bounding box center [471, 303] width 472 height 131
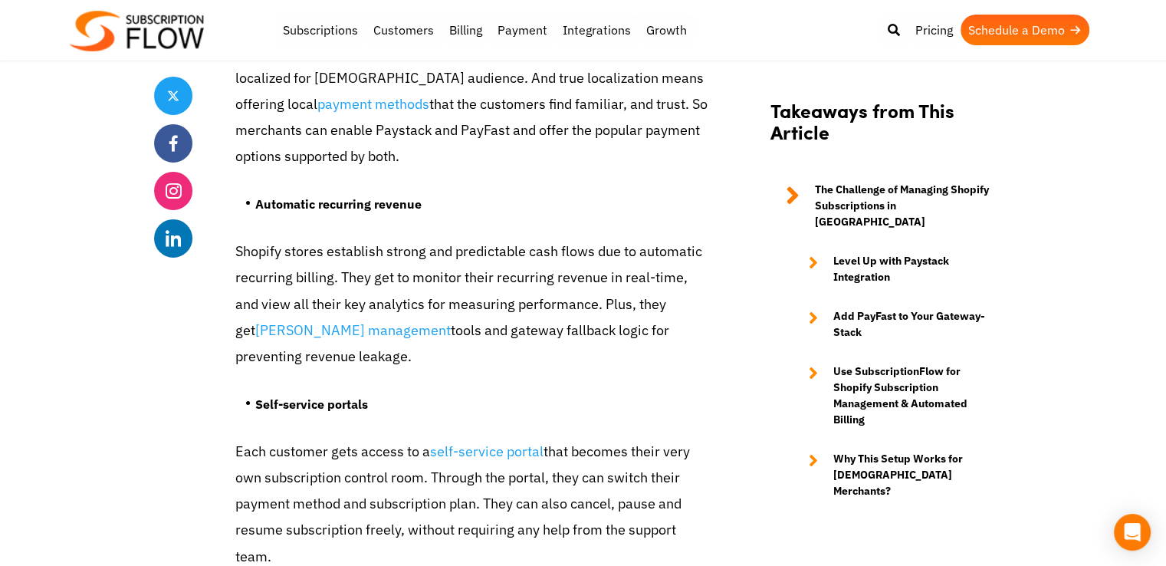
drag, startPoint x: 582, startPoint y: 235, endPoint x: 642, endPoint y: 248, distance: 61.2
click at [583, 238] on p "Shopify stores establish strong and predictable cash flows due to automatic rec…" at bounding box center [471, 303] width 472 height 131
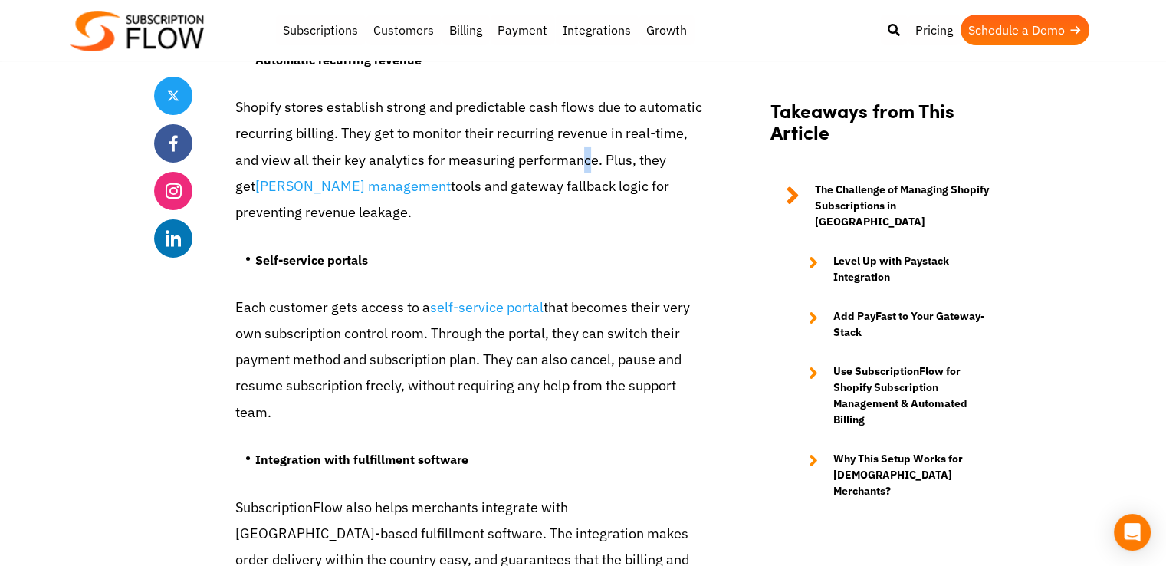
scroll to position [5350, 0]
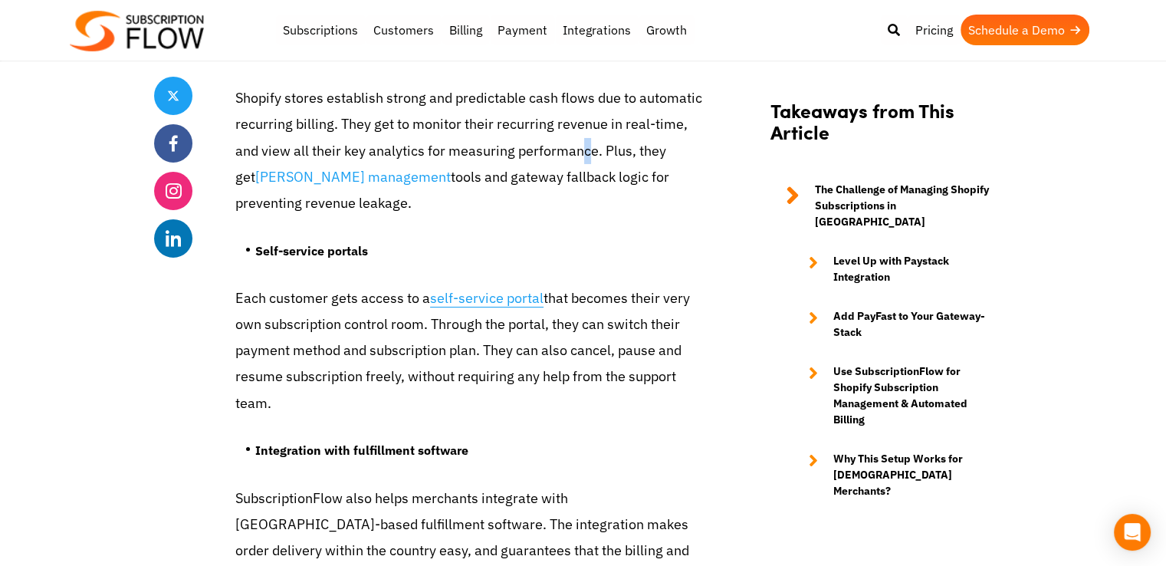
click at [504, 289] on link "self-service portal" at bounding box center [486, 298] width 113 height 18
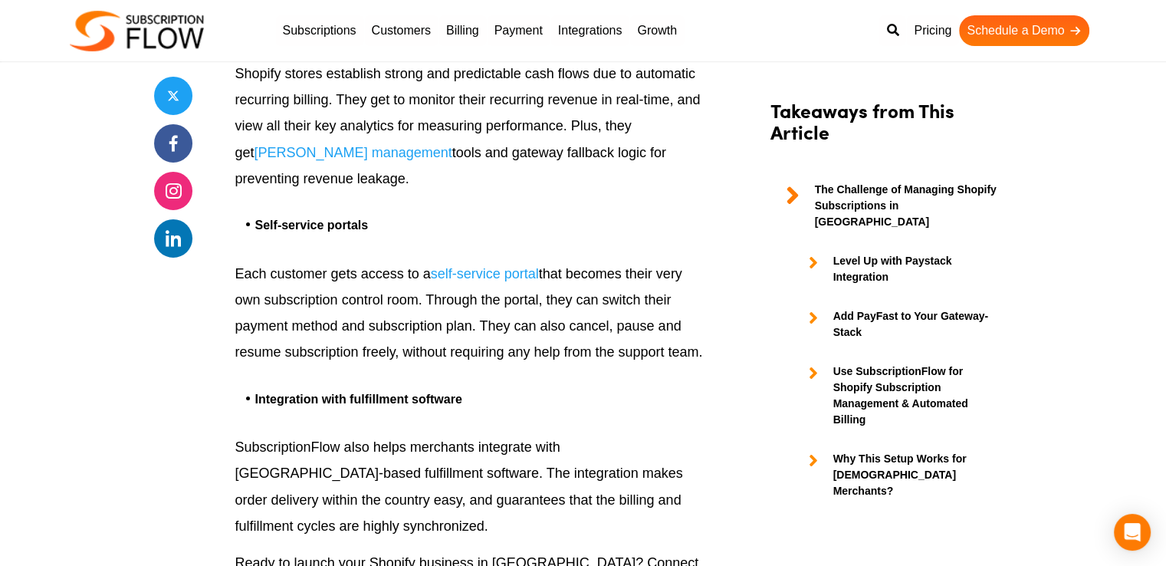
click at [421, 271] on p "Each customer gets access to a self-service portal that becomes their very own …" at bounding box center [471, 313] width 472 height 105
drag, startPoint x: 440, startPoint y: 302, endPoint x: 611, endPoint y: 298, distance: 171.0
click at [611, 298] on p "Each customer gets access to a self-service portal that becomes their very own …" at bounding box center [471, 313] width 472 height 105
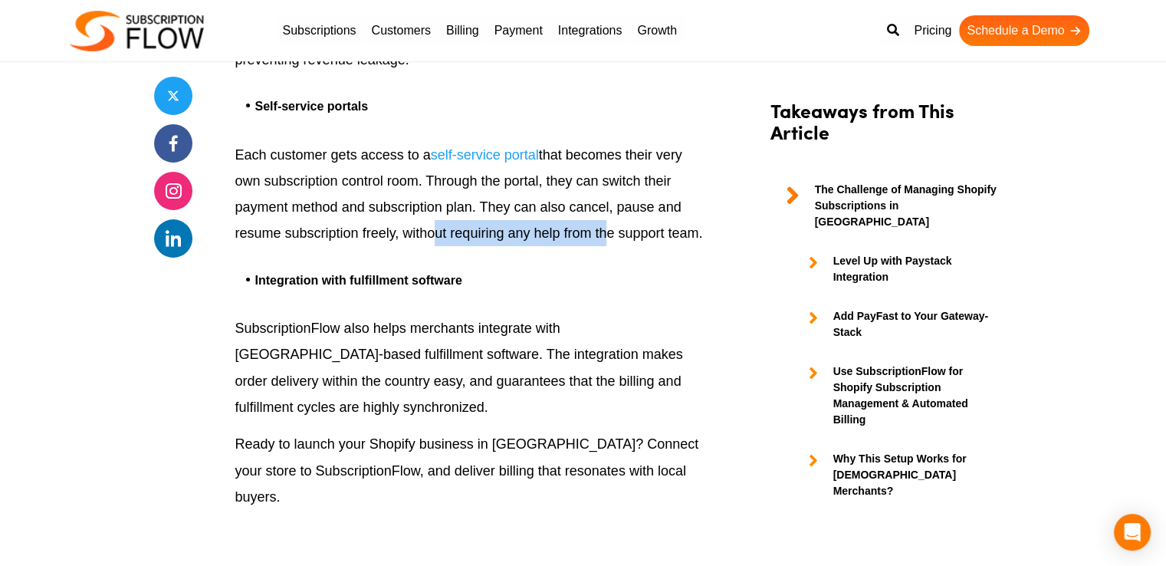
scroll to position [5503, 0]
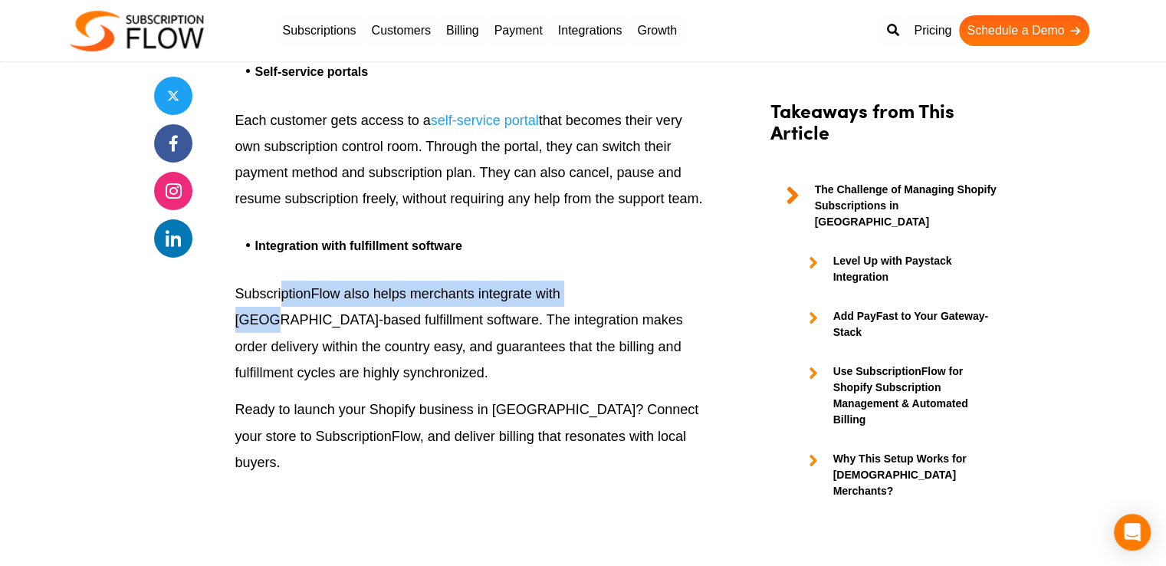
drag, startPoint x: 281, startPoint y: 270, endPoint x: 605, endPoint y: 268, distance: 324.2
click at [605, 281] on p "SubscriptionFlow also helps merchants integrate with [GEOGRAPHIC_DATA]-based fu…" at bounding box center [471, 333] width 472 height 105
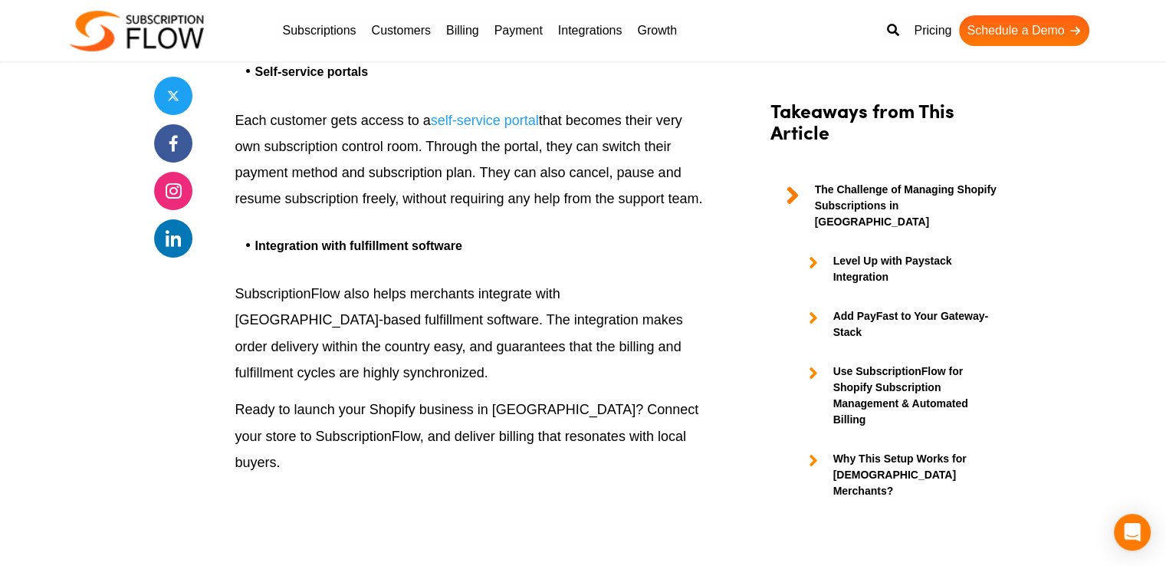
click at [608, 281] on p "SubscriptionFlow also helps merchants integrate with [GEOGRAPHIC_DATA]-based fu…" at bounding box center [471, 333] width 472 height 105
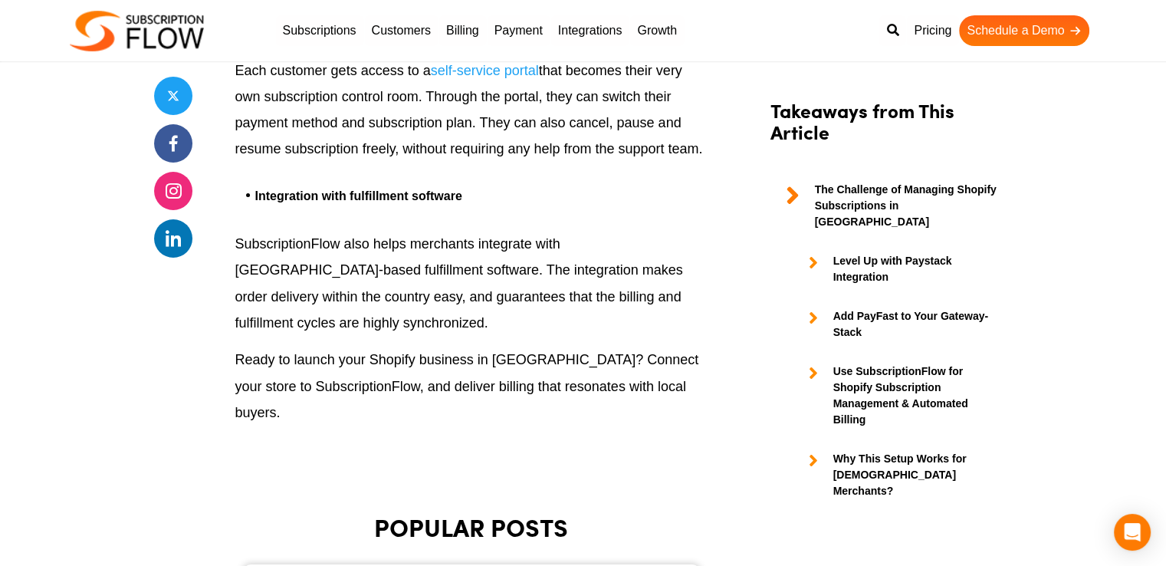
scroll to position [5580, 0]
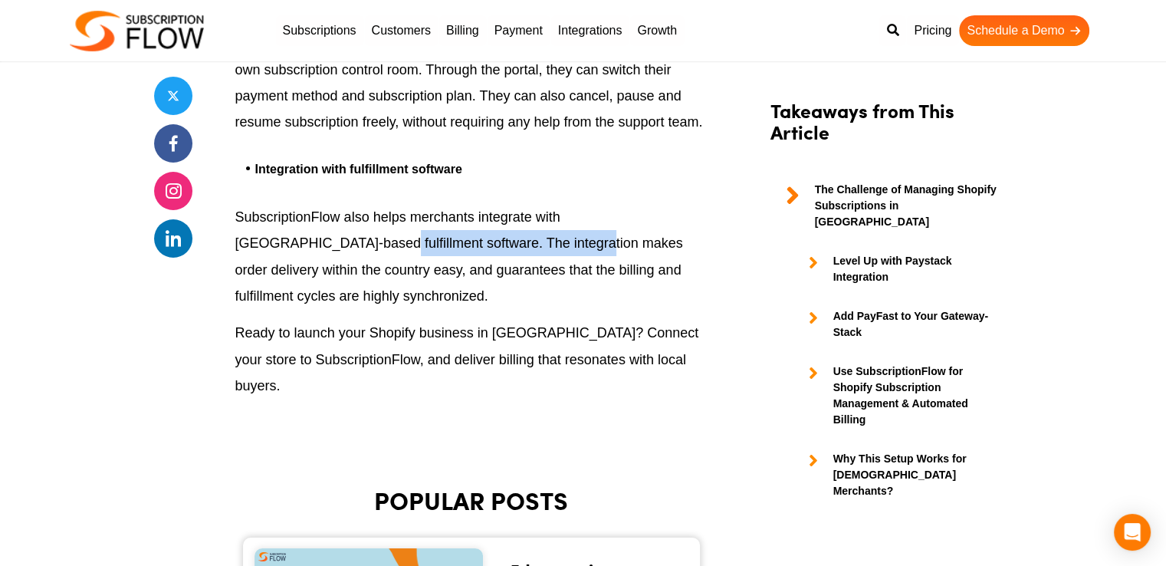
drag, startPoint x: 258, startPoint y: 222, endPoint x: 458, endPoint y: 228, distance: 199.4
click at [458, 228] on p "SubscriptionFlow also helps merchants integrate with [GEOGRAPHIC_DATA]-based fu…" at bounding box center [471, 256] width 472 height 105
click at [466, 238] on p "SubscriptionFlow also helps merchants integrate with South Africa-based fulfill…" at bounding box center [471, 256] width 472 height 105
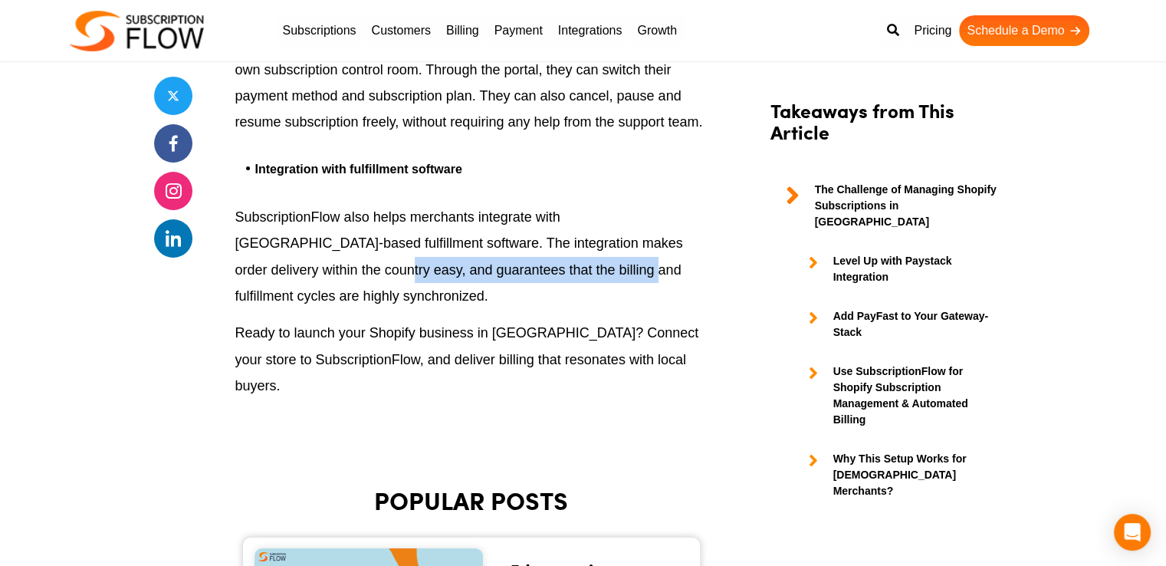
drag, startPoint x: 242, startPoint y: 258, endPoint x: 495, endPoint y: 254, distance: 253.0
click at [495, 254] on p "SubscriptionFlow also helps merchants integrate with South Africa-based fulfill…" at bounding box center [471, 256] width 472 height 105
click at [507, 281] on p "SubscriptionFlow also helps merchants integrate with South Africa-based fulfill…" at bounding box center [471, 256] width 472 height 105
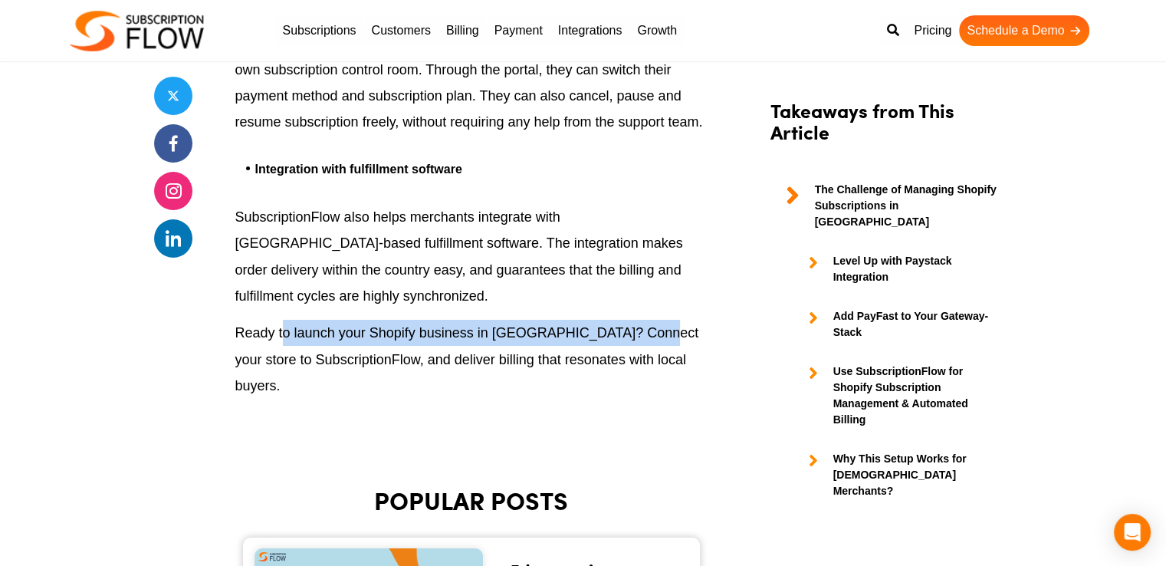
drag, startPoint x: 316, startPoint y: 317, endPoint x: 641, endPoint y: 312, distance: 325.0
click at [641, 320] on p "Ready to launch your Shopify business in South Africa? Connect your store to Su…" at bounding box center [471, 359] width 472 height 79
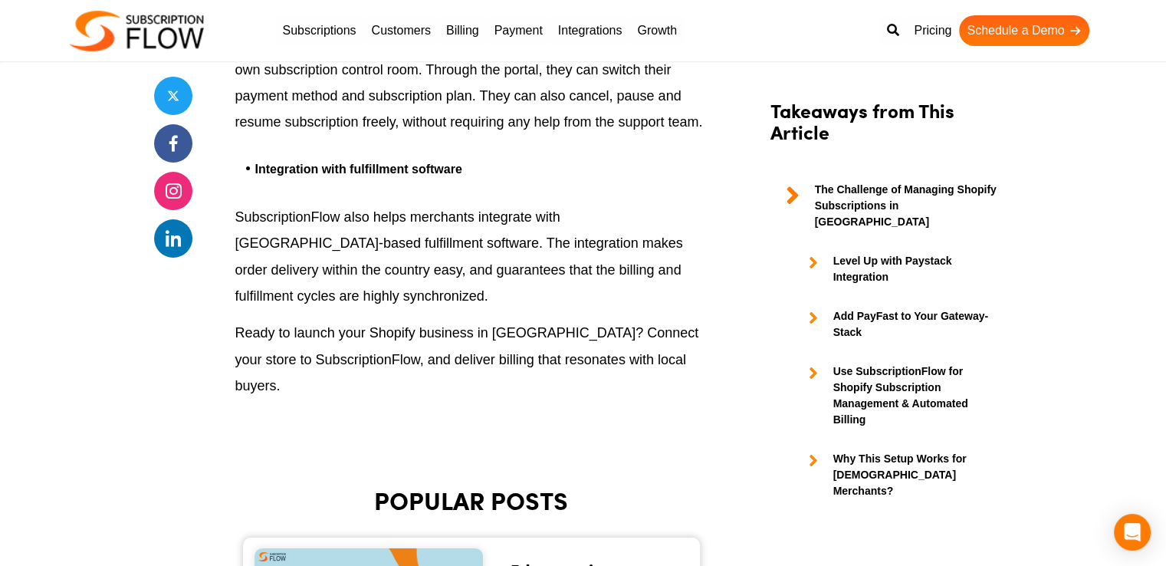
click at [623, 326] on p "Ready to launch your Shopify business in South Africa? Connect your store to Su…" at bounding box center [471, 359] width 472 height 79
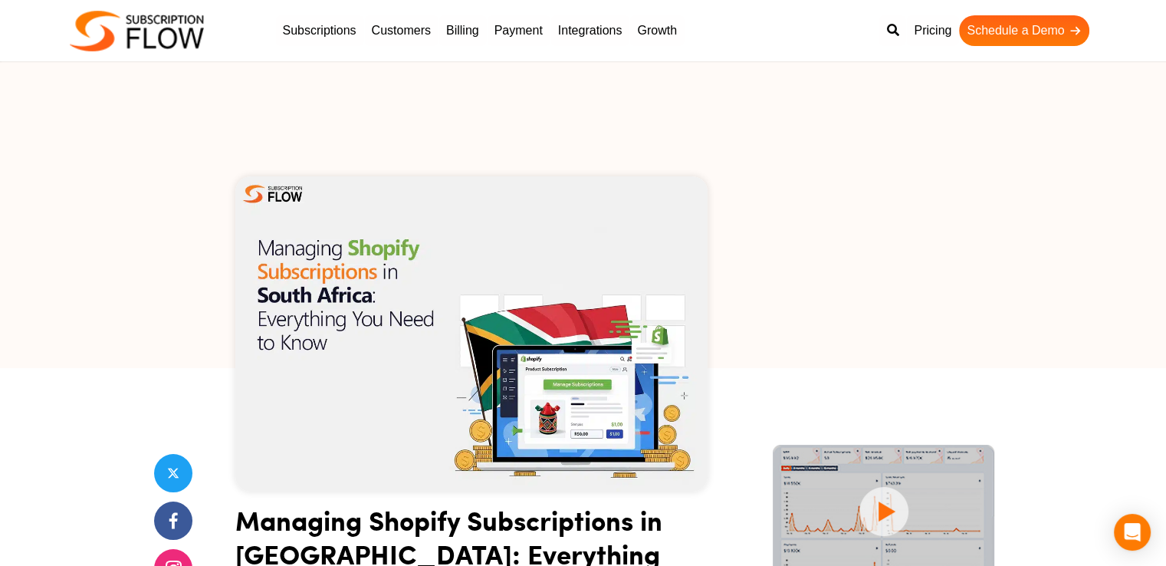
scroll to position [307, 0]
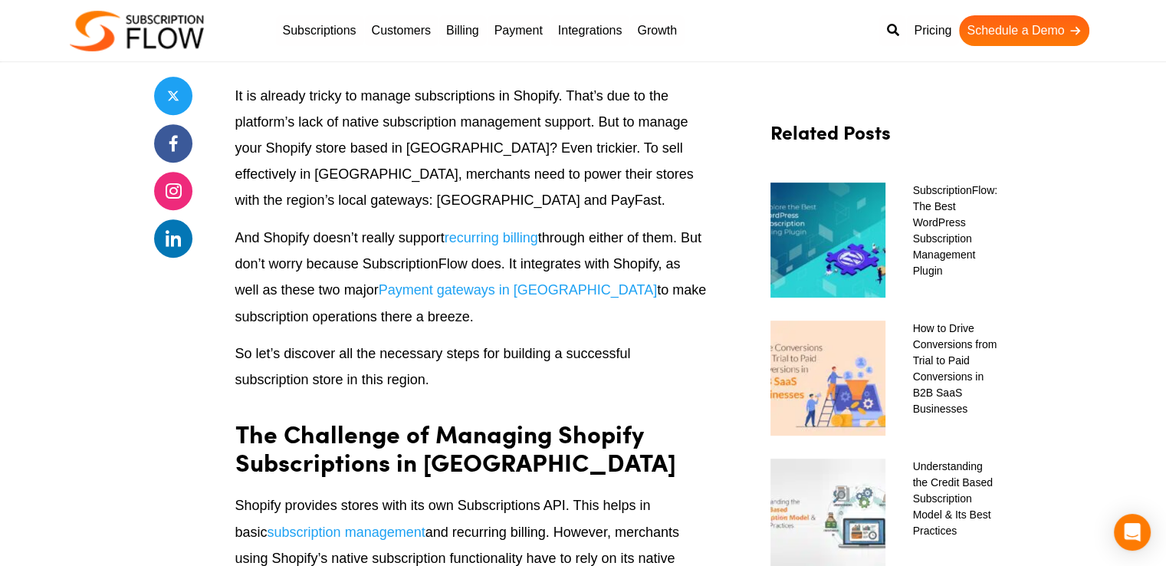
scroll to position [766, 0]
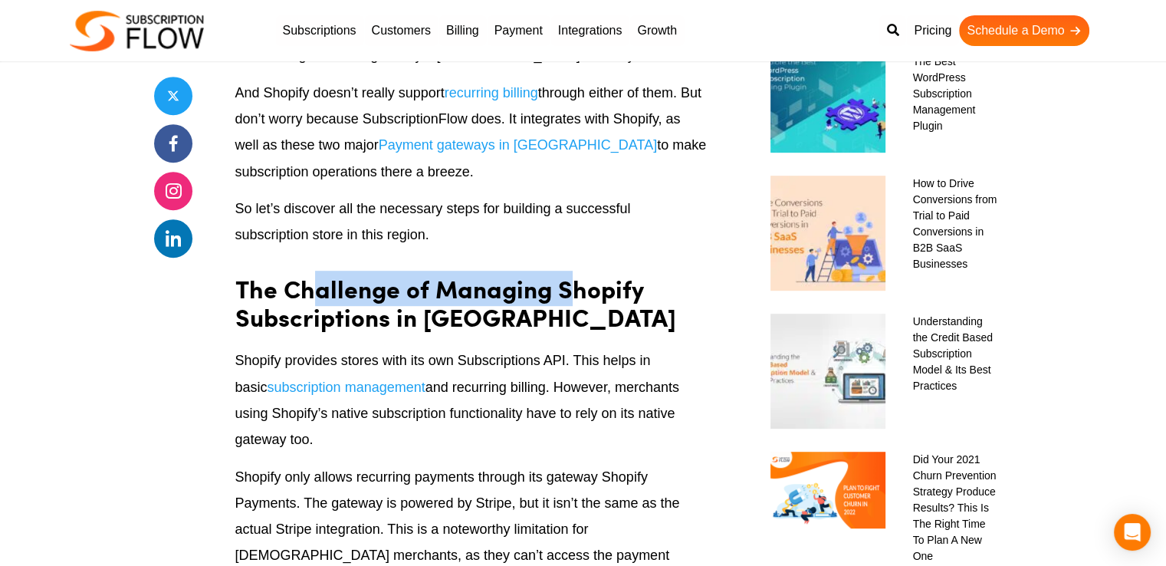
drag, startPoint x: 316, startPoint y: 287, endPoint x: 563, endPoint y: 287, distance: 246.8
click at [563, 287] on strong "The Challenge of Managing Shopify Subscriptions in South Africa" at bounding box center [455, 303] width 441 height 64
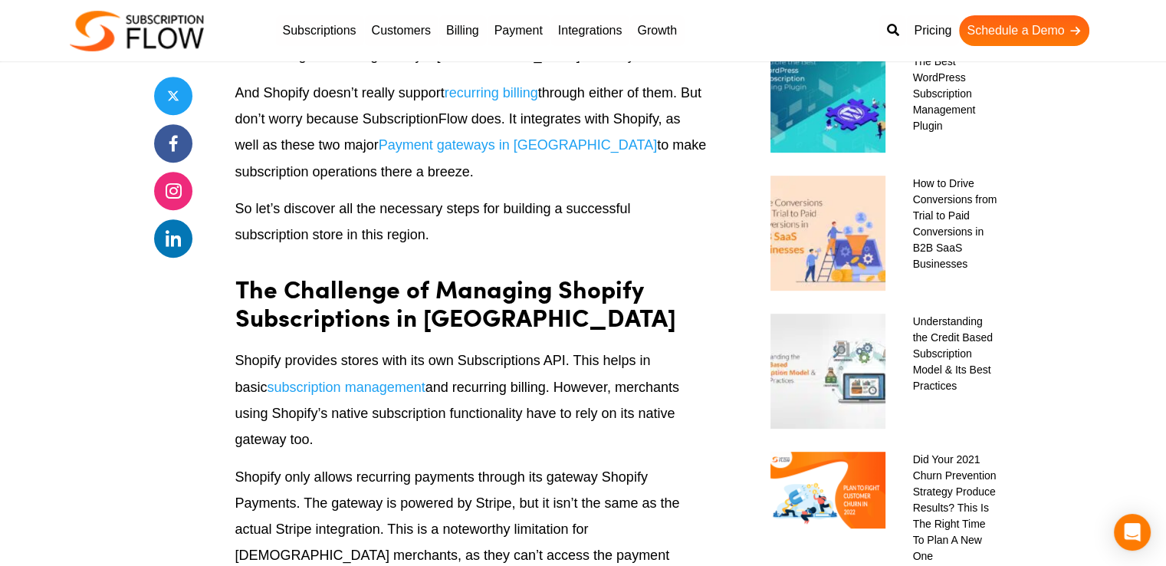
click at [547, 306] on strong "The Challenge of Managing Shopify Subscriptions in South Africa" at bounding box center [455, 303] width 441 height 64
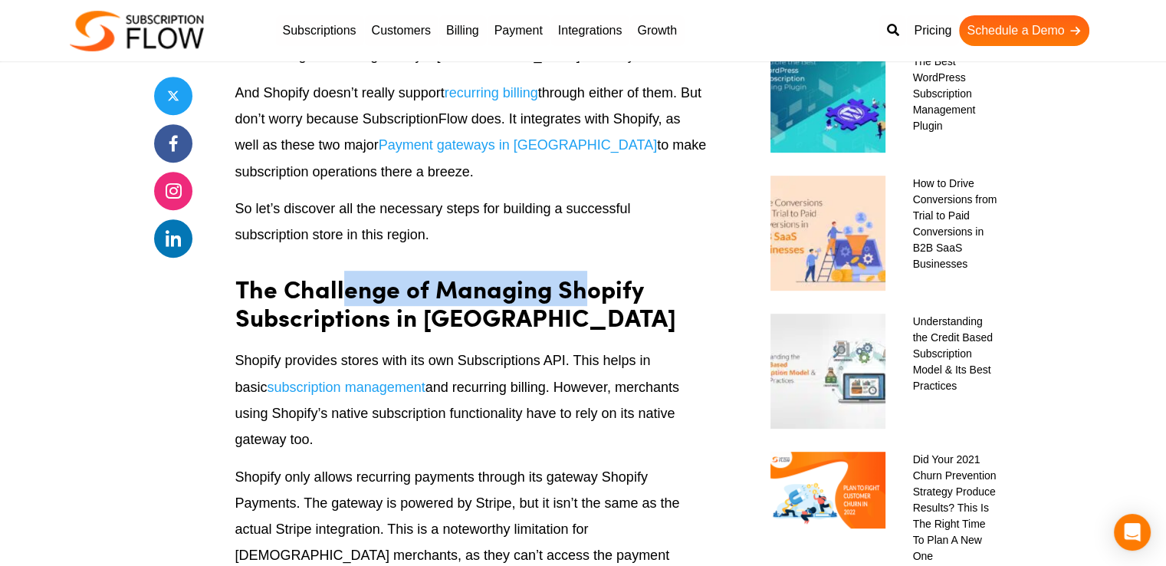
drag, startPoint x: 340, startPoint y: 283, endPoint x: 583, endPoint y: 292, distance: 243.1
click at [583, 292] on strong "The Challenge of Managing Shopify Subscriptions in South Africa" at bounding box center [455, 303] width 441 height 64
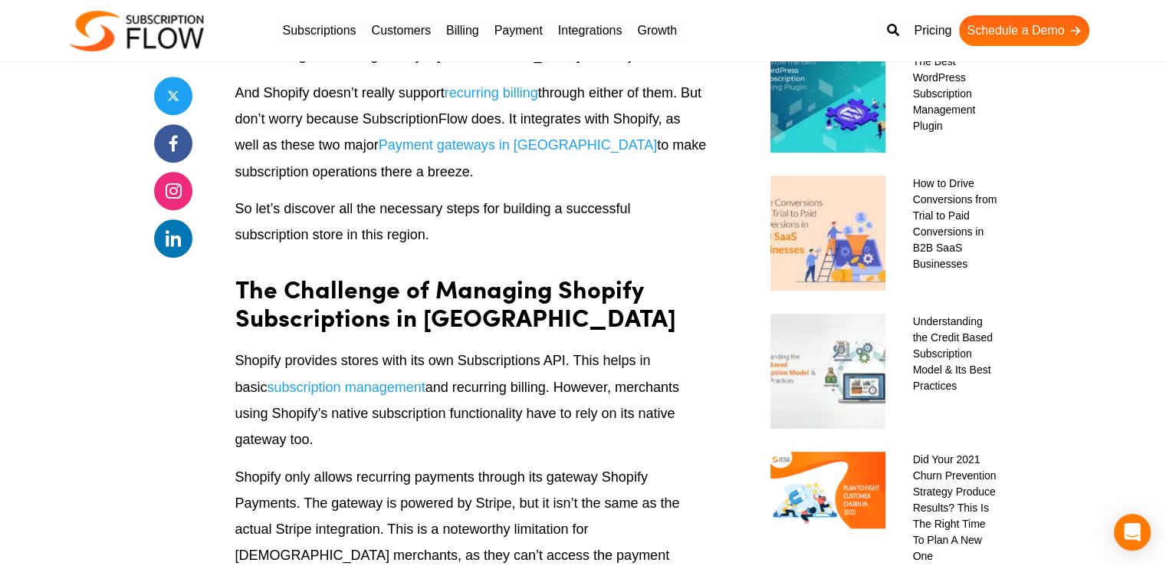
drag, startPoint x: 546, startPoint y: 312, endPoint x: 383, endPoint y: 320, distance: 162.7
click at [537, 314] on strong "The Challenge of Managing Shopify Subscriptions in South Africa" at bounding box center [455, 303] width 441 height 64
drag, startPoint x: 272, startPoint y: 323, endPoint x: 449, endPoint y: 329, distance: 177.2
click at [449, 329] on strong "The Challenge of Managing Shopify Subscriptions in South Africa" at bounding box center [455, 303] width 441 height 64
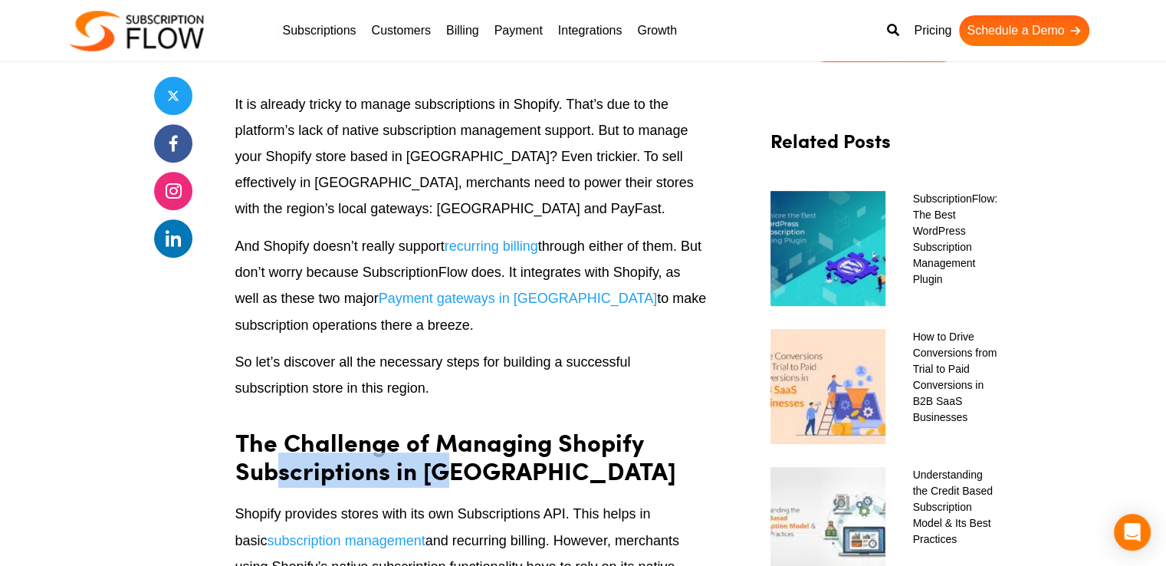
scroll to position [153, 0]
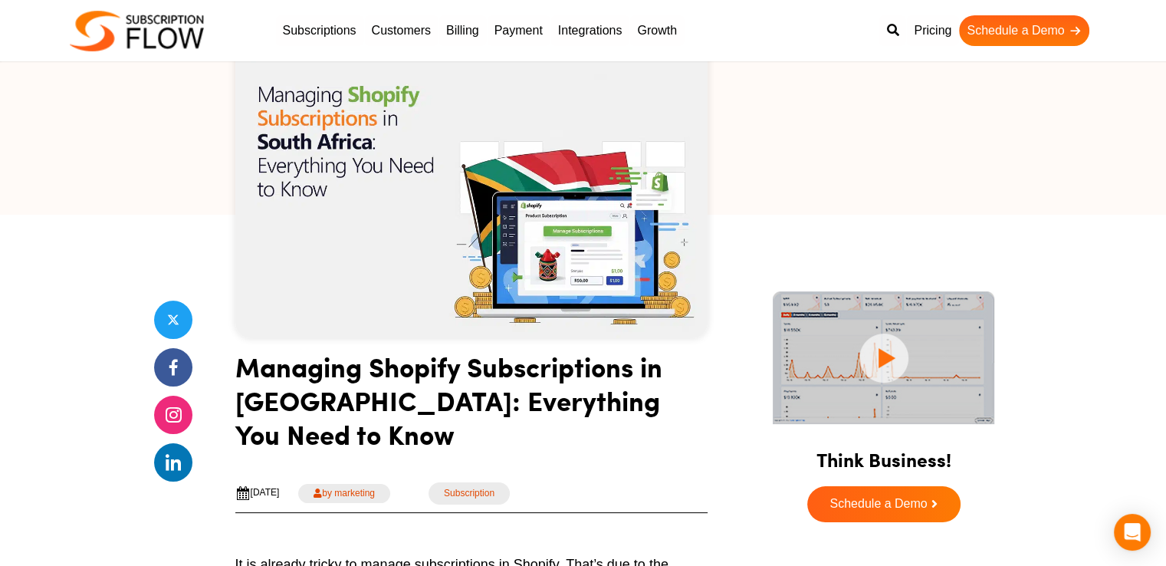
click at [896, 357] on img at bounding box center [884, 357] width 222 height 133
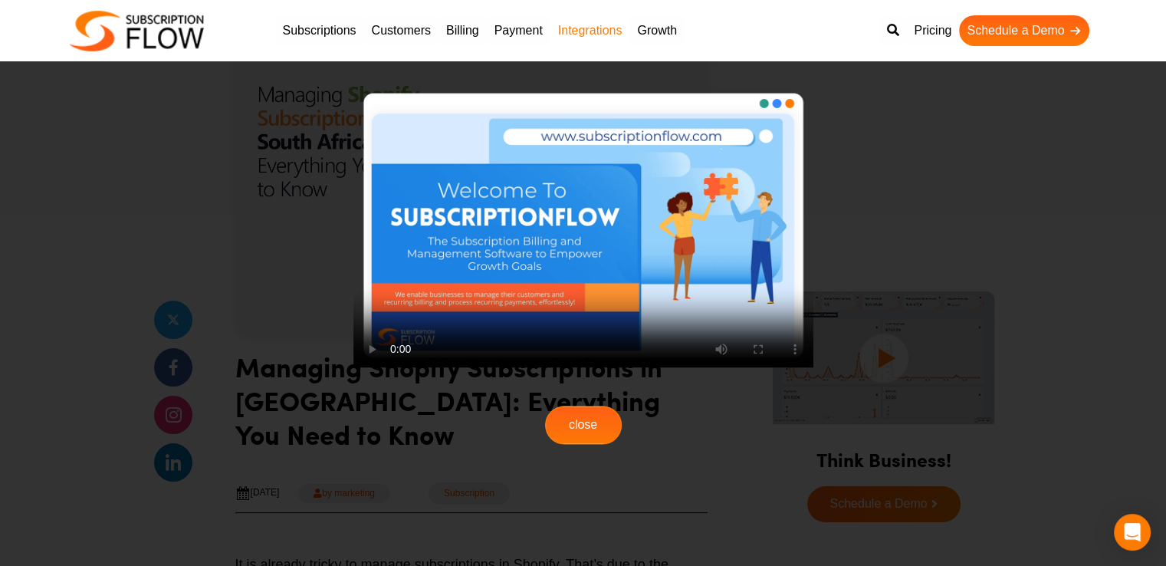
click at [579, 31] on link "Integrations" at bounding box center [590, 30] width 80 height 31
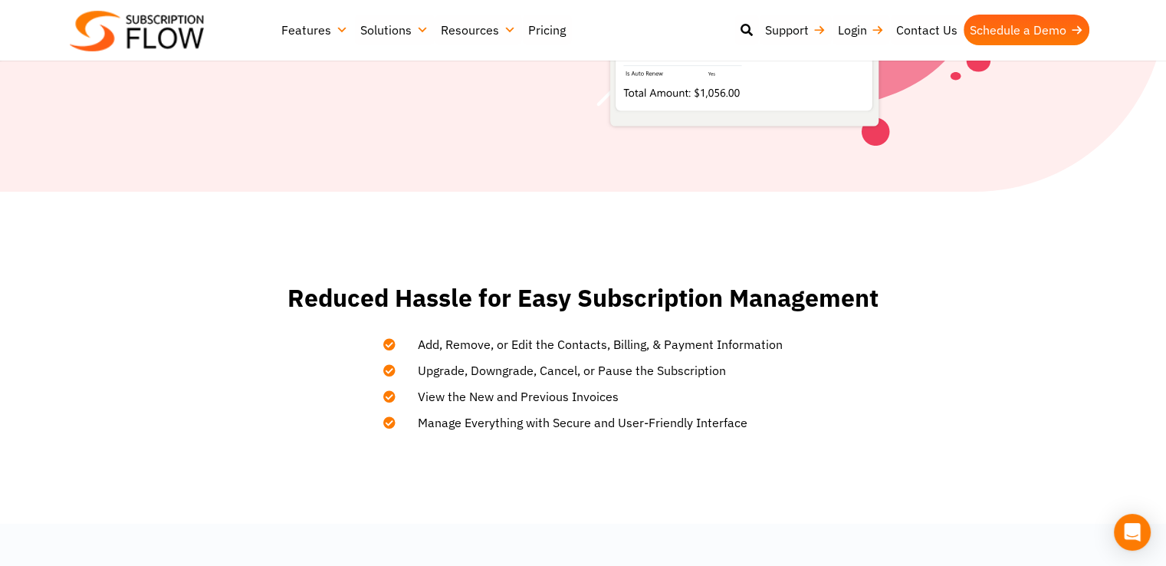
scroll to position [383, 0]
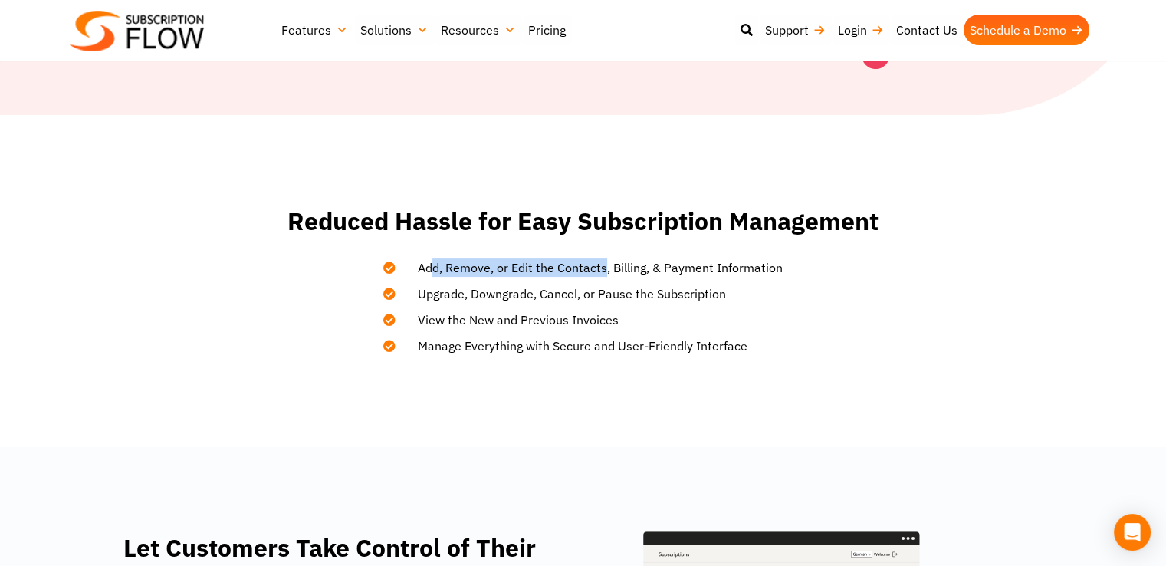
drag, startPoint x: 434, startPoint y: 298, endPoint x: 609, endPoint y: 281, distance: 175.6
click at [609, 277] on li "Add, Remove, or Edit the Contacts, Billing, & Payment Information" at bounding box center [582, 264] width 399 height 26
click at [619, 277] on span "Add, Remove, or Edit the Contacts, Billing, & Payment Information" at bounding box center [591, 267] width 384 height 18
drag, startPoint x: 491, startPoint y: 353, endPoint x: 606, endPoint y: 345, distance: 115.2
click at [606, 329] on span "View the New and Previous Invoices" at bounding box center [509, 319] width 220 height 18
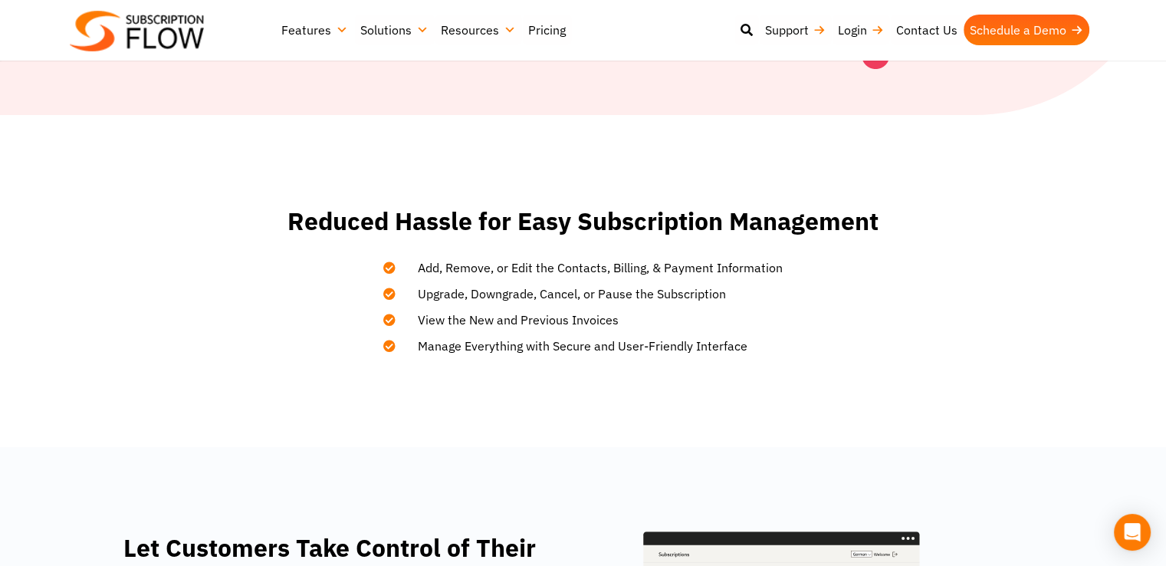
click at [602, 355] on span "Manage Everything with Secure and User-Friendly Interface" at bounding box center [573, 345] width 349 height 18
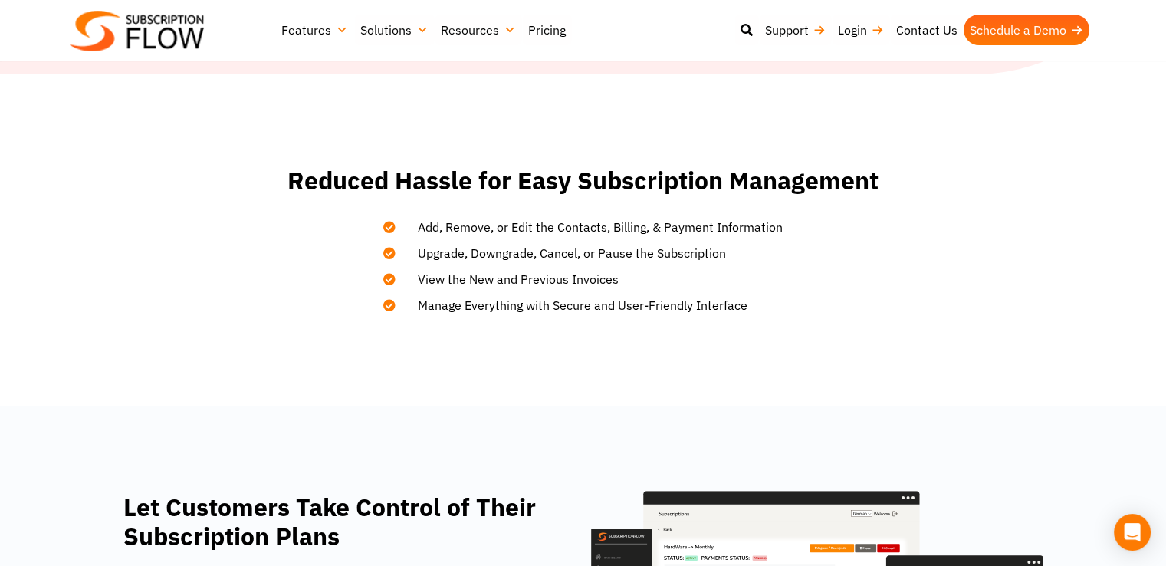
scroll to position [460, 0]
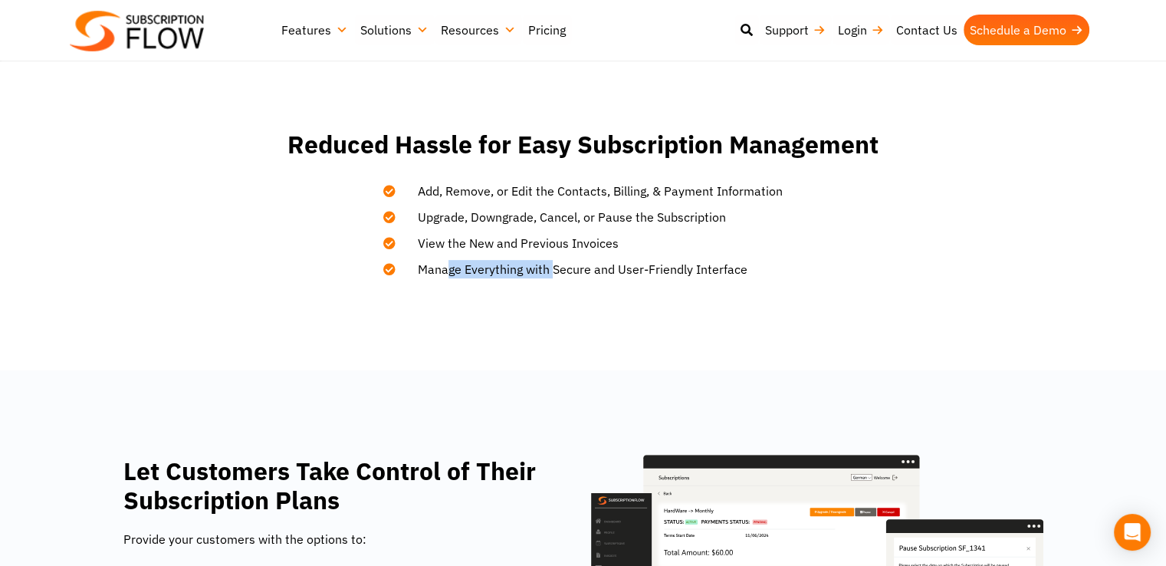
drag, startPoint x: 482, startPoint y: 302, endPoint x: 554, endPoint y: 298, distance: 72.2
click at [554, 278] on span "Manage Everything with Secure and User-Friendly Interface" at bounding box center [573, 269] width 349 height 18
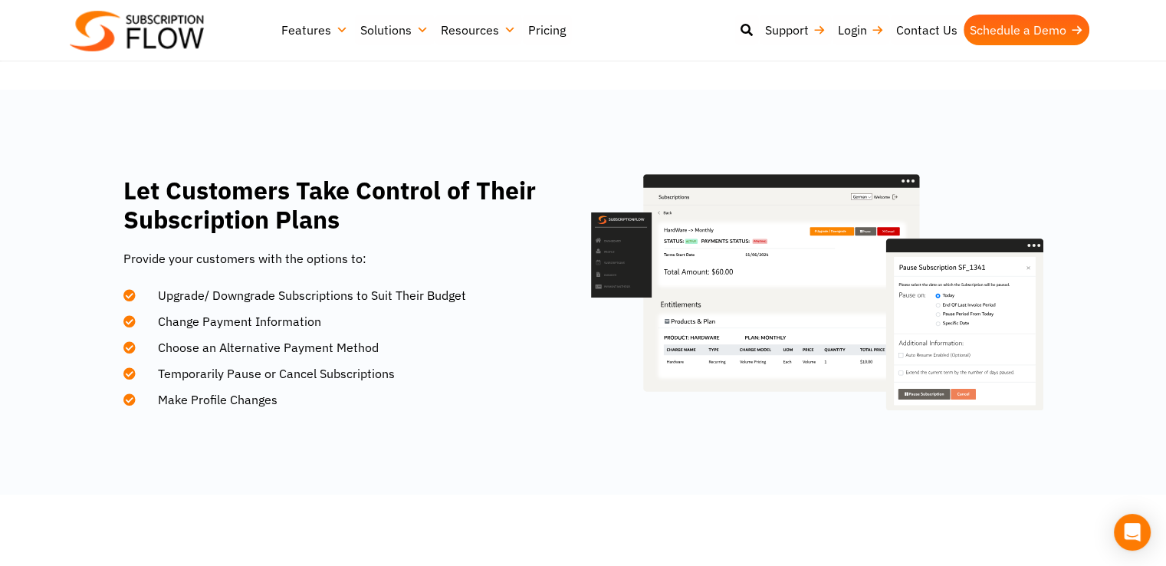
scroll to position [766, 0]
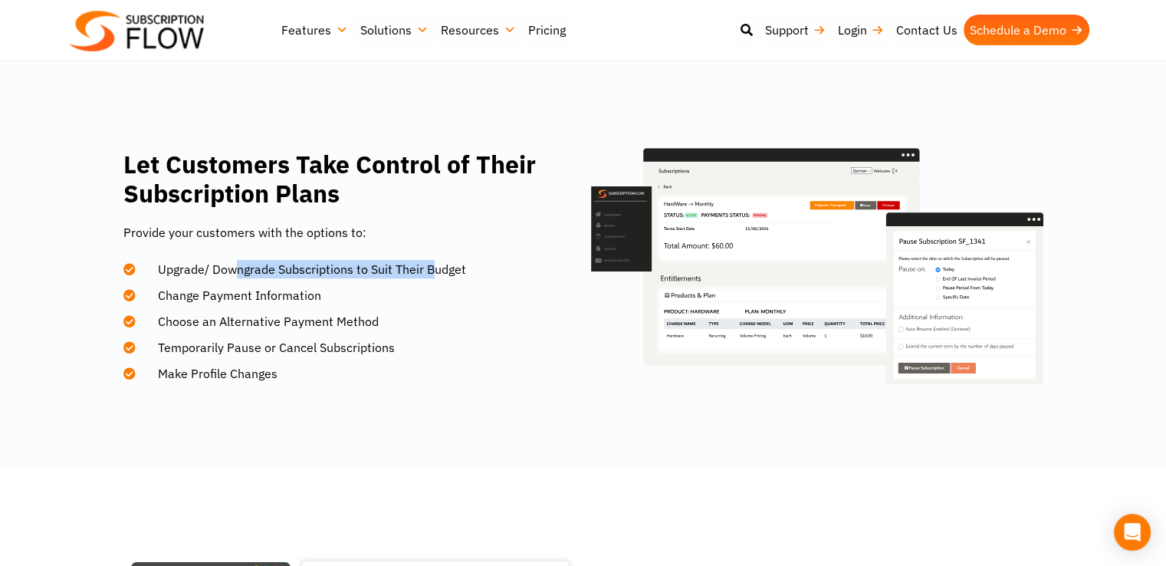
drag, startPoint x: 245, startPoint y: 292, endPoint x: 431, endPoint y: 289, distance: 185.5
click at [431, 278] on span "Upgrade/ Downgrade Subscriptions to Suit Their Budget" at bounding box center [302, 269] width 327 height 18
click at [432, 278] on span "Upgrade/ Downgrade Subscriptions to Suit Their Budget" at bounding box center [302, 269] width 327 height 18
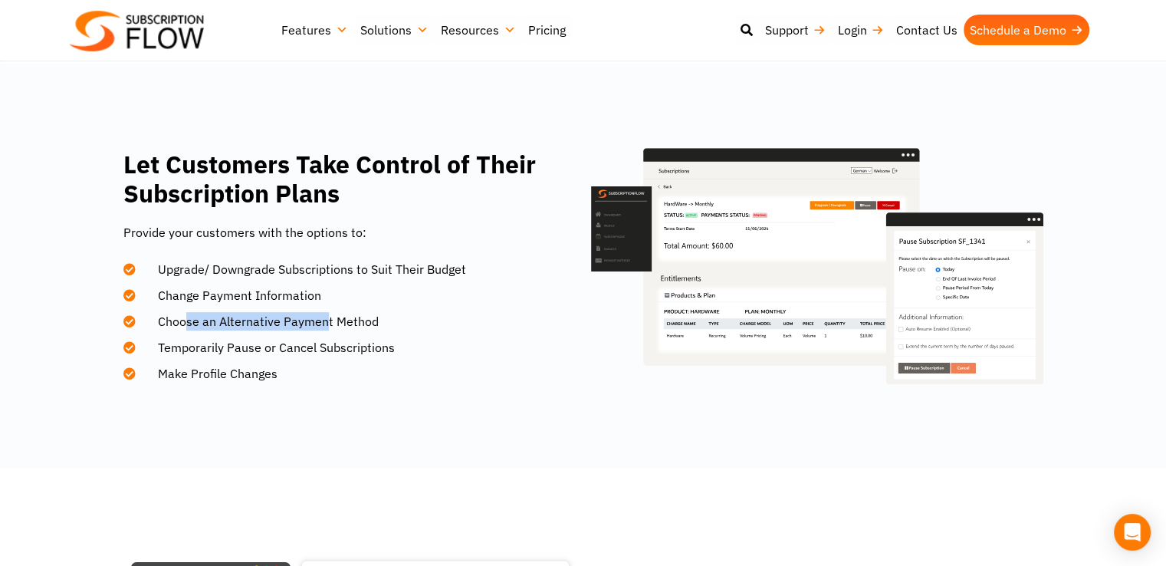
drag, startPoint x: 186, startPoint y: 347, endPoint x: 322, endPoint y: 346, distance: 135.7
click at [322, 330] on span "Choose an Alternative Payment Method" at bounding box center [259, 321] width 240 height 18
drag, startPoint x: 178, startPoint y: 377, endPoint x: 313, endPoint y: 372, distance: 135.8
click at [313, 356] on span "Temporarily Pause or Cancel Subscriptions" at bounding box center [267, 347] width 256 height 18
click at [307, 382] on li "Make Profile Changes" at bounding box center [343, 369] width 441 height 26
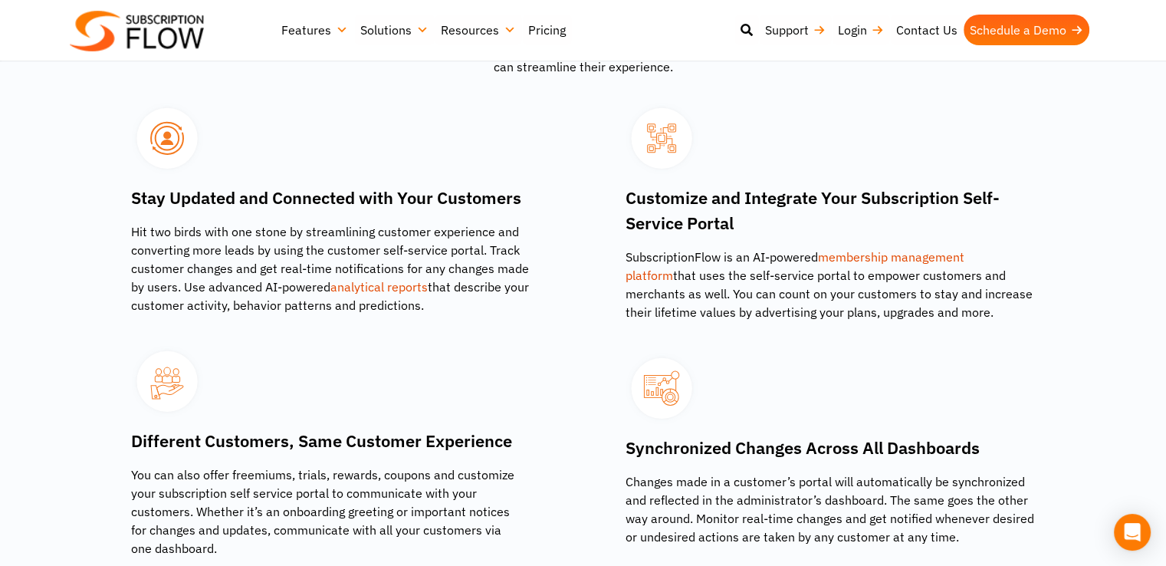
scroll to position [1763, 0]
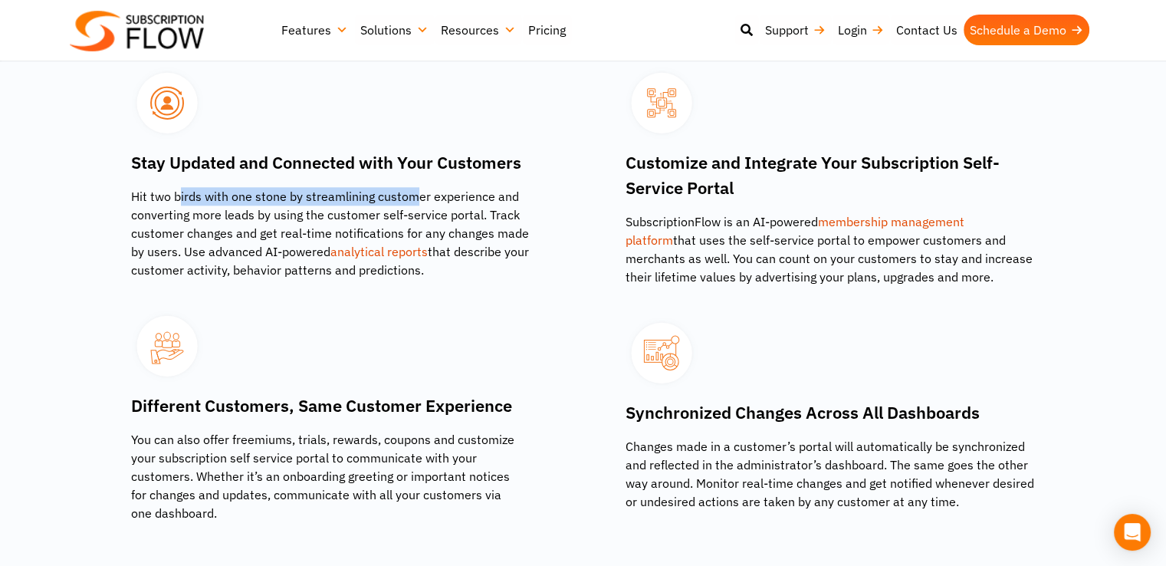
drag, startPoint x: 178, startPoint y: 251, endPoint x: 406, endPoint y: 248, distance: 228.4
click at [406, 248] on p "Hit two birds with one stone by streamlining customer experience and converting…" at bounding box center [330, 233] width 399 height 92
click at [412, 264] on p "Hit two birds with one stone by streamlining customer experience and converting…" at bounding box center [330, 233] width 399 height 92
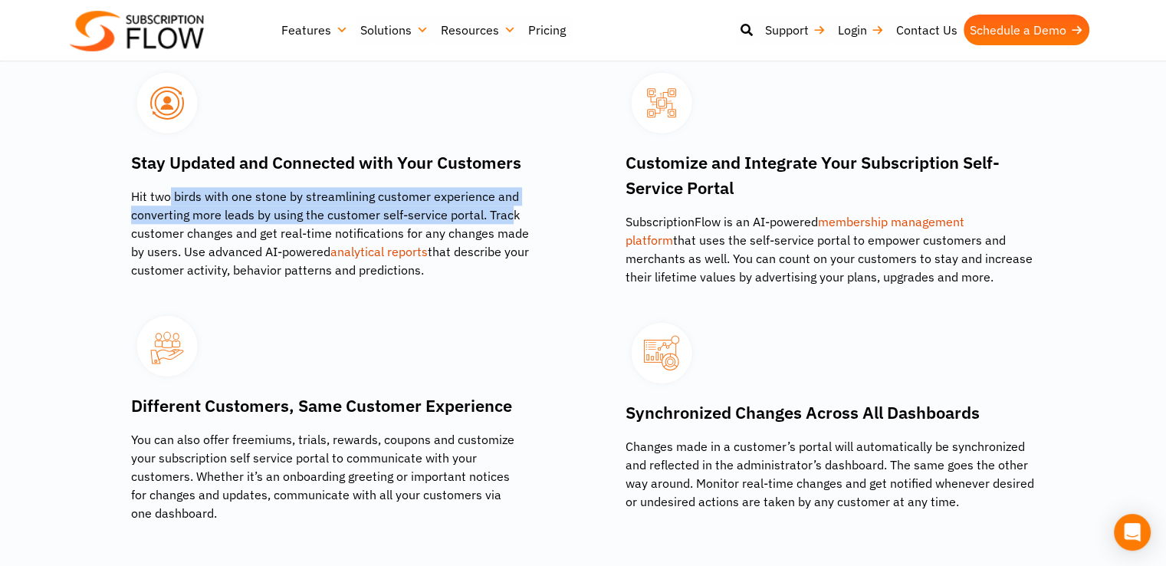
drag, startPoint x: 166, startPoint y: 254, endPoint x: 503, endPoint y: 274, distance: 337.0
click at [503, 274] on p "Hit two birds with one stone by streamlining customer experience and converting…" at bounding box center [330, 233] width 399 height 92
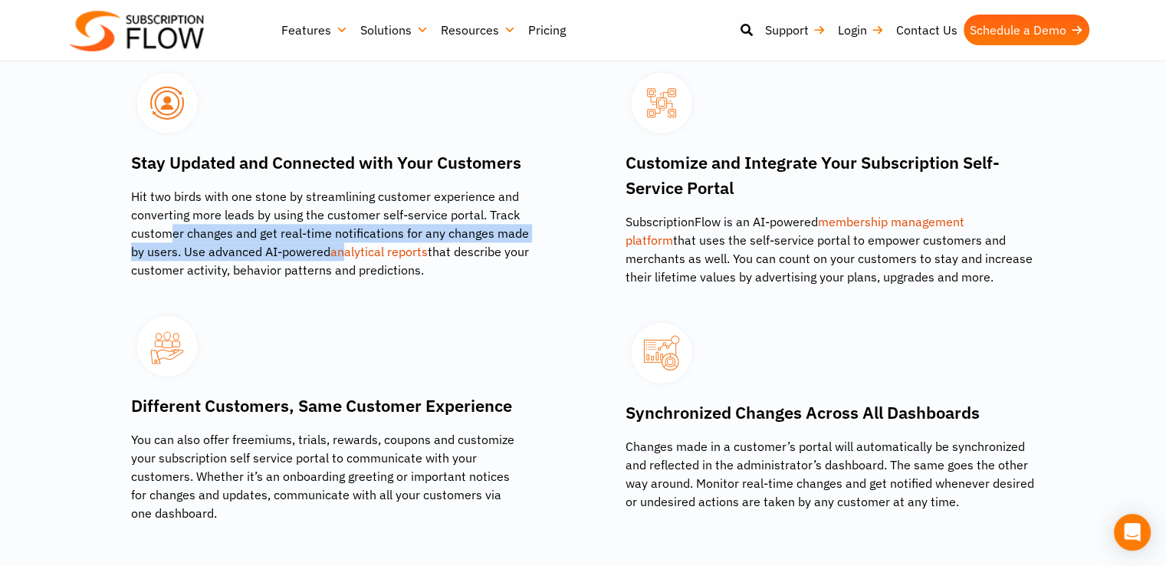
drag, startPoint x: 175, startPoint y: 296, endPoint x: 346, endPoint y: 300, distance: 171.7
click at [346, 279] on p "Hit two birds with one stone by streamlining customer experience and converting…" at bounding box center [330, 233] width 399 height 92
click at [282, 279] on p "Hit two birds with one stone by streamlining customer experience and converting…" at bounding box center [330, 233] width 399 height 92
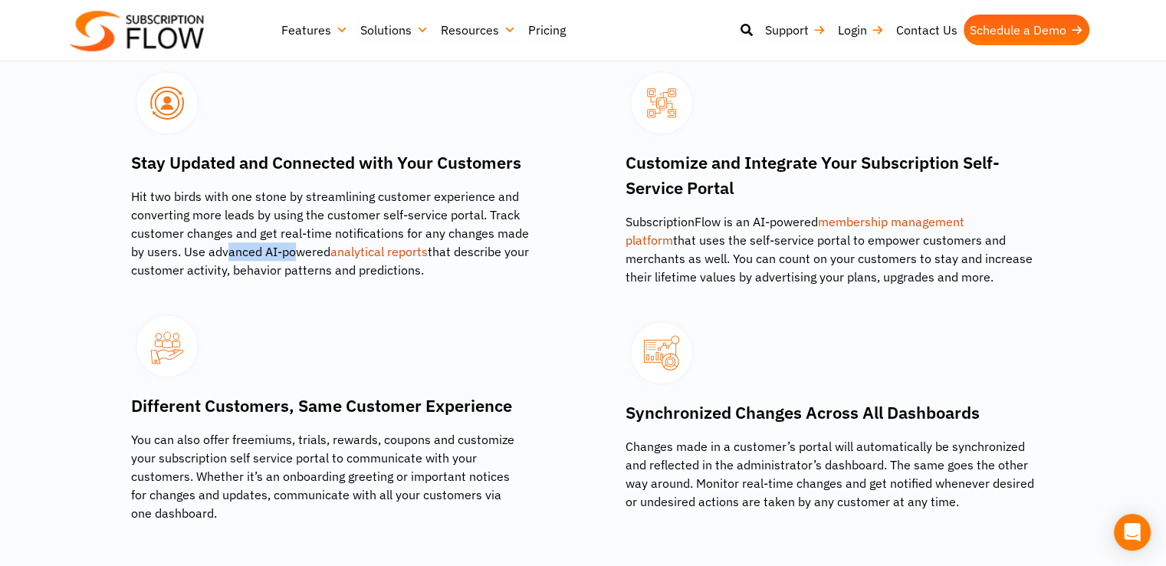
drag, startPoint x: 230, startPoint y: 307, endPoint x: 297, endPoint y: 310, distance: 67.5
click at [297, 279] on p "Hit two birds with one stone by streamlining customer experience and converting…" at bounding box center [330, 233] width 399 height 92
click at [292, 279] on p "Hit two birds with one stone by streamlining customer experience and converting…" at bounding box center [330, 233] width 399 height 92
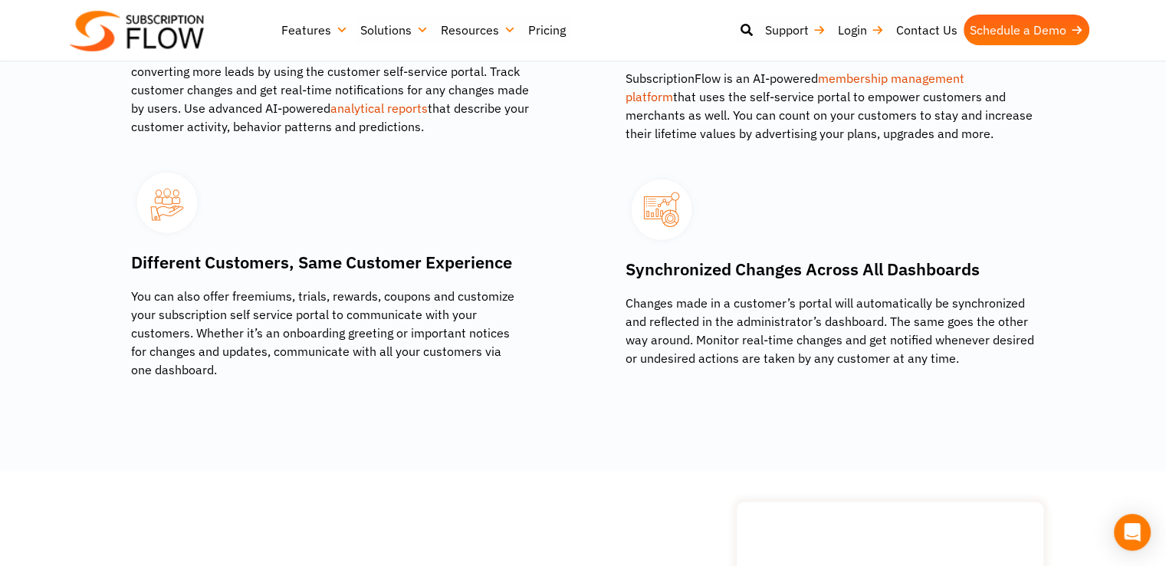
scroll to position [1916, 0]
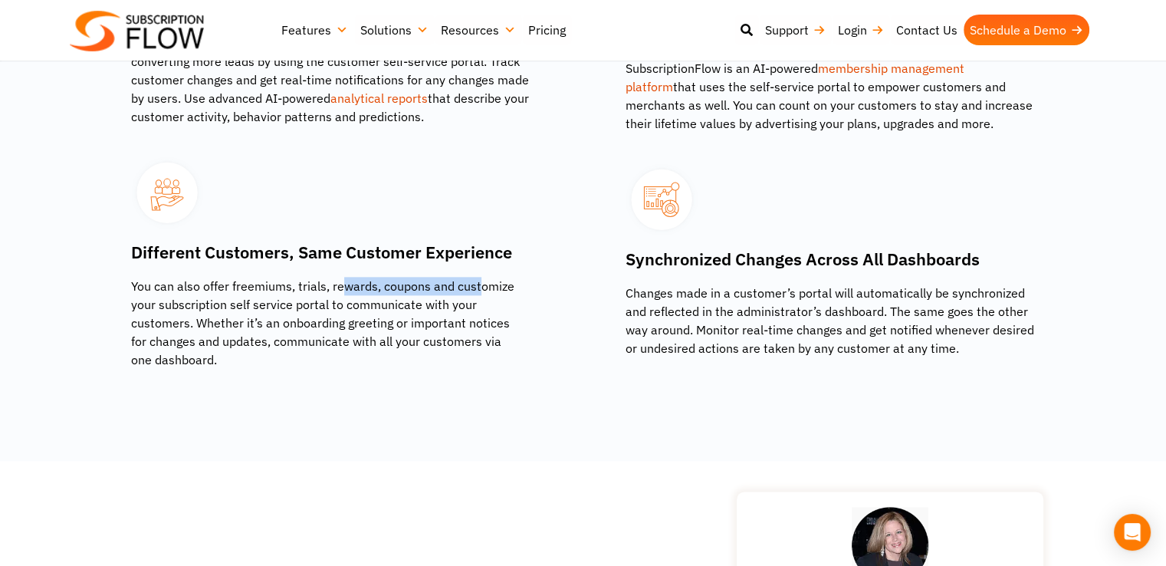
drag, startPoint x: 340, startPoint y: 366, endPoint x: 476, endPoint y: 365, distance: 135.7
click at [476, 365] on p "You can also offer freemiums, trials, rewards, coupons and customize your subsc…" at bounding box center [322, 323] width 383 height 92
click at [467, 369] on p "You can also offer freemiums, trials, rewards, coupons and customize your subsc…" at bounding box center [322, 323] width 383 height 92
drag, startPoint x: 222, startPoint y: 388, endPoint x: 346, endPoint y: 399, distance: 124.7
click at [346, 369] on p "You can also offer freemiums, trials, rewards, coupons and customize your subsc…" at bounding box center [322, 323] width 383 height 92
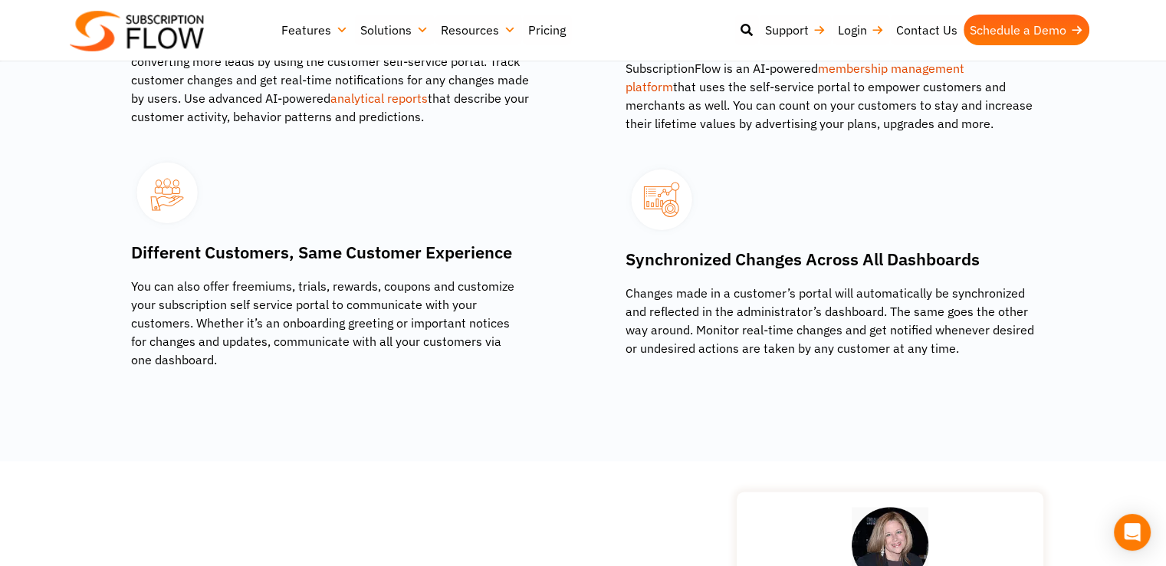
click at [351, 369] on p "You can also offer freemiums, trials, rewards, coupons and customize your subsc…" at bounding box center [322, 323] width 383 height 92
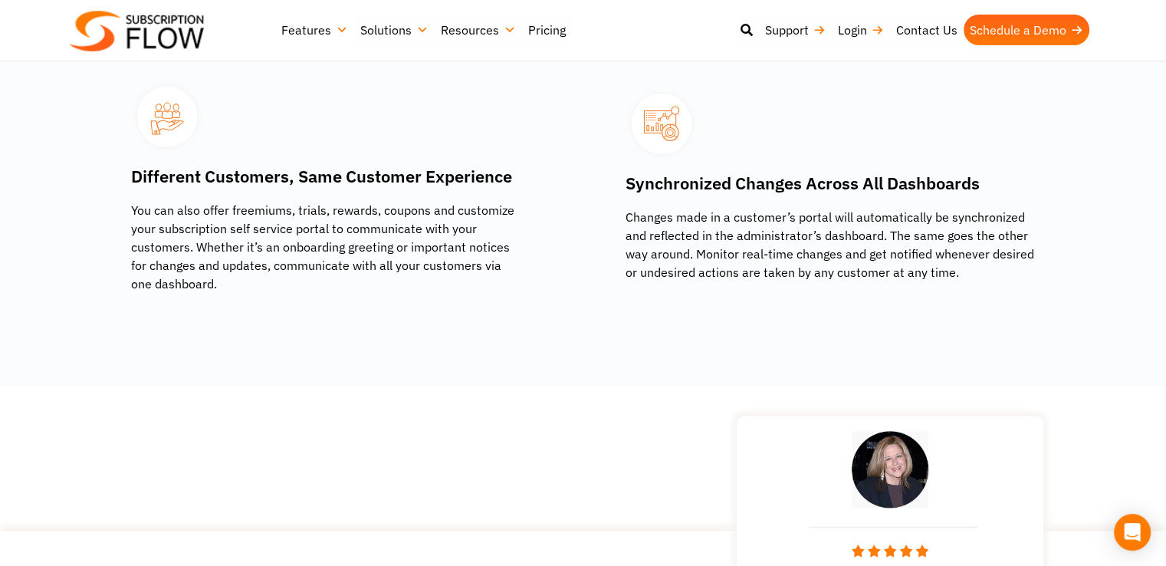
scroll to position [1993, 0]
drag, startPoint x: 418, startPoint y: 326, endPoint x: 490, endPoint y: 326, distance: 72.0
click at [490, 292] on p "You can also offer freemiums, trials, rewards, coupons and customize your subsc…" at bounding box center [322, 246] width 383 height 92
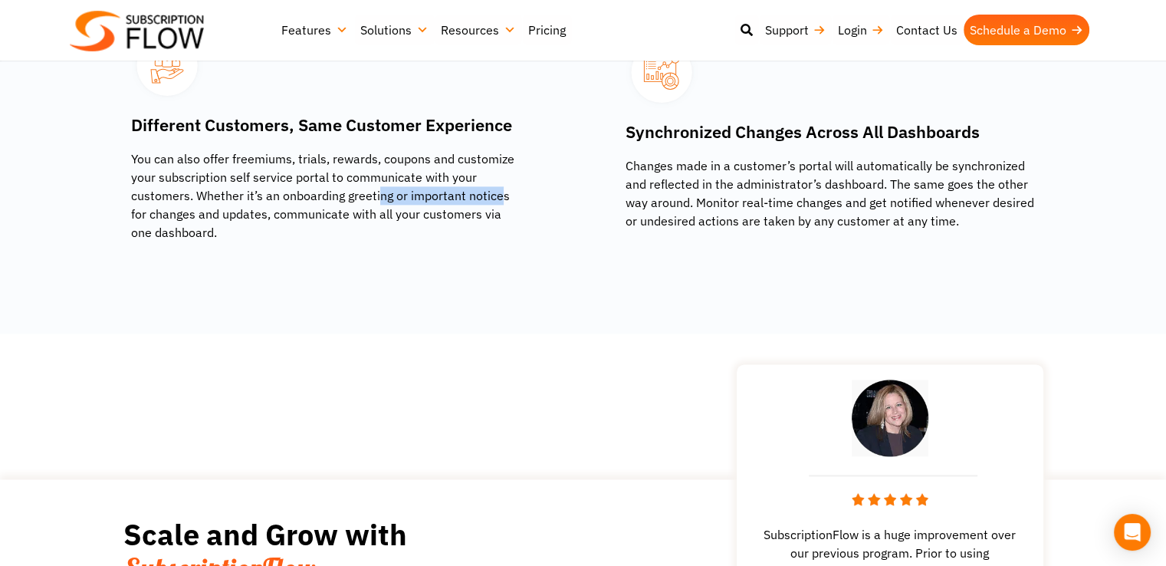
scroll to position [2069, 0]
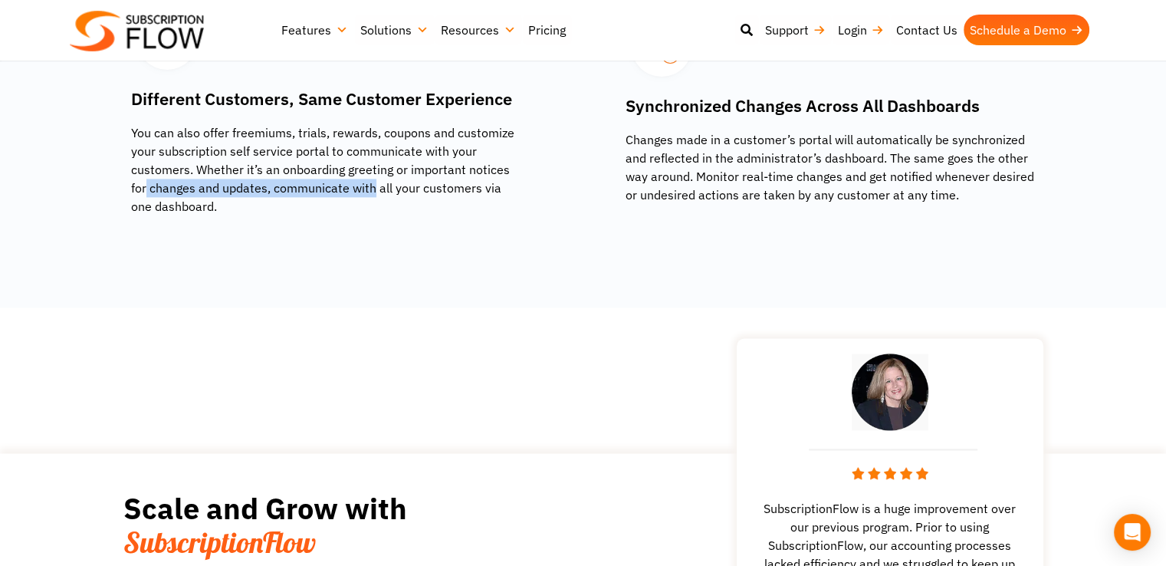
drag, startPoint x: 144, startPoint y: 273, endPoint x: 369, endPoint y: 271, distance: 224.6
click at [369, 215] on p "You can also offer freemiums, trials, rewards, coupons and customize your subsc…" at bounding box center [322, 169] width 383 height 92
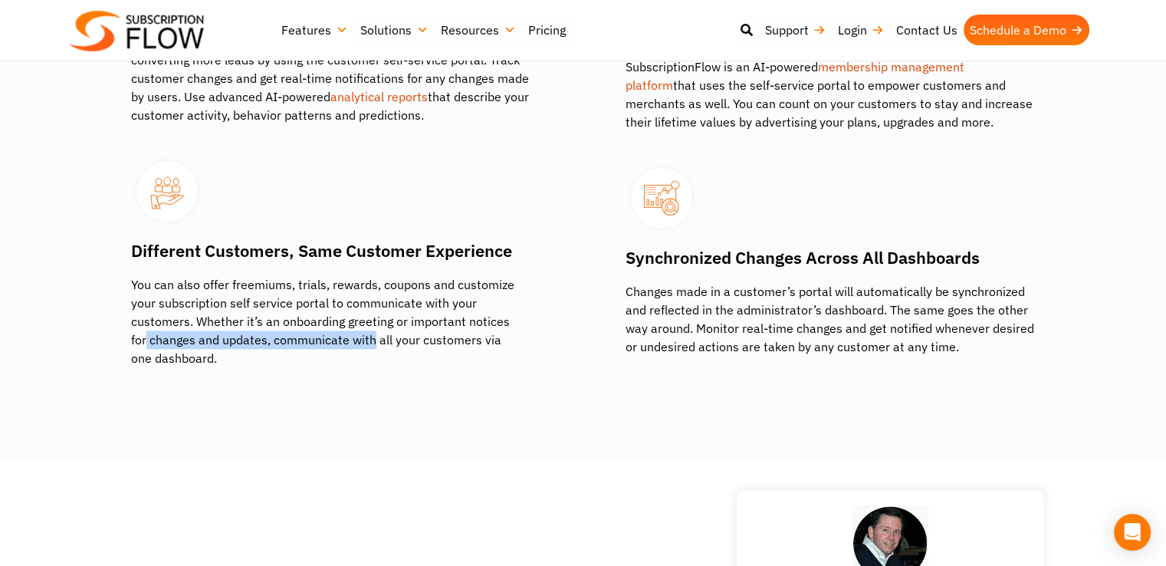
scroll to position [1916, 0]
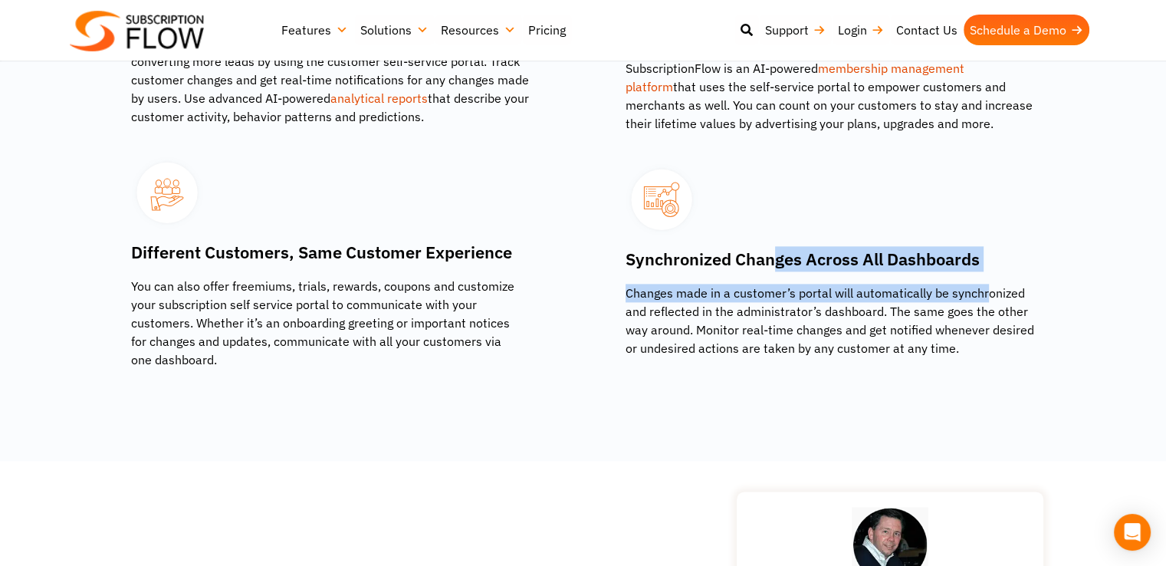
drag, startPoint x: 782, startPoint y: 284, endPoint x: 983, endPoint y: 323, distance: 204.4
click at [983, 323] on div "Synchronized Changes Across All Dashboards Changes made in a customer’s portal …" at bounding box center [830, 301] width 410 height 111
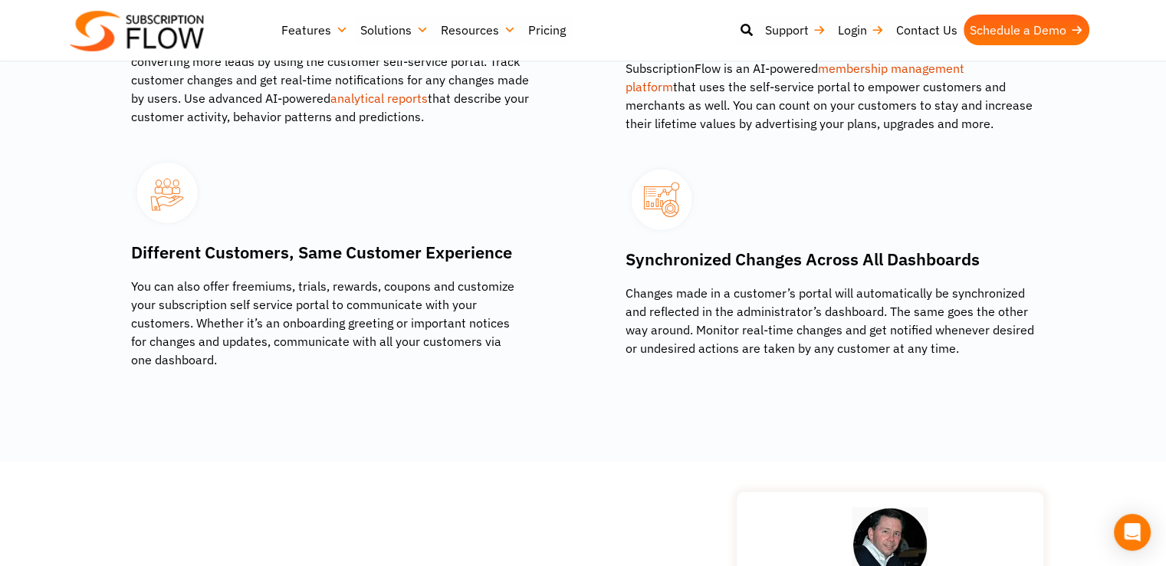
click at [974, 338] on p "Changes made in a customer’s portal will automatically be synchronized and refl…" at bounding box center [830, 321] width 410 height 74
drag, startPoint x: 735, startPoint y: 325, endPoint x: 865, endPoint y: 329, distance: 129.6
click at [865, 329] on p "Changes made in a customer’s portal will automatically be synchronized and refl…" at bounding box center [830, 321] width 410 height 74
click at [868, 343] on p "Changes made in a customer’s portal will automatically be synchronized and refl…" at bounding box center [830, 321] width 410 height 74
drag, startPoint x: 644, startPoint y: 335, endPoint x: 906, endPoint y: 336, distance: 262.1
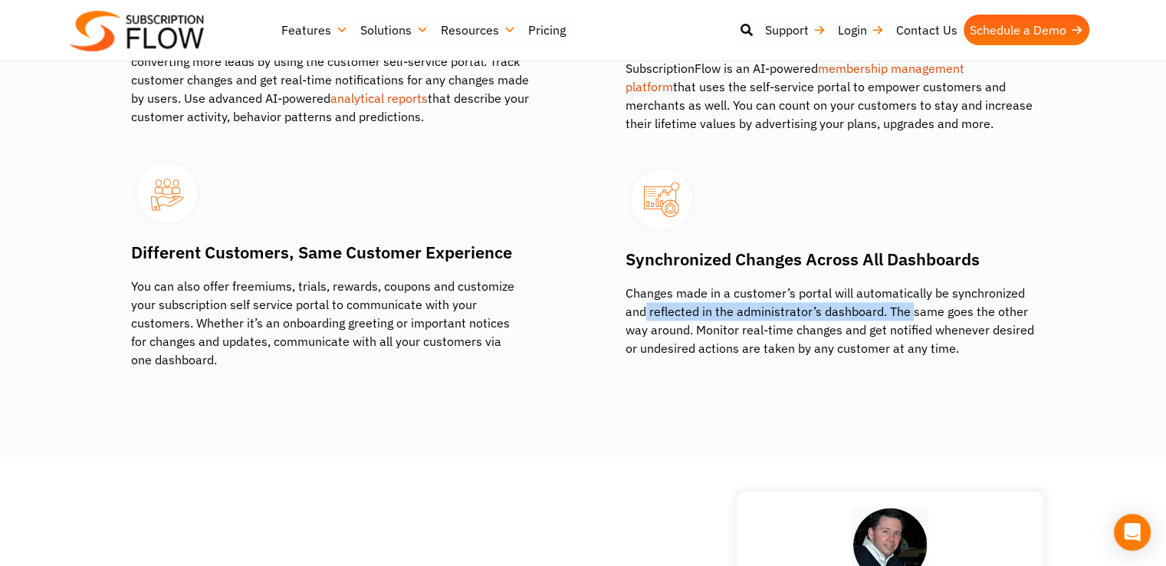
click at [906, 336] on p "Changes made in a customer’s portal will automatically be synchronized and refl…" at bounding box center [830, 321] width 410 height 74
click at [906, 346] on p "Changes made in a customer’s portal will automatically be synchronized and refl…" at bounding box center [830, 321] width 410 height 74
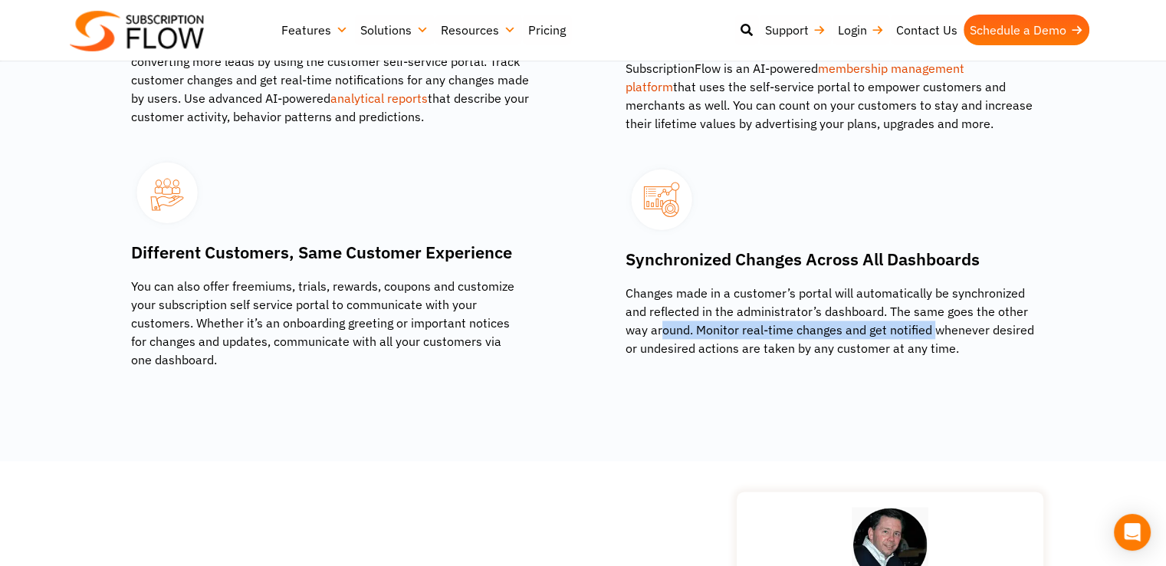
drag, startPoint x: 662, startPoint y: 357, endPoint x: 929, endPoint y: 366, distance: 266.9
click at [929, 357] on p "Changes made in a customer’s portal will automatically be synchronized and refl…" at bounding box center [830, 321] width 410 height 74
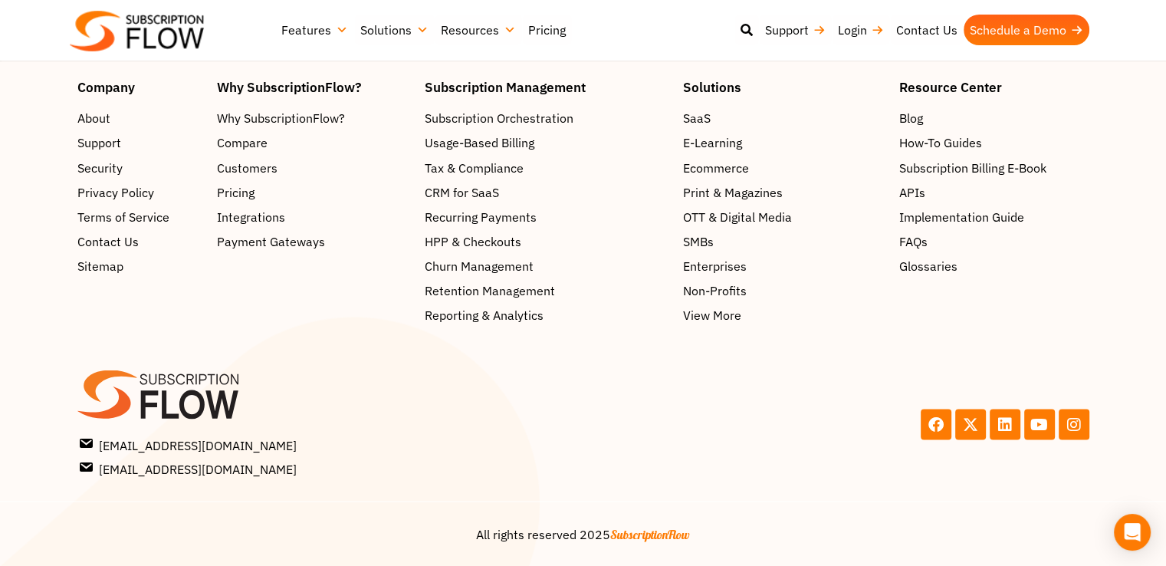
scroll to position [2827, 0]
click at [932, 424] on icon at bounding box center [935, 422] width 15 height 15
click at [1013, 428] on link "Linkedin" at bounding box center [1005, 423] width 31 height 31
click at [1085, 421] on link "Instagram" at bounding box center [1074, 423] width 31 height 31
click at [1045, 429] on icon at bounding box center [1039, 422] width 15 height 15
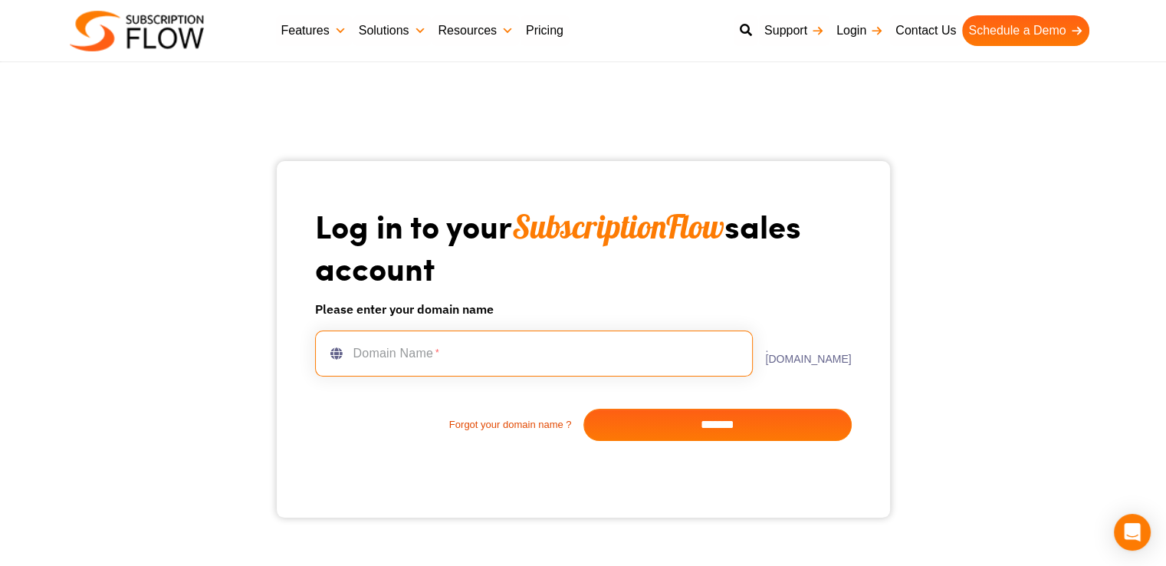
click at [435, 350] on input "text" at bounding box center [534, 353] width 438 height 46
type input "**********"
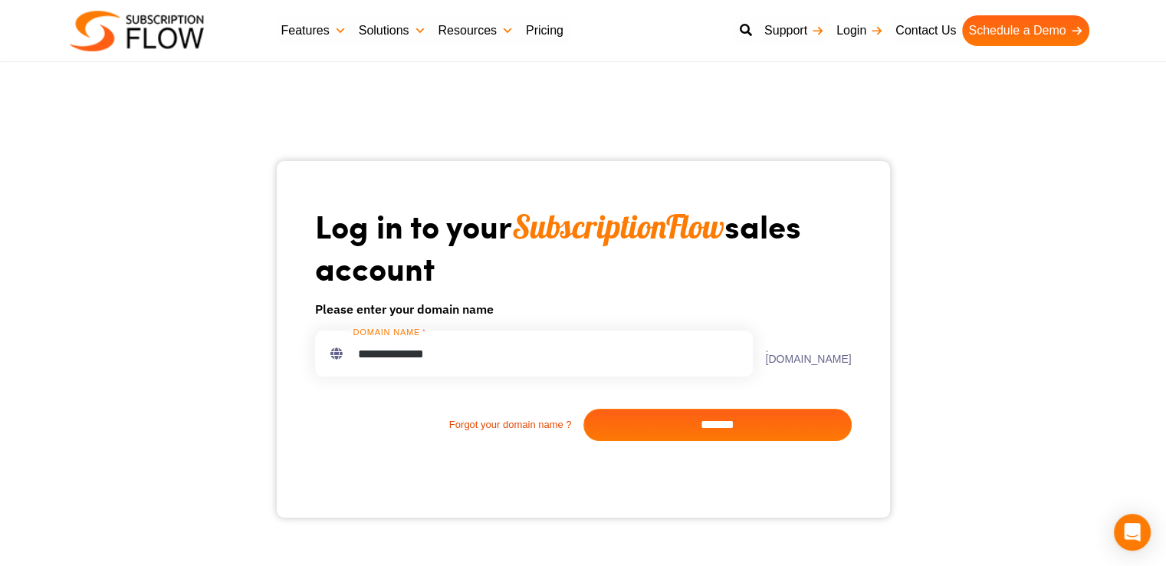
click at [676, 416] on input "*******" at bounding box center [717, 425] width 268 height 32
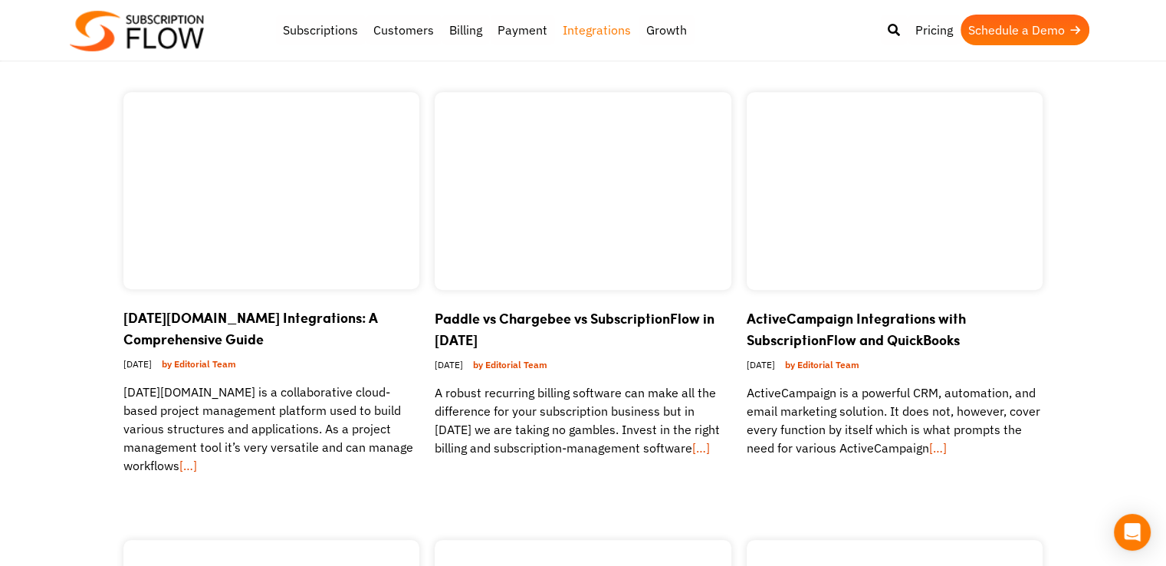
scroll to position [920, 0]
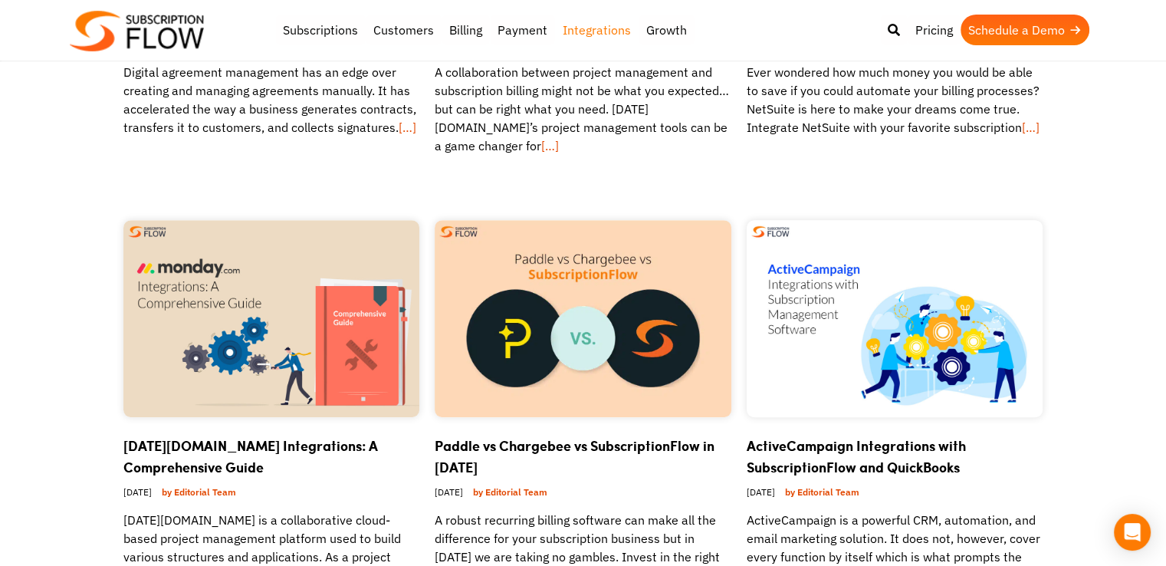
click at [575, 338] on img at bounding box center [583, 319] width 297 height 198
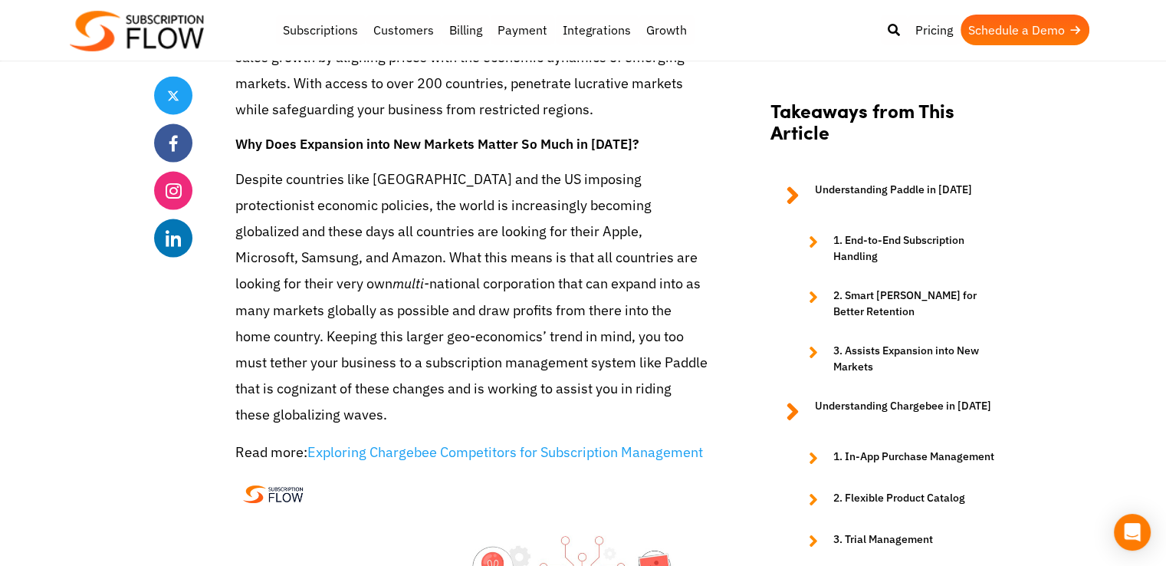
scroll to position [2989, 0]
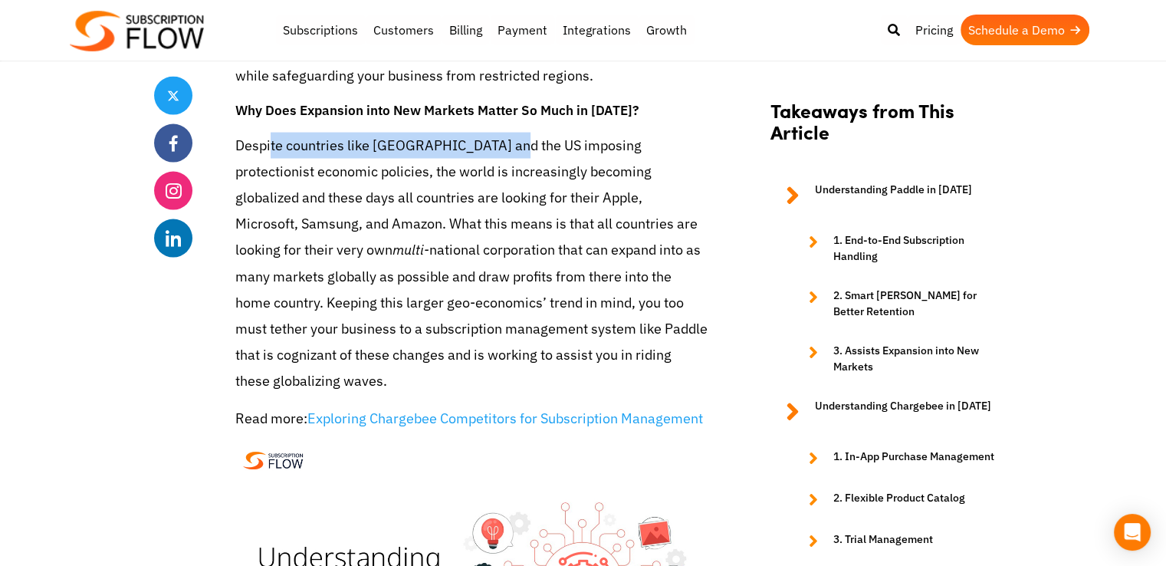
drag, startPoint x: 271, startPoint y: 157, endPoint x: 507, endPoint y: 154, distance: 236.1
click at [507, 154] on p "Despite countries like [GEOGRAPHIC_DATA] and the US imposing protectionist econ…" at bounding box center [471, 264] width 472 height 262
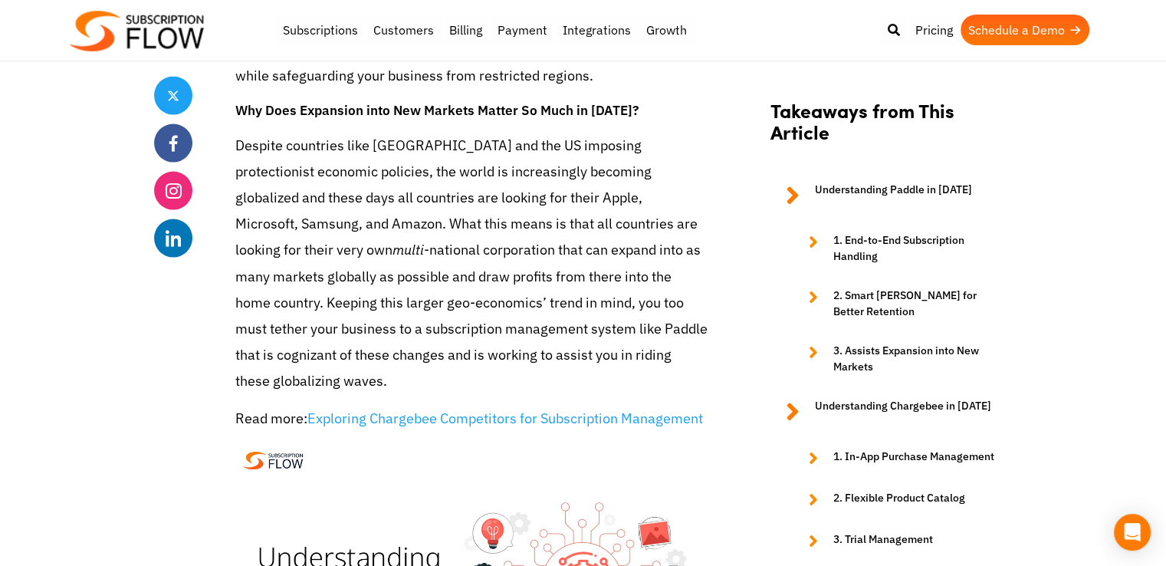
click at [530, 182] on p "Despite countries like China and the US imposing protectionist economic policie…" at bounding box center [471, 264] width 472 height 262
drag, startPoint x: 316, startPoint y: 175, endPoint x: 497, endPoint y: 178, distance: 180.9
click at [497, 178] on p "Despite countries like China and the US imposing protectionist economic policie…" at bounding box center [471, 264] width 472 height 262
click at [506, 191] on p "Despite countries like China and the US imposing protectionist economic policie…" at bounding box center [471, 264] width 472 height 262
drag, startPoint x: 300, startPoint y: 201, endPoint x: 475, endPoint y: 194, distance: 174.9
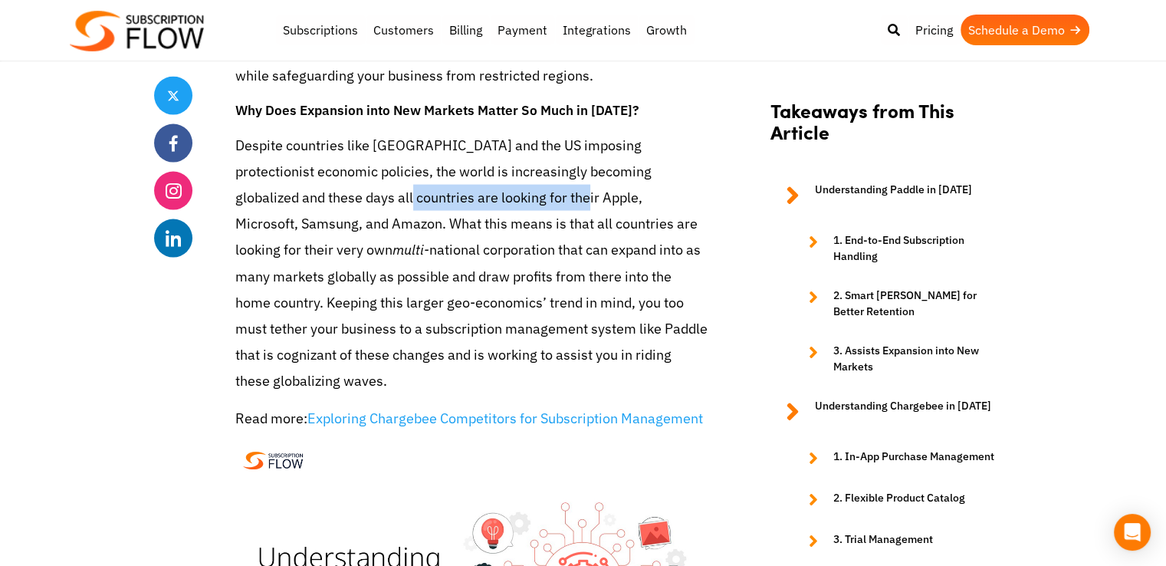
click at [475, 194] on p "Despite countries like China and the US imposing protectionist economic policie…" at bounding box center [471, 264] width 472 height 262
click at [483, 203] on p "Despite countries like China and the US imposing protectionist economic policie…" at bounding box center [471, 264] width 472 height 262
drag, startPoint x: 316, startPoint y: 200, endPoint x: 603, endPoint y: 207, distance: 287.5
click at [603, 207] on p "Despite countries like China and the US imposing protectionist economic policie…" at bounding box center [471, 264] width 472 height 262
click at [429, 241] on em "multi-" at bounding box center [410, 250] width 37 height 18
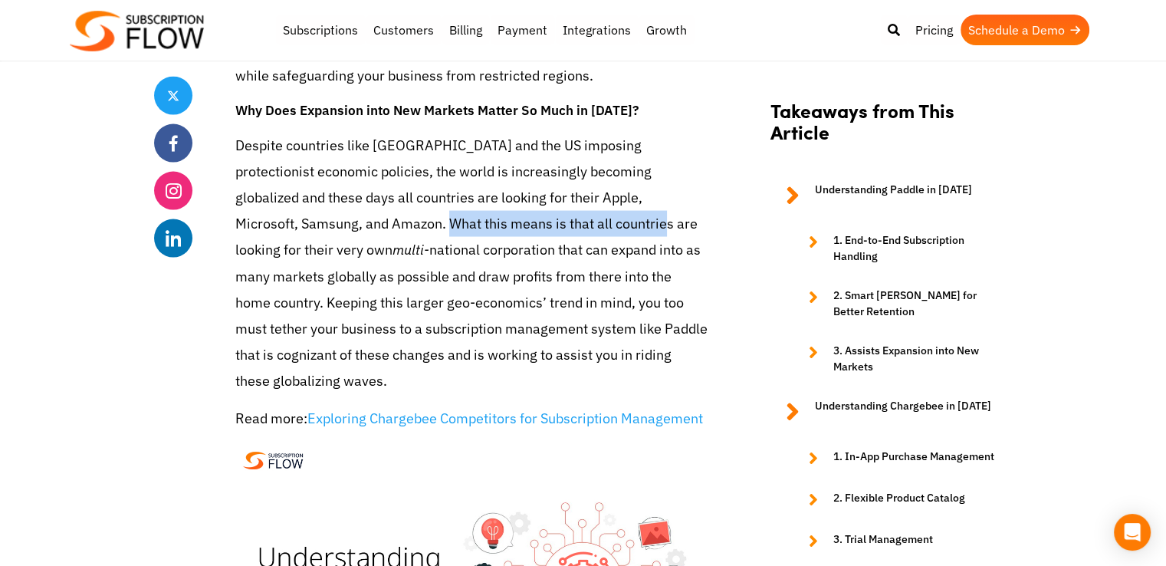
drag, startPoint x: 279, startPoint y: 229, endPoint x: 483, endPoint y: 234, distance: 203.9
click at [483, 234] on p "Despite countries like China and the US imposing protectionist economic policie…" at bounding box center [471, 264] width 472 height 262
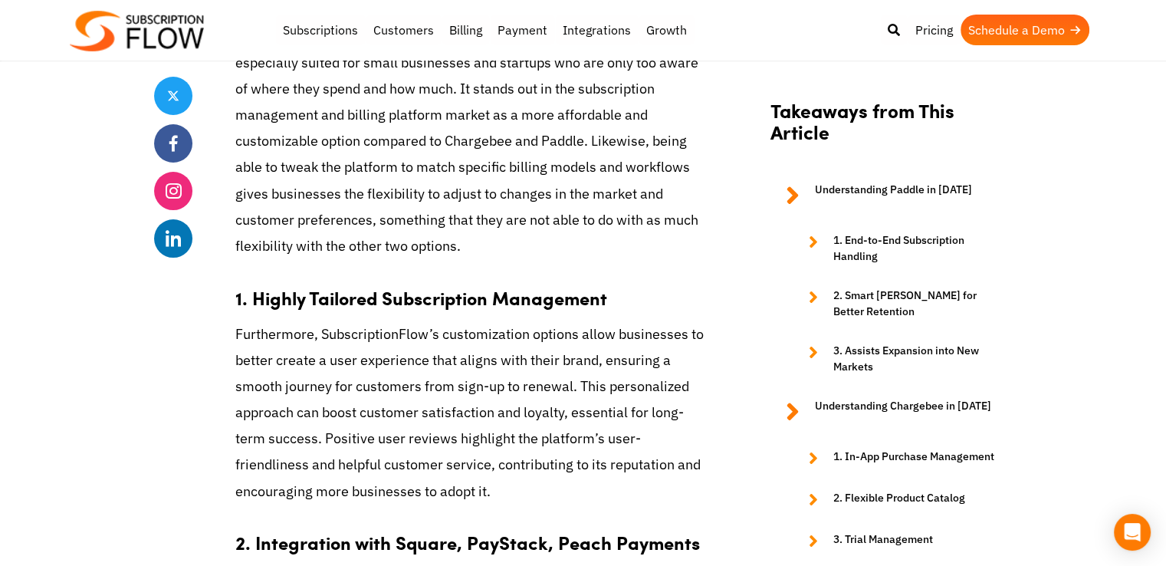
scroll to position [5825, 0]
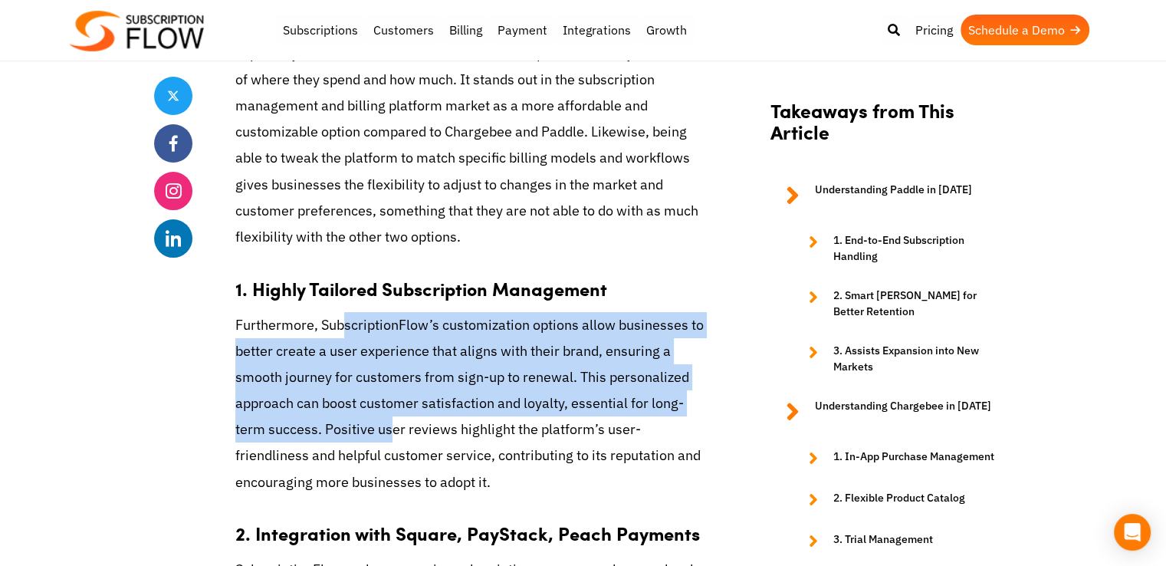
drag, startPoint x: 342, startPoint y: 249, endPoint x: 362, endPoint y: 359, distance: 111.4
click at [362, 359] on p "Furthermore, SubscriptionFlow’s customization options allow businesses to bette…" at bounding box center [471, 403] width 472 height 183
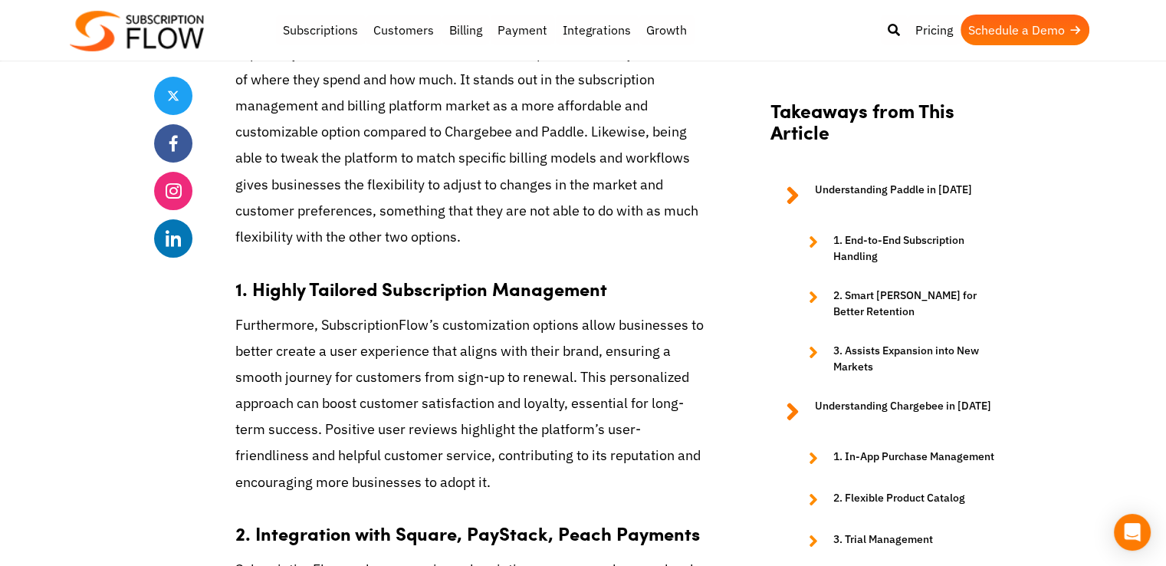
click at [367, 372] on p "Furthermore, SubscriptionFlow’s customization options allow businesses to bette…" at bounding box center [471, 403] width 472 height 183
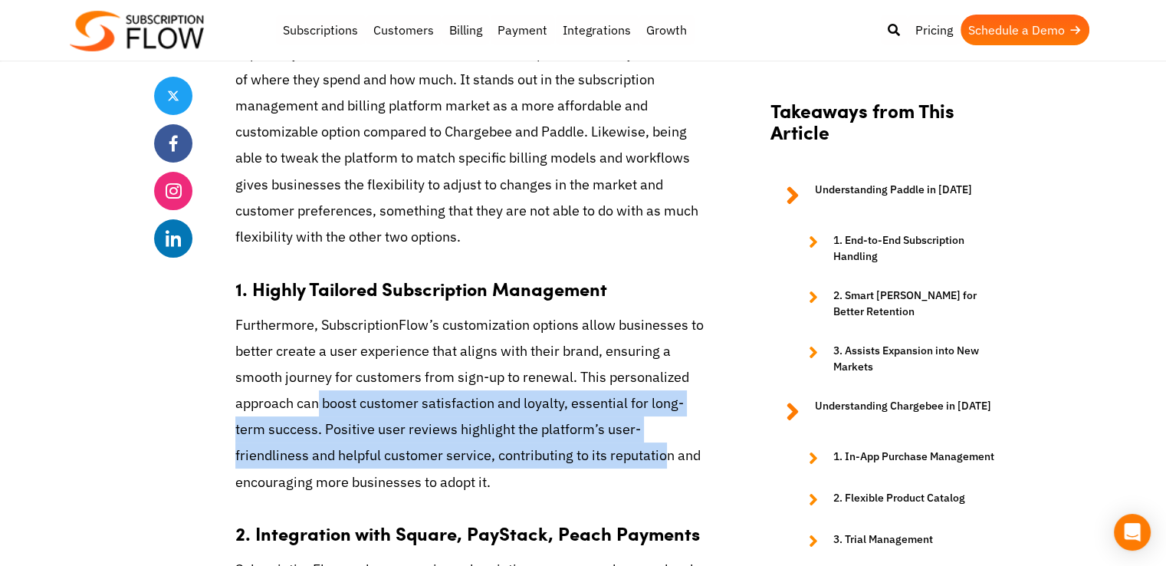
drag, startPoint x: 317, startPoint y: 320, endPoint x: 556, endPoint y: 371, distance: 243.7
click at [556, 371] on p "Furthermore, SubscriptionFlow’s customization options allow businesses to bette…" at bounding box center [471, 403] width 472 height 183
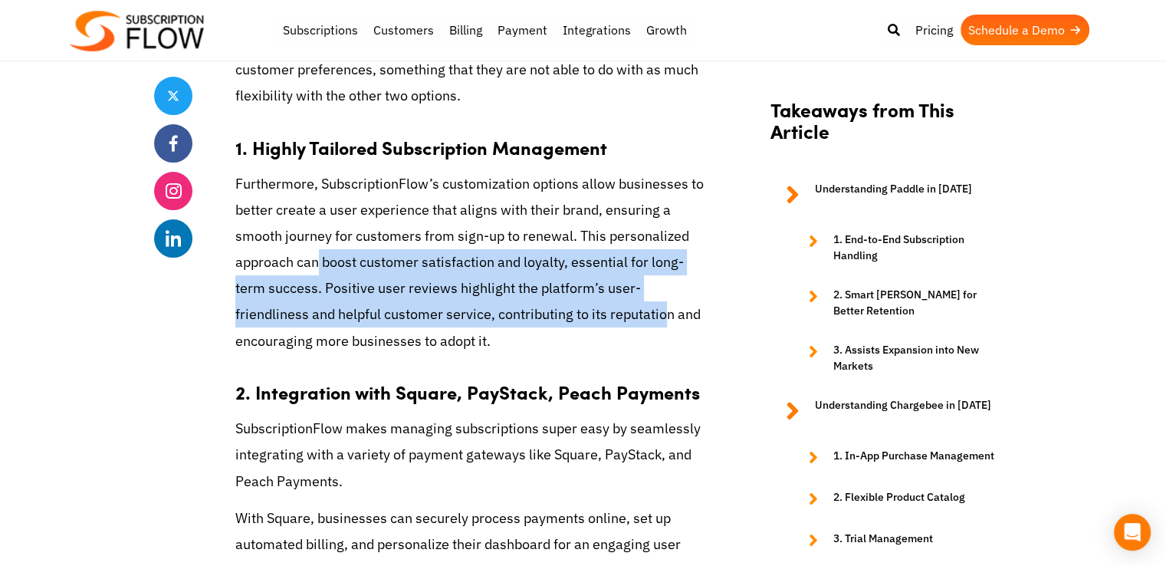
scroll to position [5979, 0]
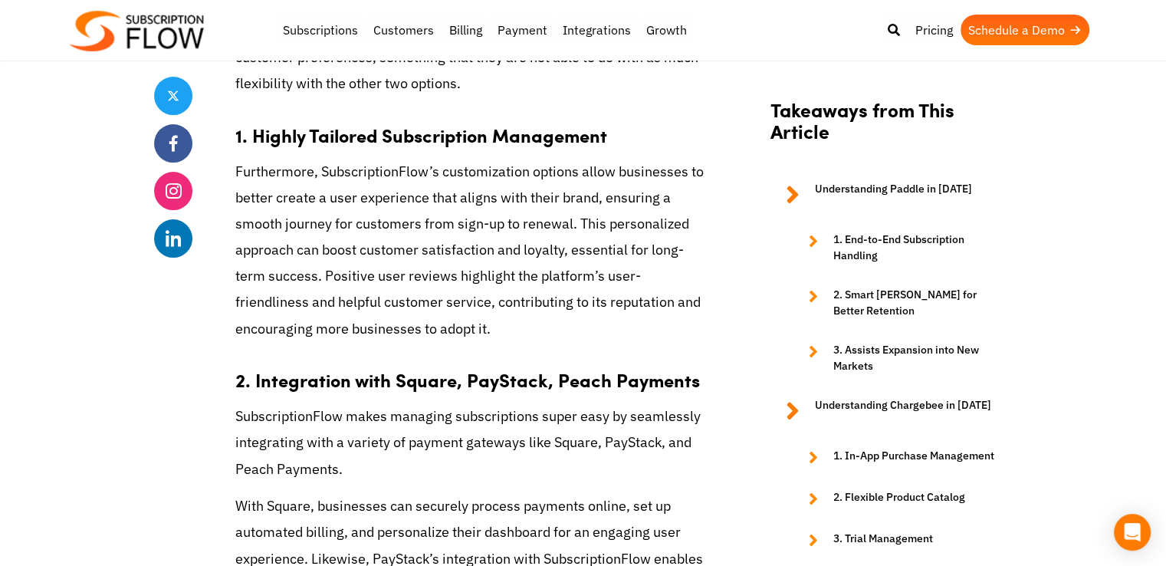
click at [518, 403] on p "SubscriptionFlow makes managing subscriptions super easy by seamlessly integrat…" at bounding box center [471, 442] width 472 height 79
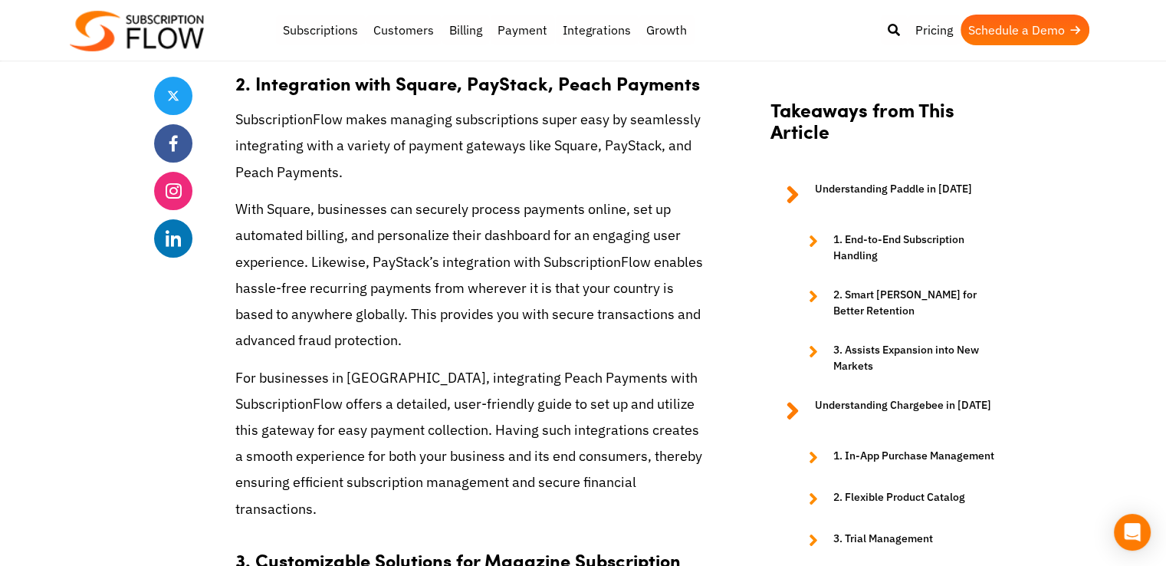
scroll to position [6285, 0]
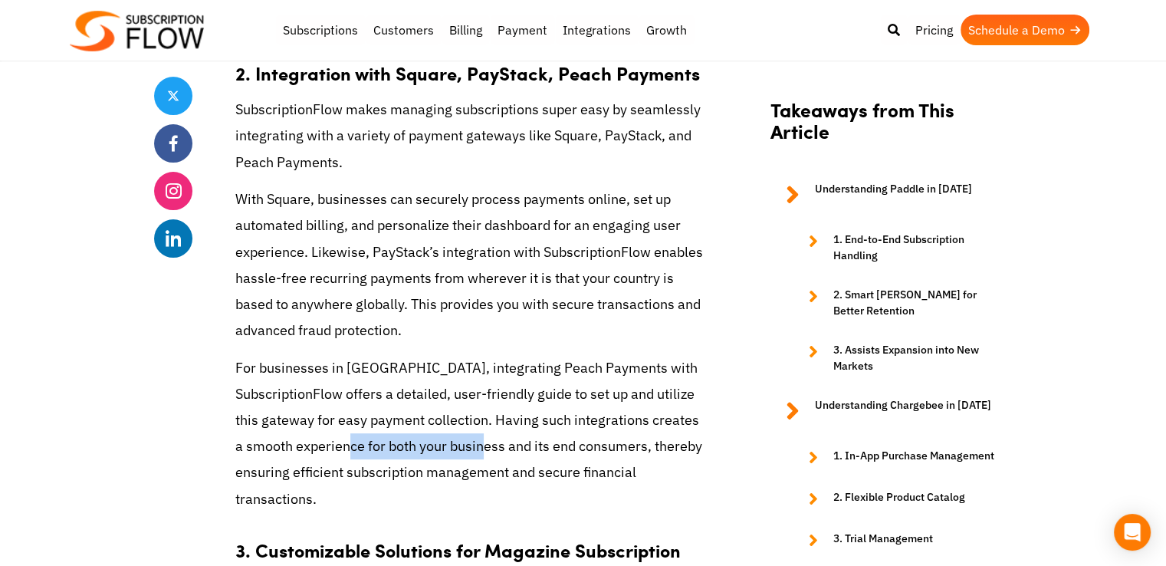
drag, startPoint x: 368, startPoint y: 372, endPoint x: 502, endPoint y: 373, distance: 134.1
click at [502, 373] on p "For businesses in South Africa, integrating Peach Payments with SubscriptionFlo…" at bounding box center [471, 433] width 472 height 157
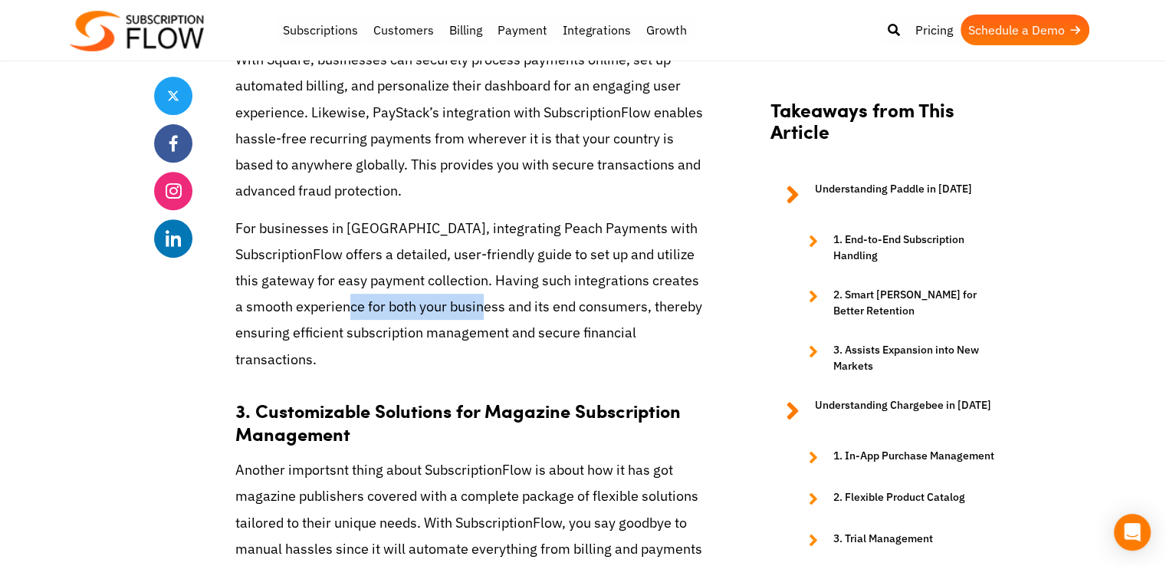
scroll to position [6438, 0]
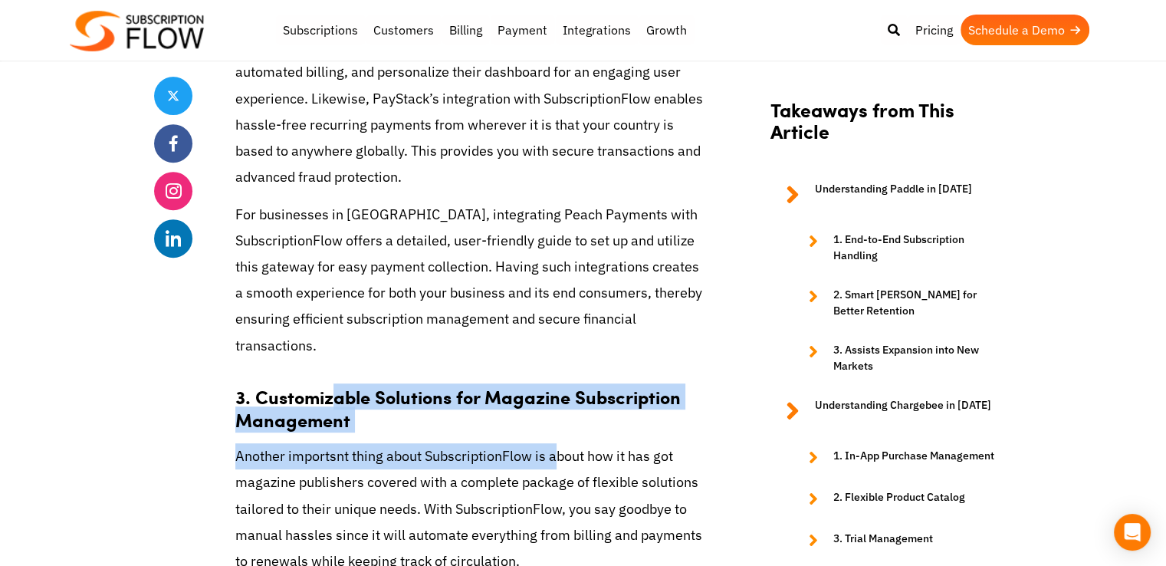
drag, startPoint x: 336, startPoint y: 320, endPoint x: 549, endPoint y: 370, distance: 218.3
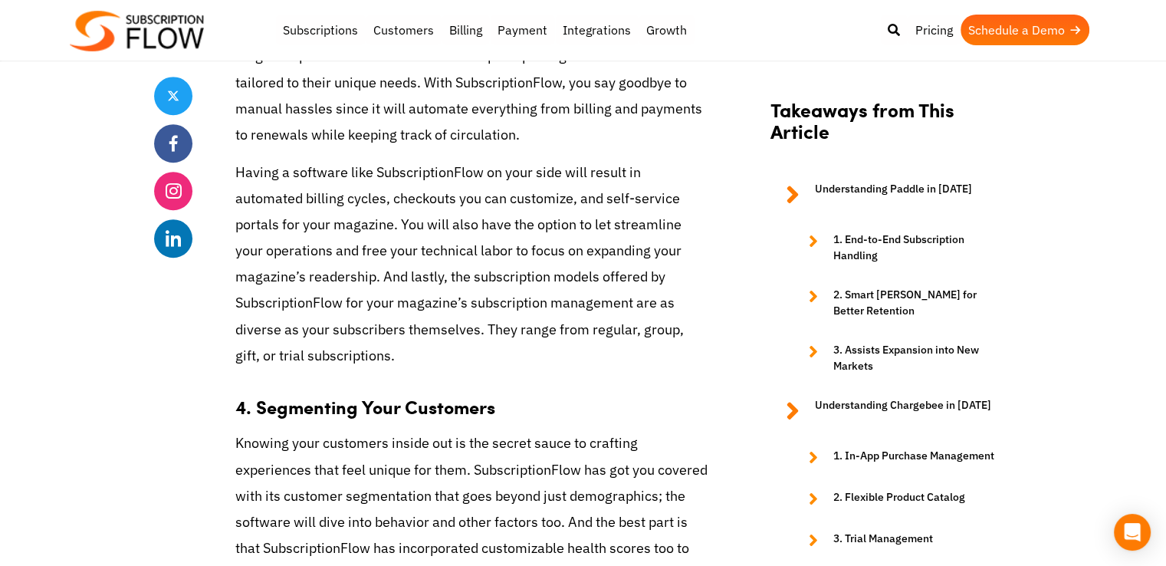
scroll to position [6898, 0]
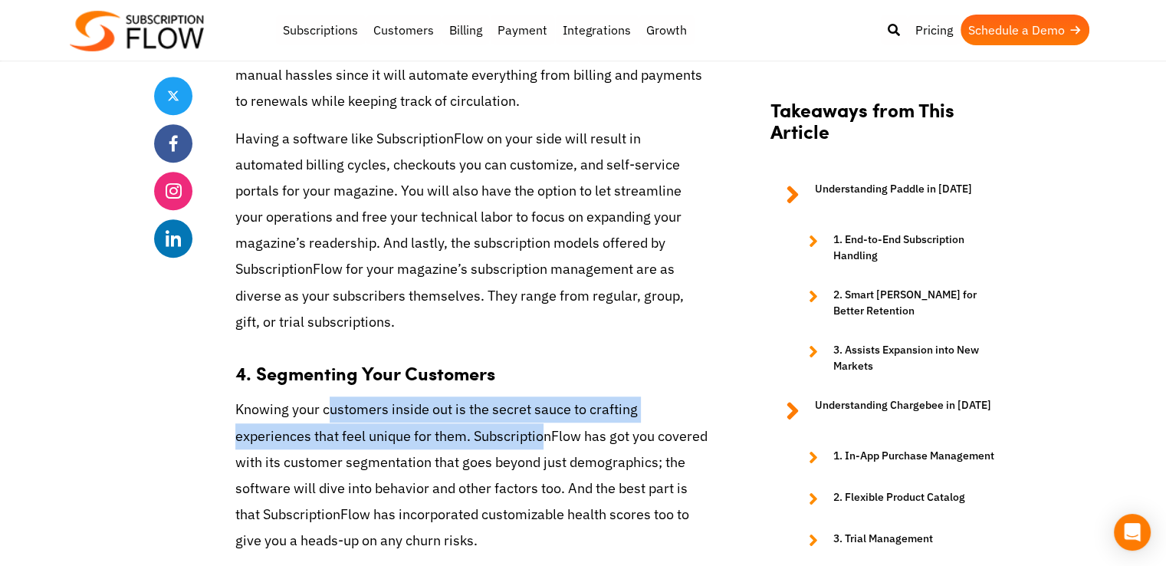
drag, startPoint x: 327, startPoint y: 310, endPoint x: 533, endPoint y: 341, distance: 209.3
click at [533, 396] on p "Knowing your customers inside out is the secret sauce to crafting experiences t…" at bounding box center [471, 474] width 472 height 157
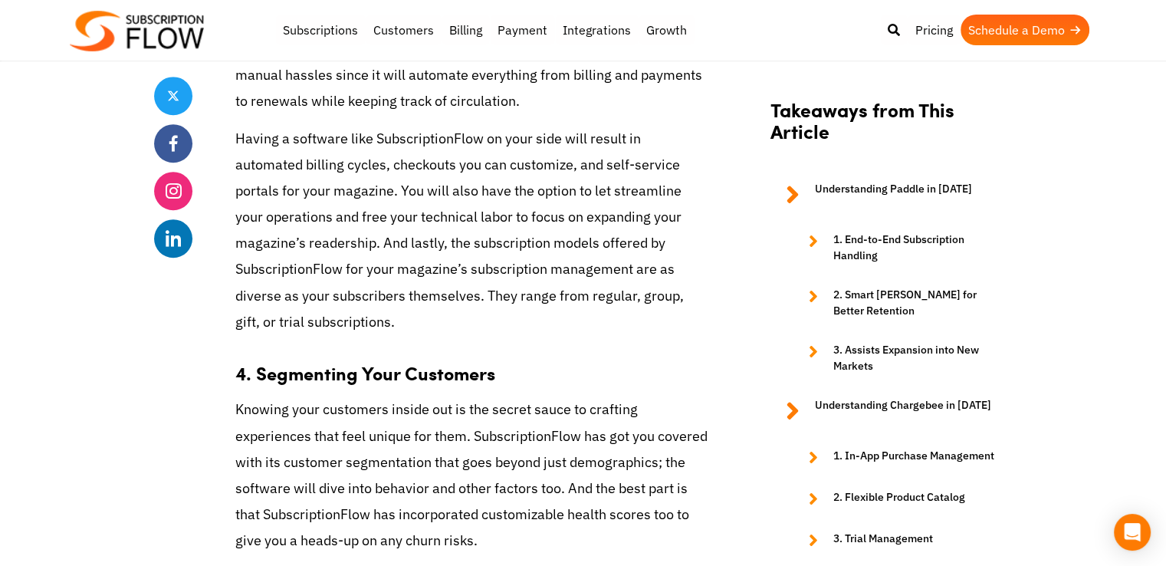
click at [533, 396] on p "Knowing your customers inside out is the secret sauce to crafting experiences t…" at bounding box center [471, 474] width 472 height 157
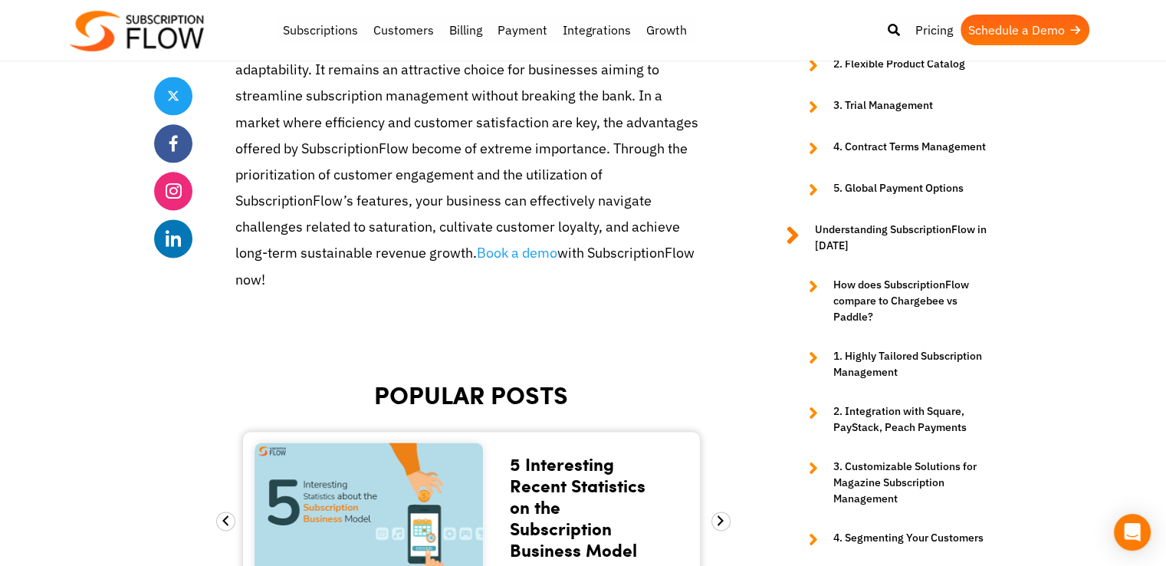
scroll to position [7818, 0]
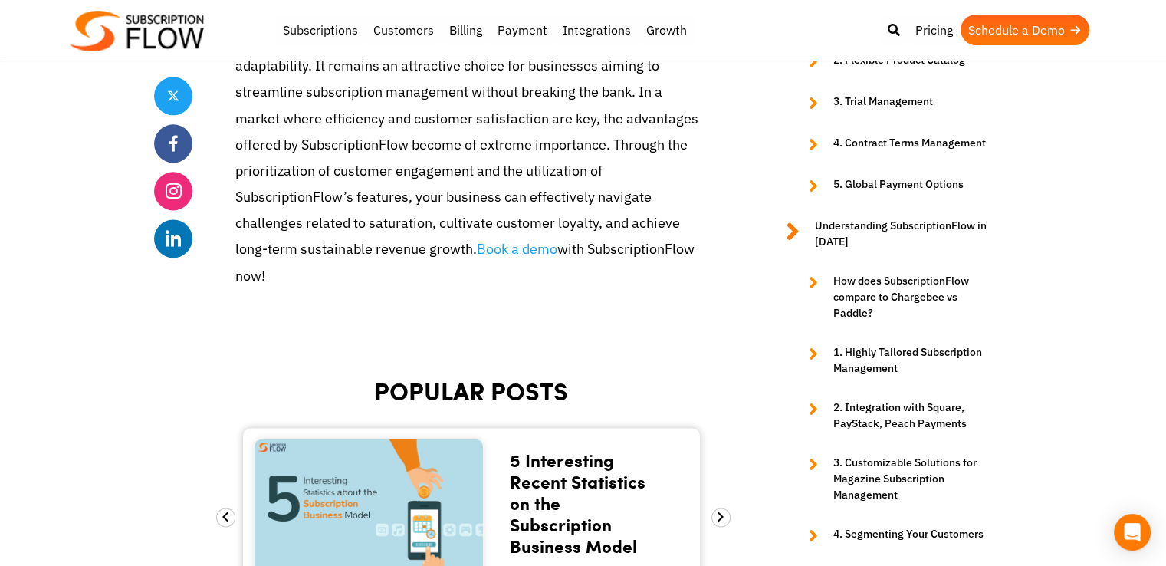
click at [405, 438] on img at bounding box center [368, 514] width 228 height 153
